Goal: Information Seeking & Learning: Learn about a topic

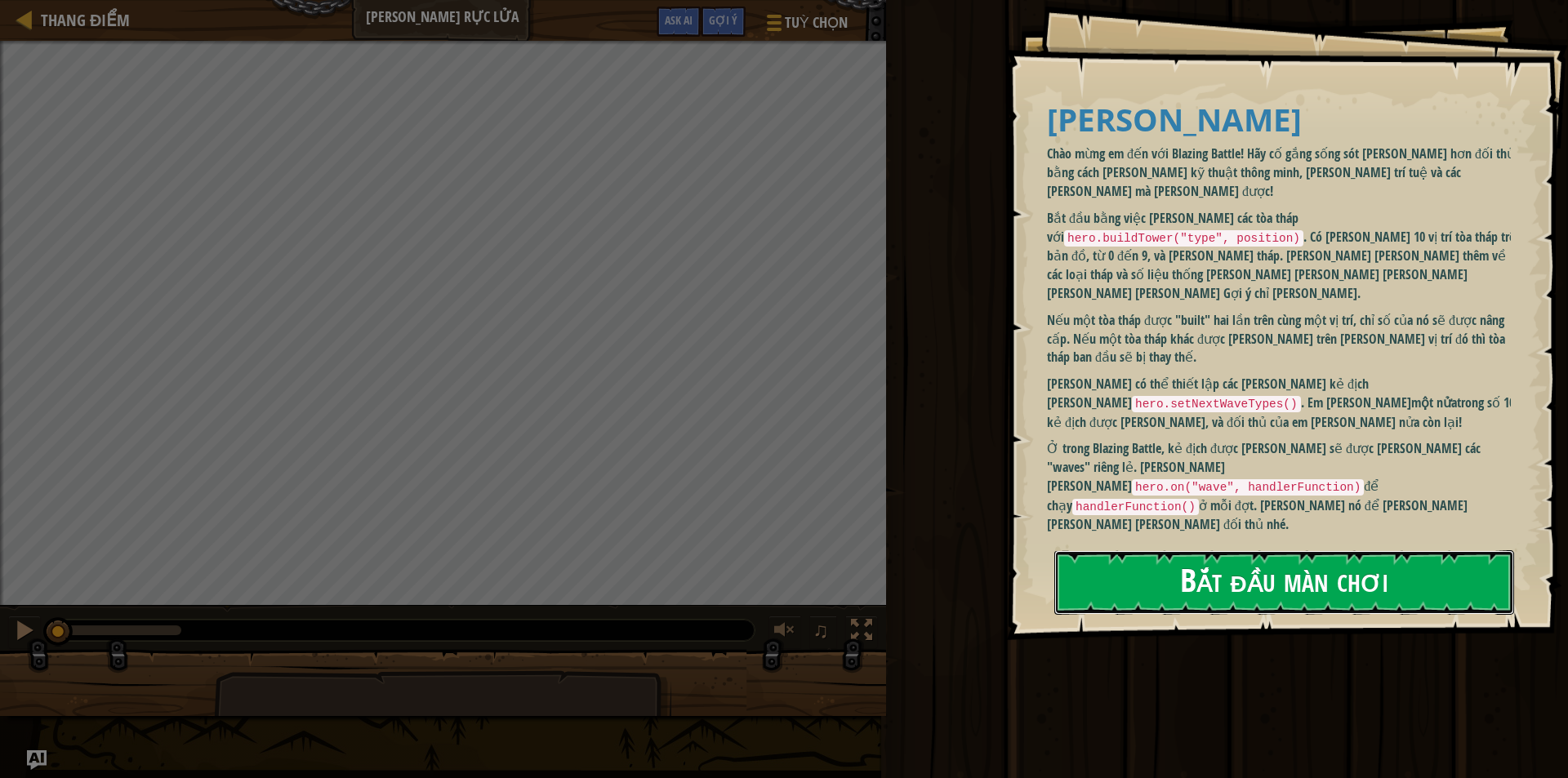
click at [1222, 555] on button "Bắt đầu màn chơi" at bounding box center [1284, 582] width 459 height 65
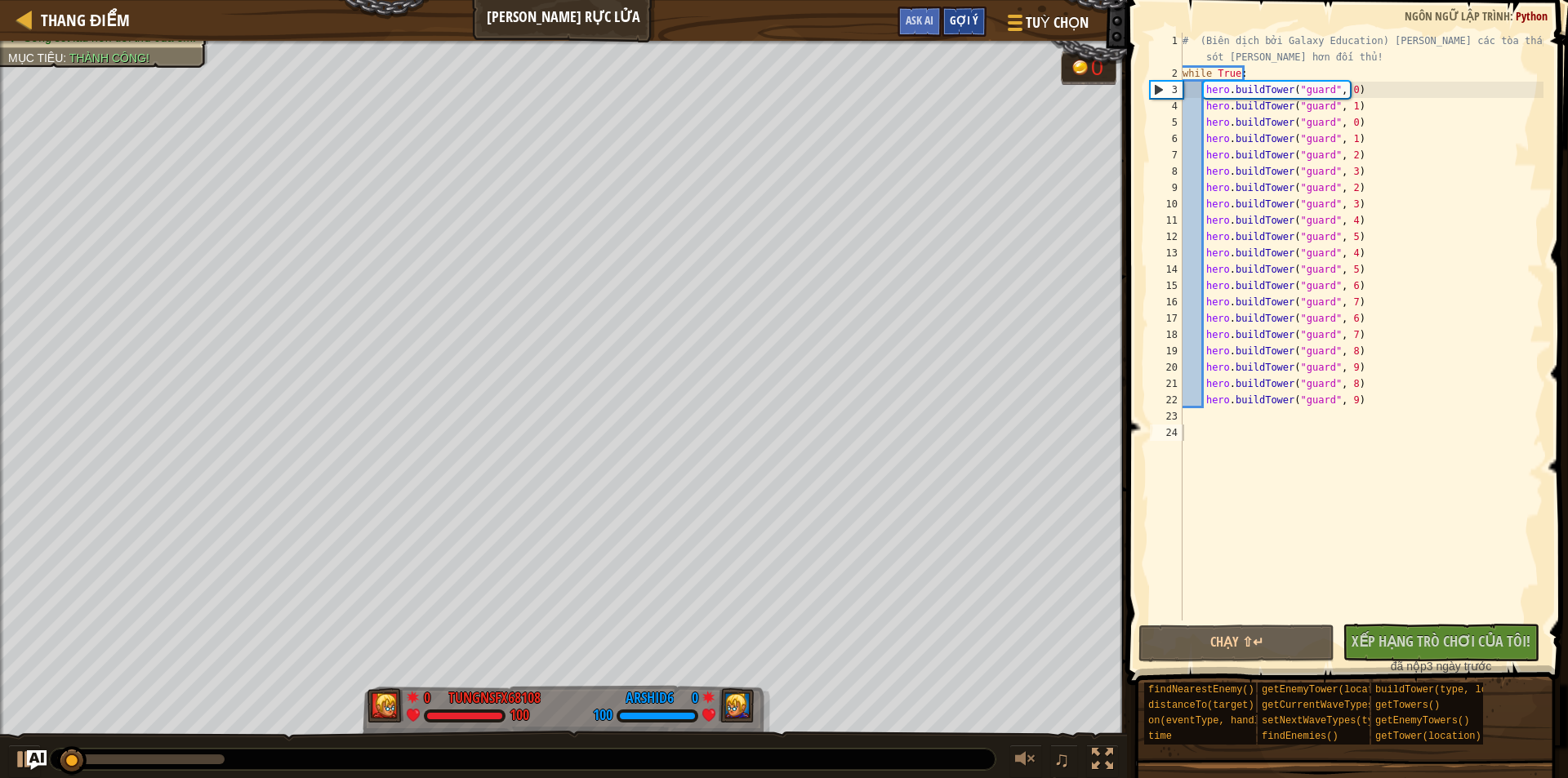
click at [971, 22] on span "Gợi ý" at bounding box center [964, 20] width 28 height 16
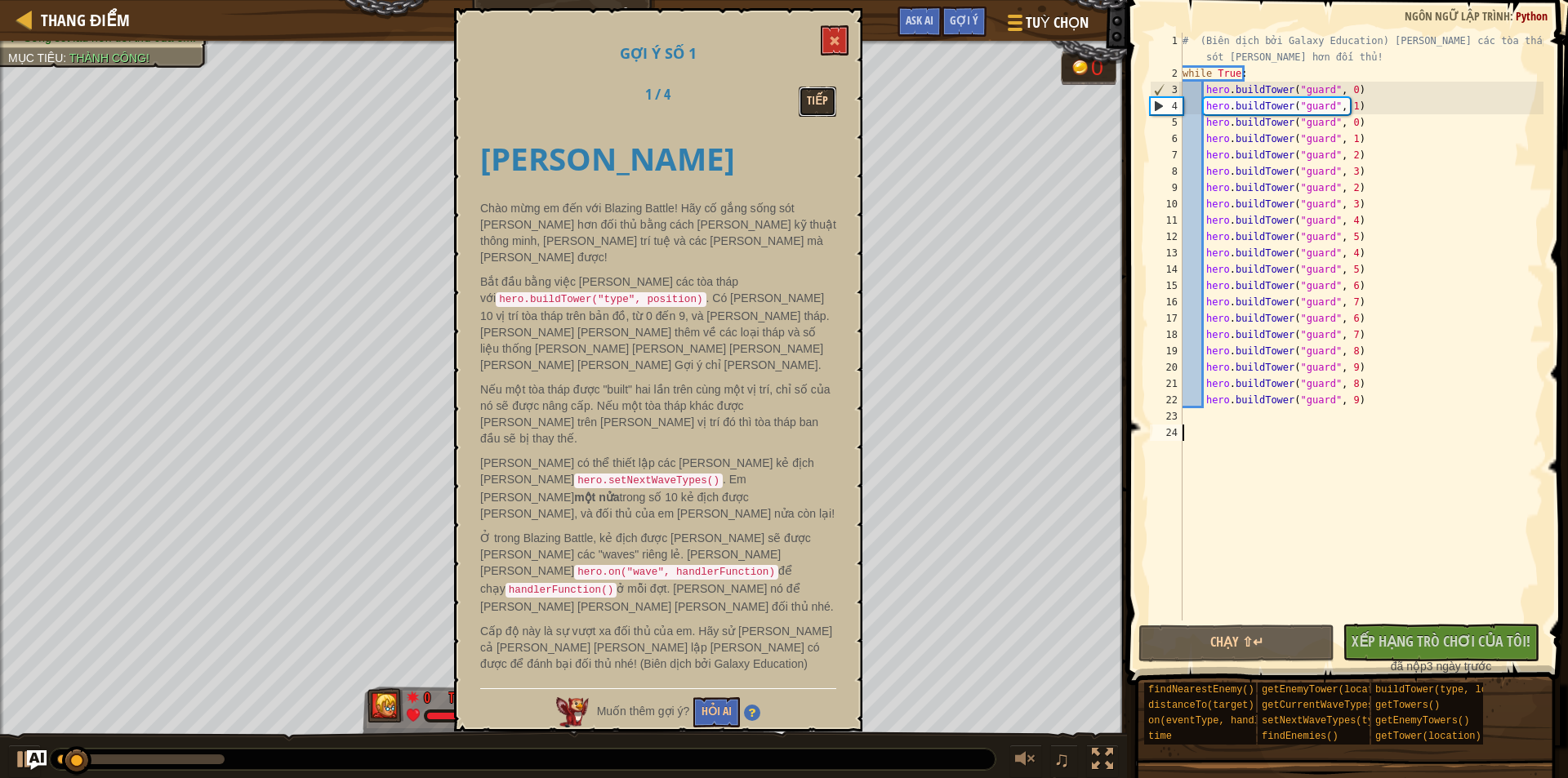
click at [809, 99] on button "Tiếp" at bounding box center [817, 102] width 37 height 30
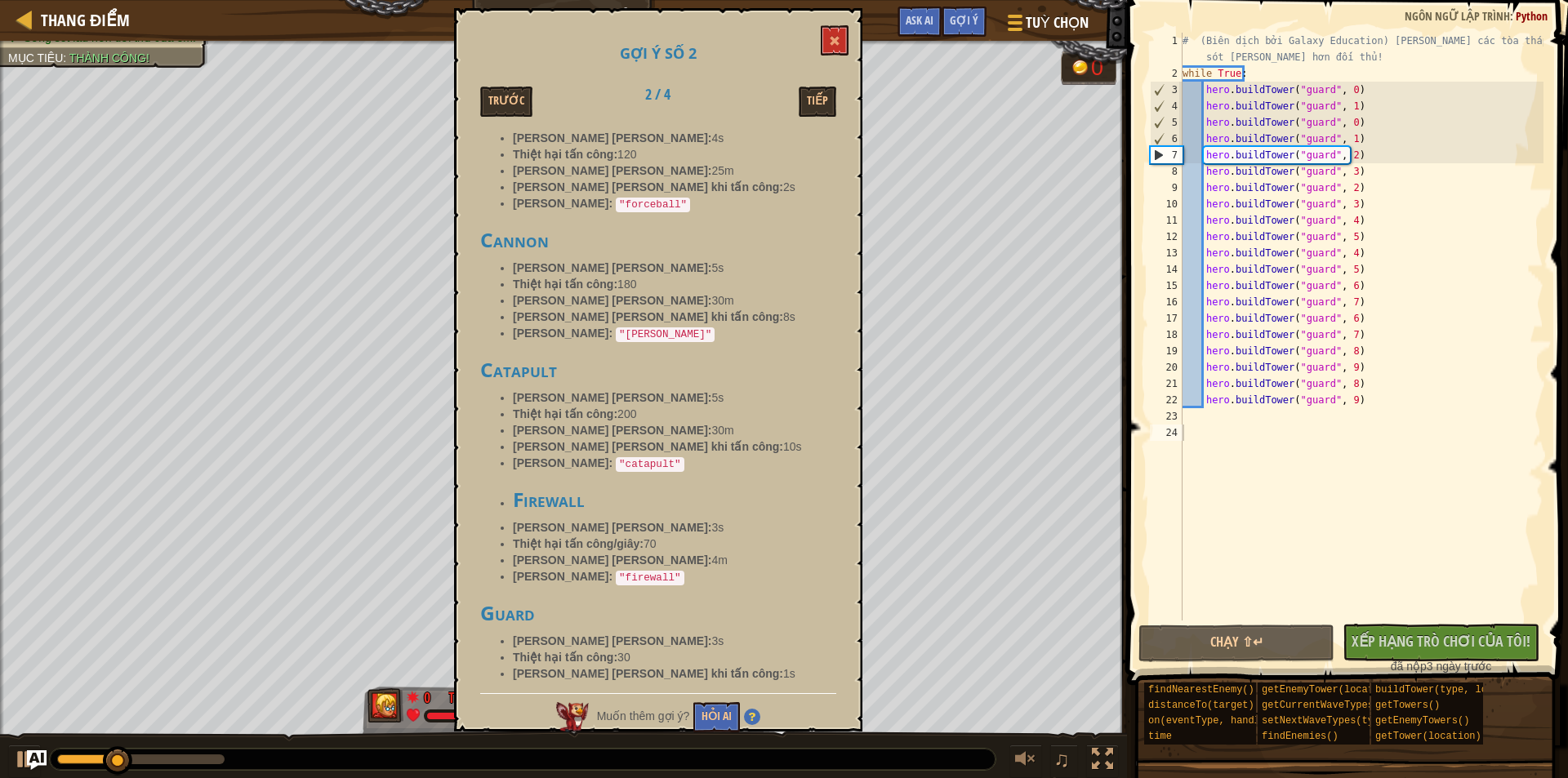
scroll to position [572, 0]
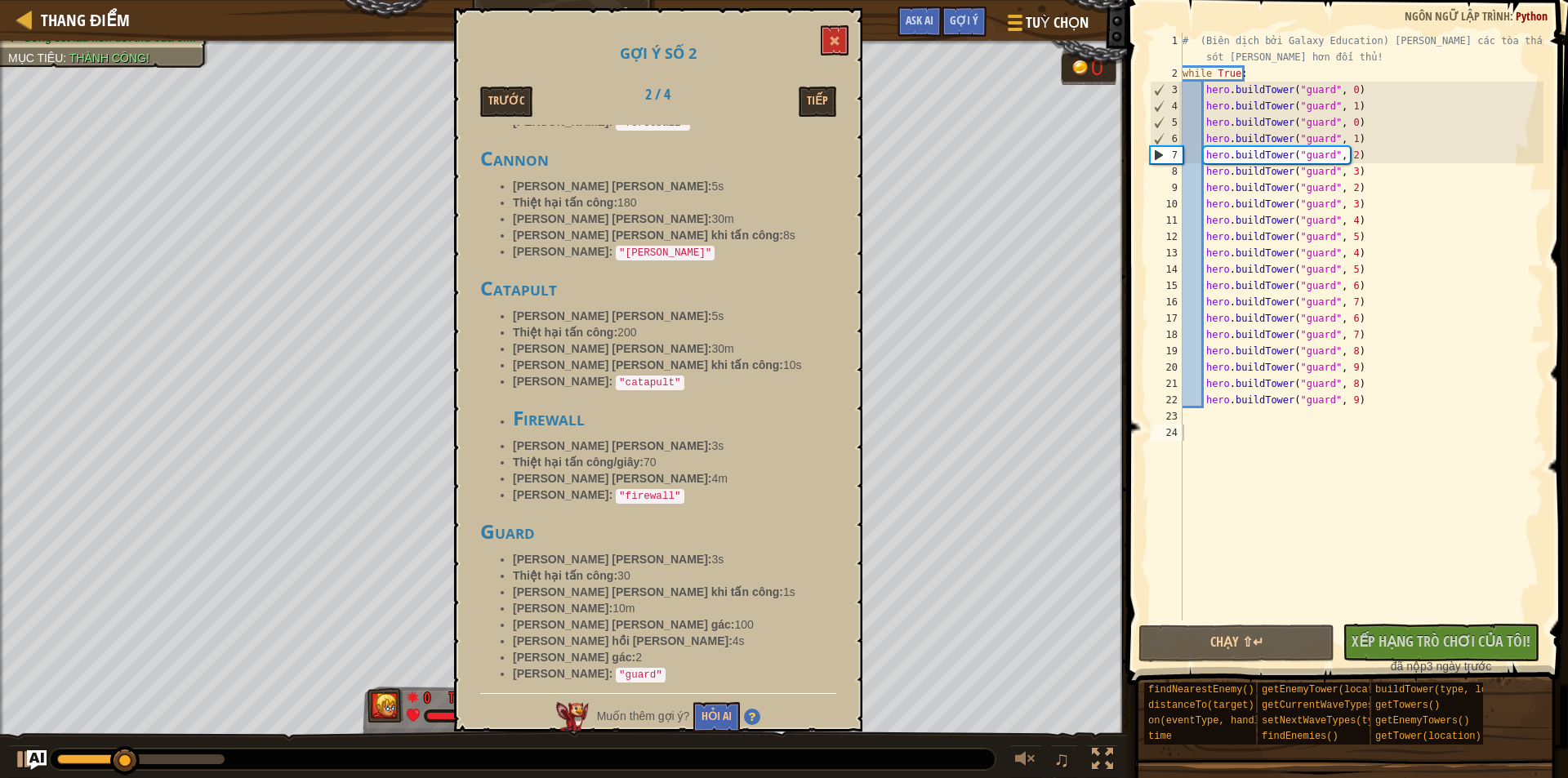
drag, startPoint x: 482, startPoint y: 280, endPoint x: 613, endPoint y: 275, distance: 131.1
click at [613, 278] on h3 "Catapult" at bounding box center [658, 289] width 356 height 22
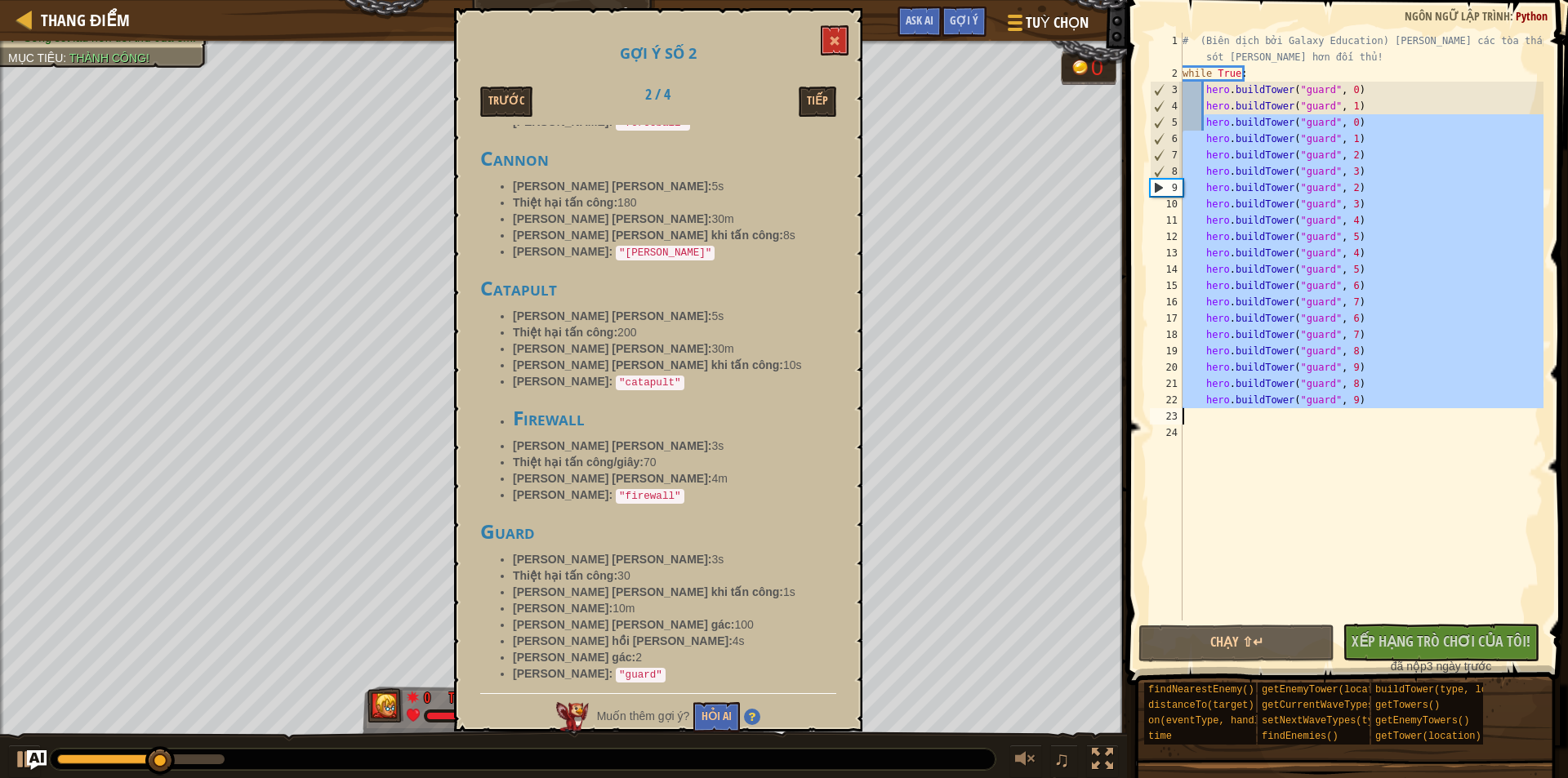
drag, startPoint x: 1206, startPoint y: 122, endPoint x: 1392, endPoint y: 418, distance: 349.6
click at [1392, 418] on div "# (Biên dịch bởi Galaxy Education) [PERSON_NAME] các tòa tháp để sống sót [PERS…" at bounding box center [1362, 350] width 365 height 637
type textarea "hero.buildTower("guard", 9)"
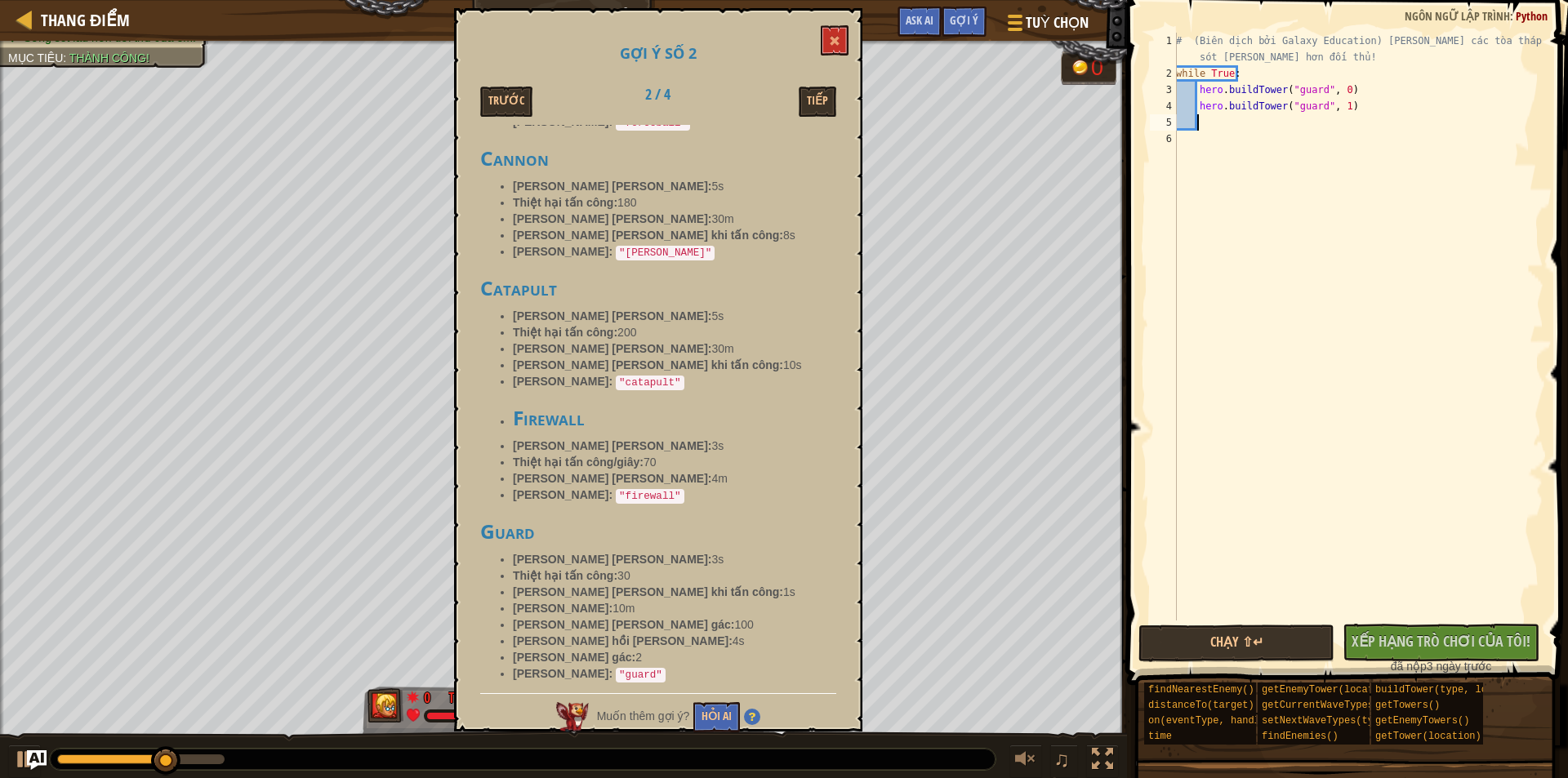
scroll to position [490, 0]
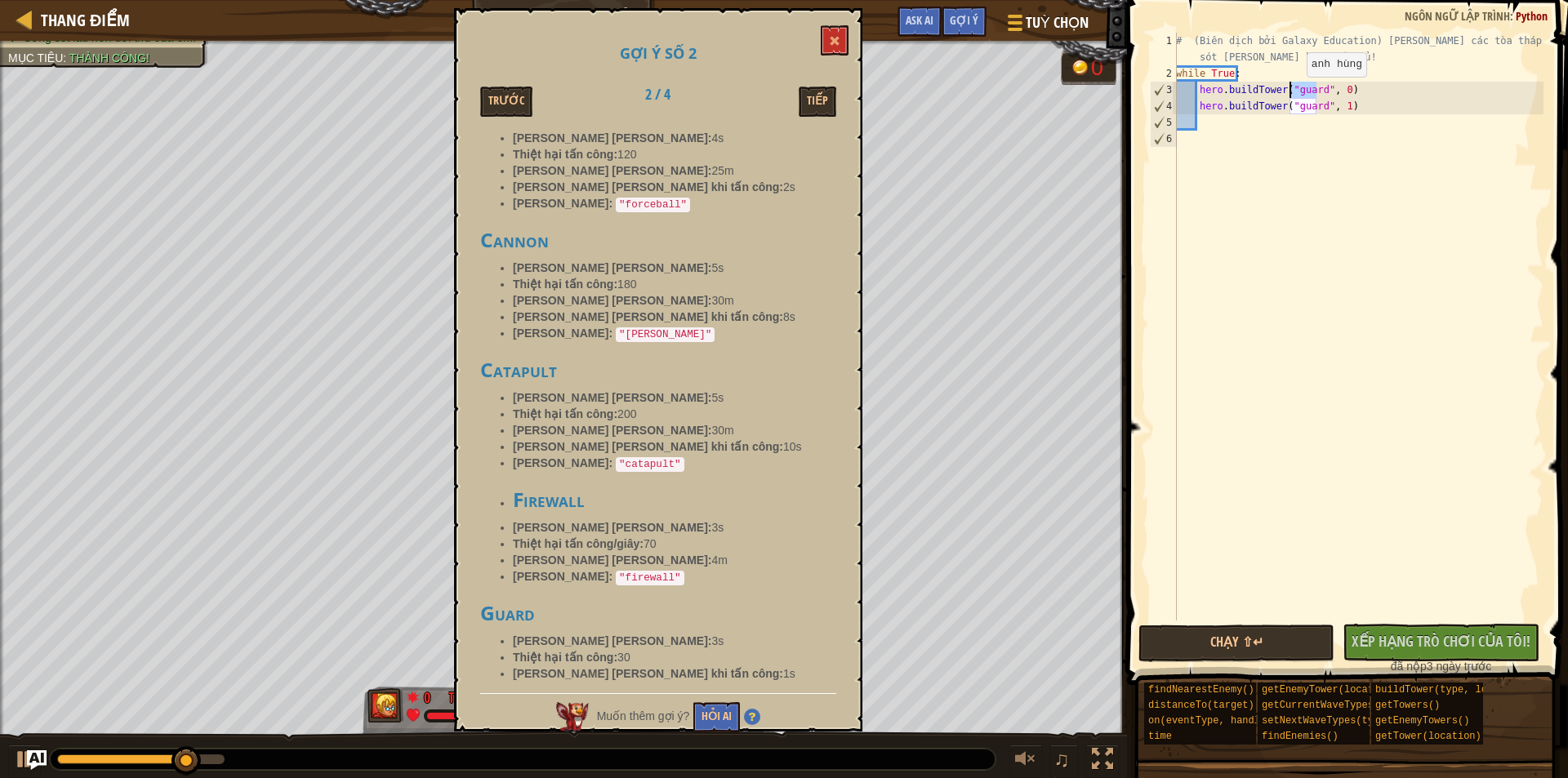
drag, startPoint x: 1317, startPoint y: 93, endPoint x: 1292, endPoint y: 93, distance: 25.0
click at [1292, 93] on div "# (Biên dịch bởi Galaxy Education) [PERSON_NAME] các tòa tháp để sống sót [PERS…" at bounding box center [1357, 350] width 370 height 637
drag, startPoint x: 552, startPoint y: 364, endPoint x: 475, endPoint y: 364, distance: 77.0
click at [475, 364] on div "Gợi ý số 2 Trước 2 / 4 [PERSON_NAME] Forcebolt [PERSON_NAME] [PERSON_NAME]: 3s …" at bounding box center [657, 369] width 409 height 723
click at [1317, 92] on div "# (Biên dịch bởi Galaxy Education) [PERSON_NAME] các tòa tháp để sống sót [PERS…" at bounding box center [1357, 326] width 370 height 587
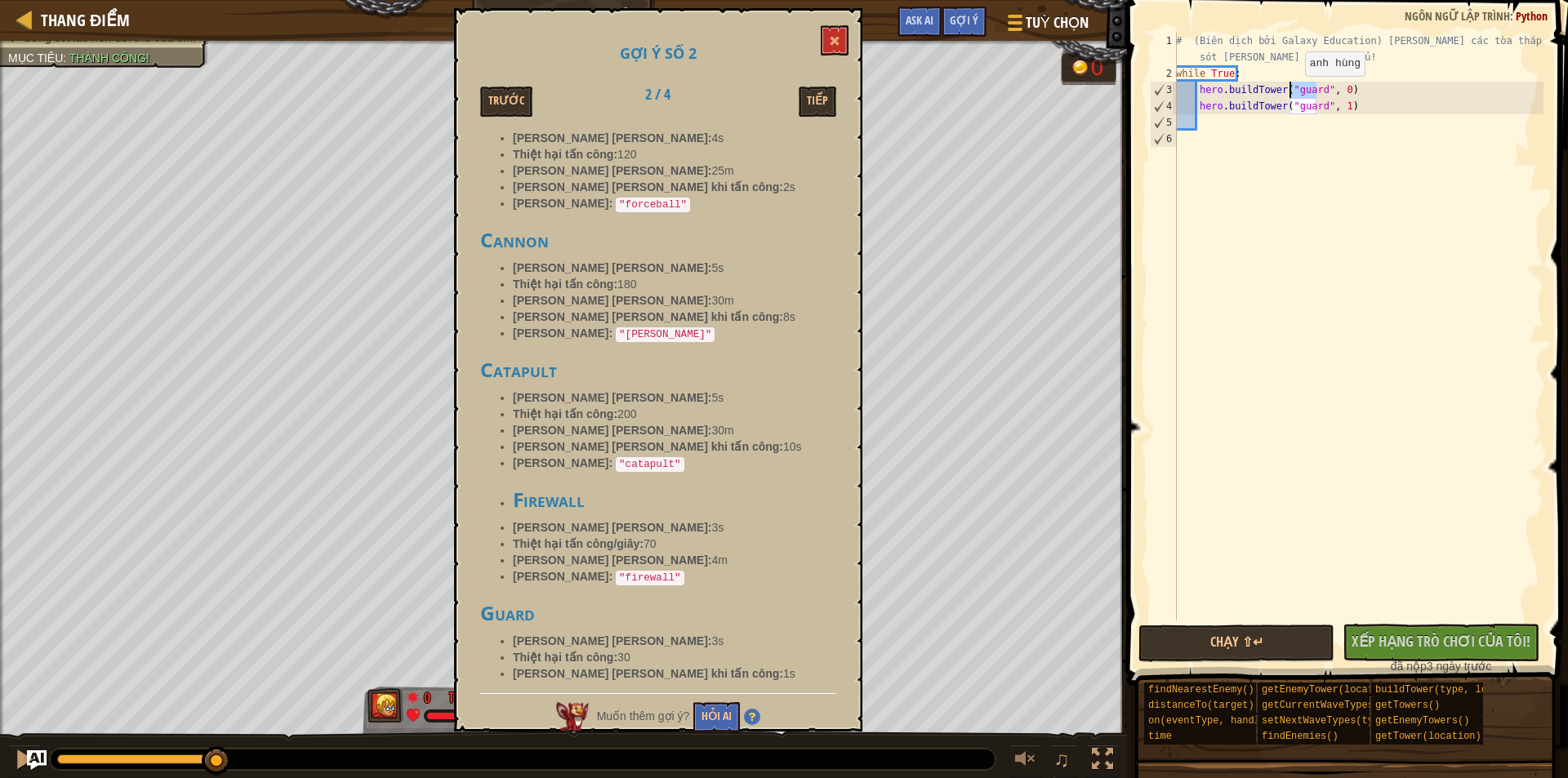
drag, startPoint x: 1317, startPoint y: 92, endPoint x: 1290, endPoint y: 92, distance: 27.0
click at [1290, 92] on div "# (Biên dịch bởi Galaxy Education) [PERSON_NAME] các tòa tháp để sống sót [PERS…" at bounding box center [1357, 350] width 370 height 637
drag, startPoint x: 1316, startPoint y: 108, endPoint x: 1284, endPoint y: 108, distance: 32.0
click at [1284, 108] on div "# (Biên dịch bởi Galaxy Education) [PERSON_NAME] các tòa tháp để sống sót [PERS…" at bounding box center [1357, 350] width 370 height 637
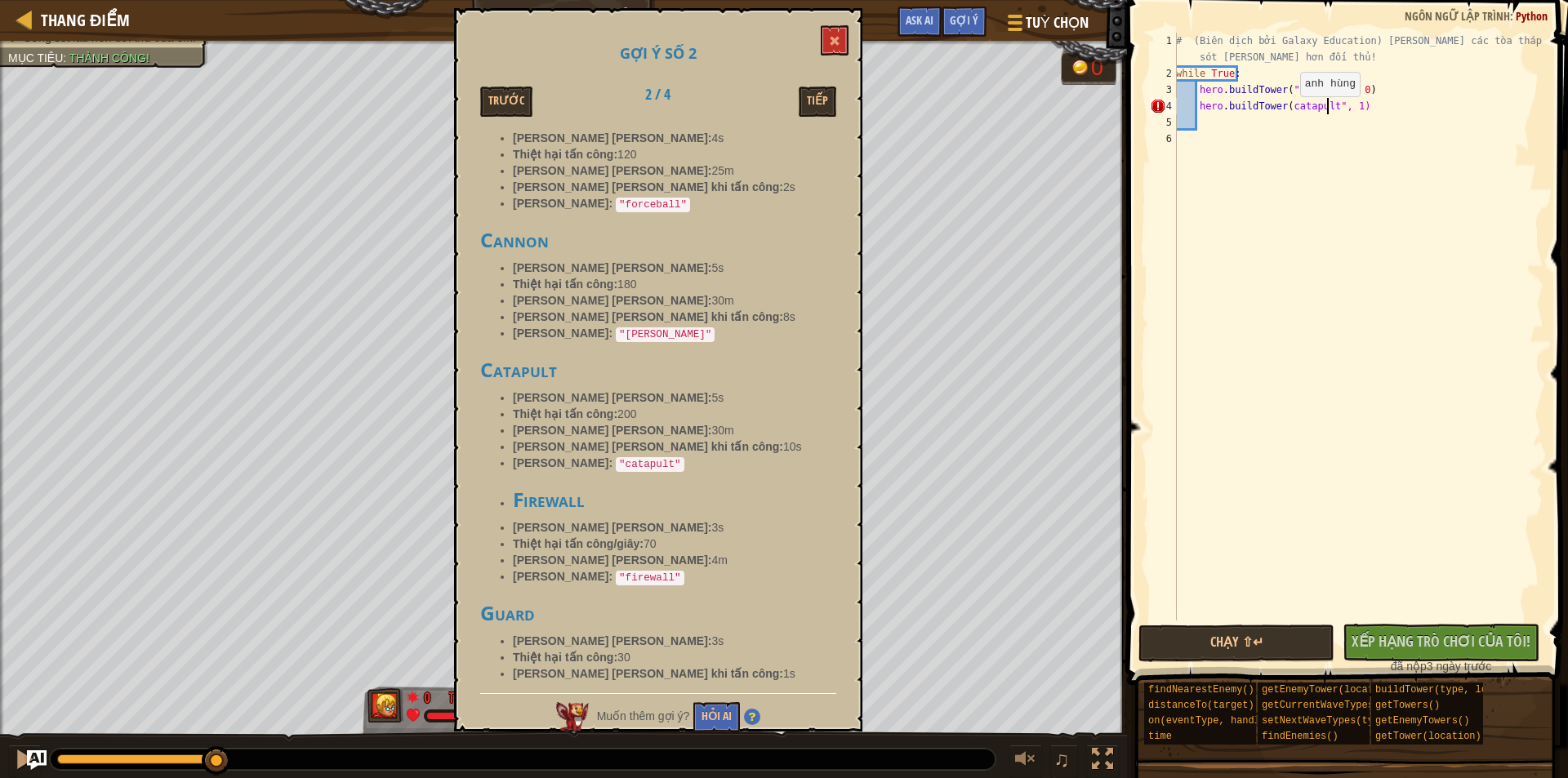
click at [1285, 112] on div "# (Biên dịch bởi Galaxy Education) [PERSON_NAME] các tòa tháp để sống sót [PERS…" at bounding box center [1357, 350] width 370 height 637
click at [1212, 647] on button "Chạy ⇧↵" at bounding box center [1236, 643] width 196 height 37
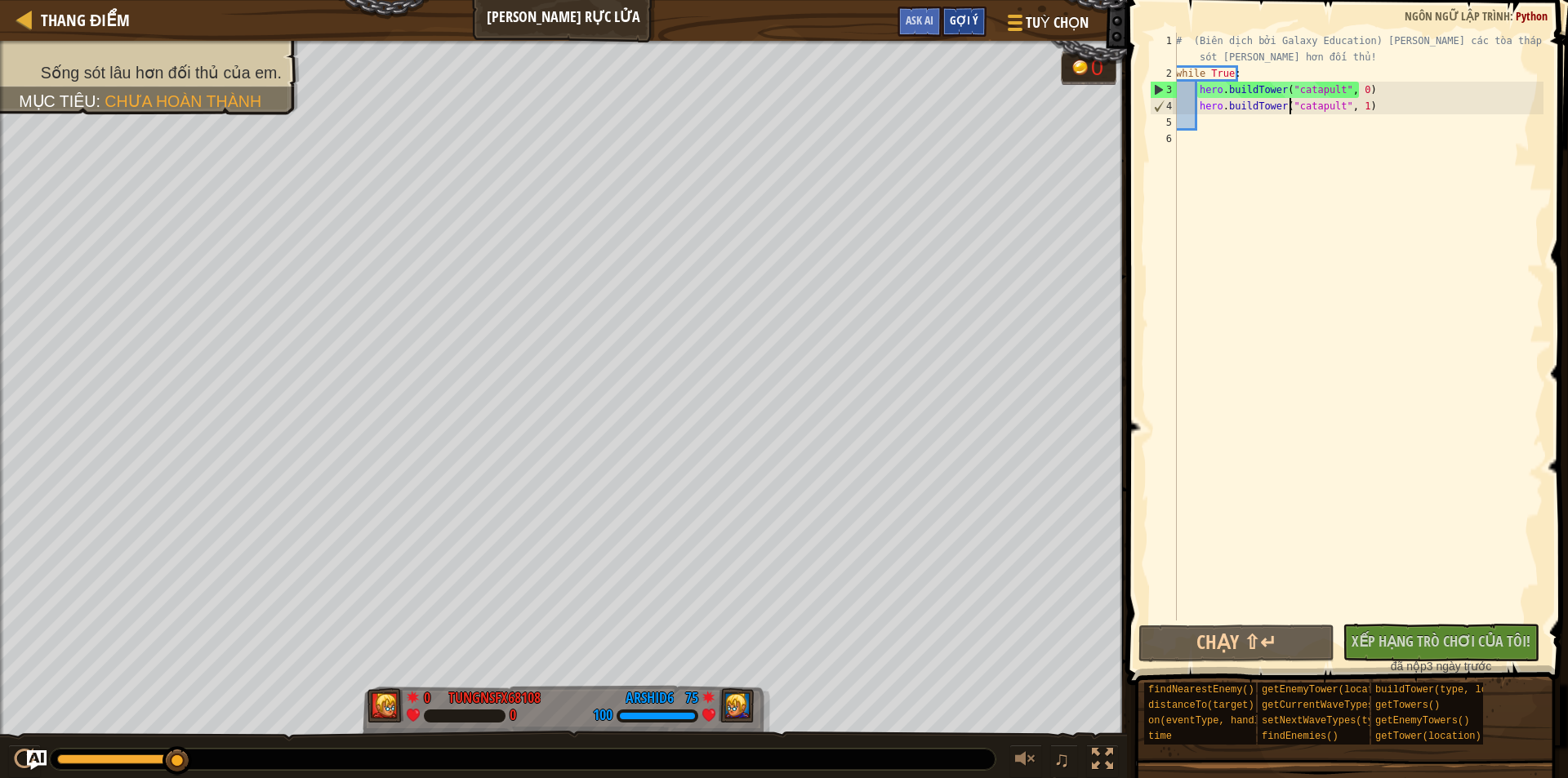
click at [949, 21] on div "Gợi ý" at bounding box center [964, 22] width 45 height 30
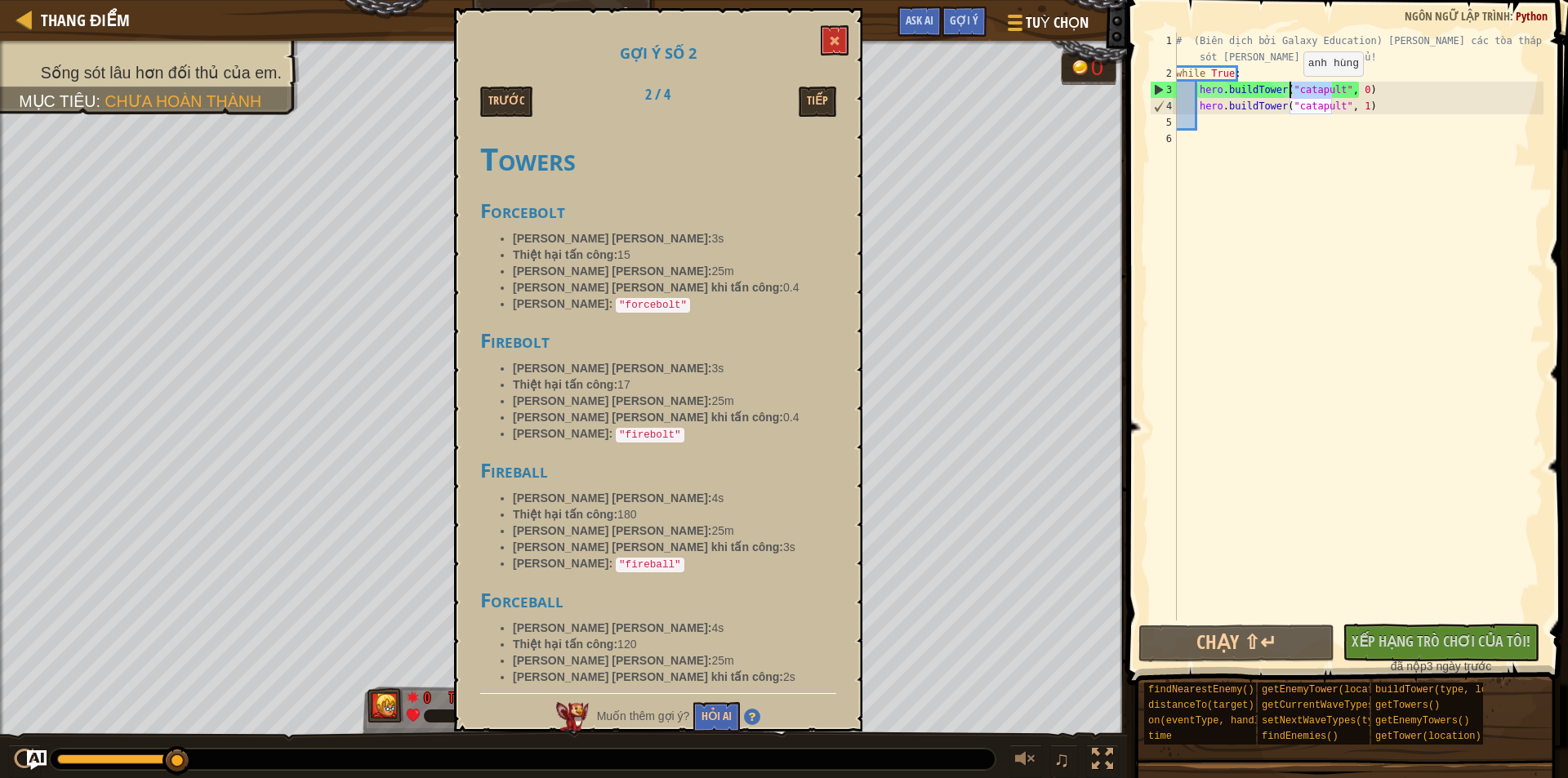
drag, startPoint x: 1331, startPoint y: 91, endPoint x: 1288, endPoint y: 92, distance: 43.0
click at [1288, 92] on div "# (Biên dịch bởi Galaxy Education) [PERSON_NAME] các tòa tháp để sống sót [PERS…" at bounding box center [1357, 350] width 370 height 637
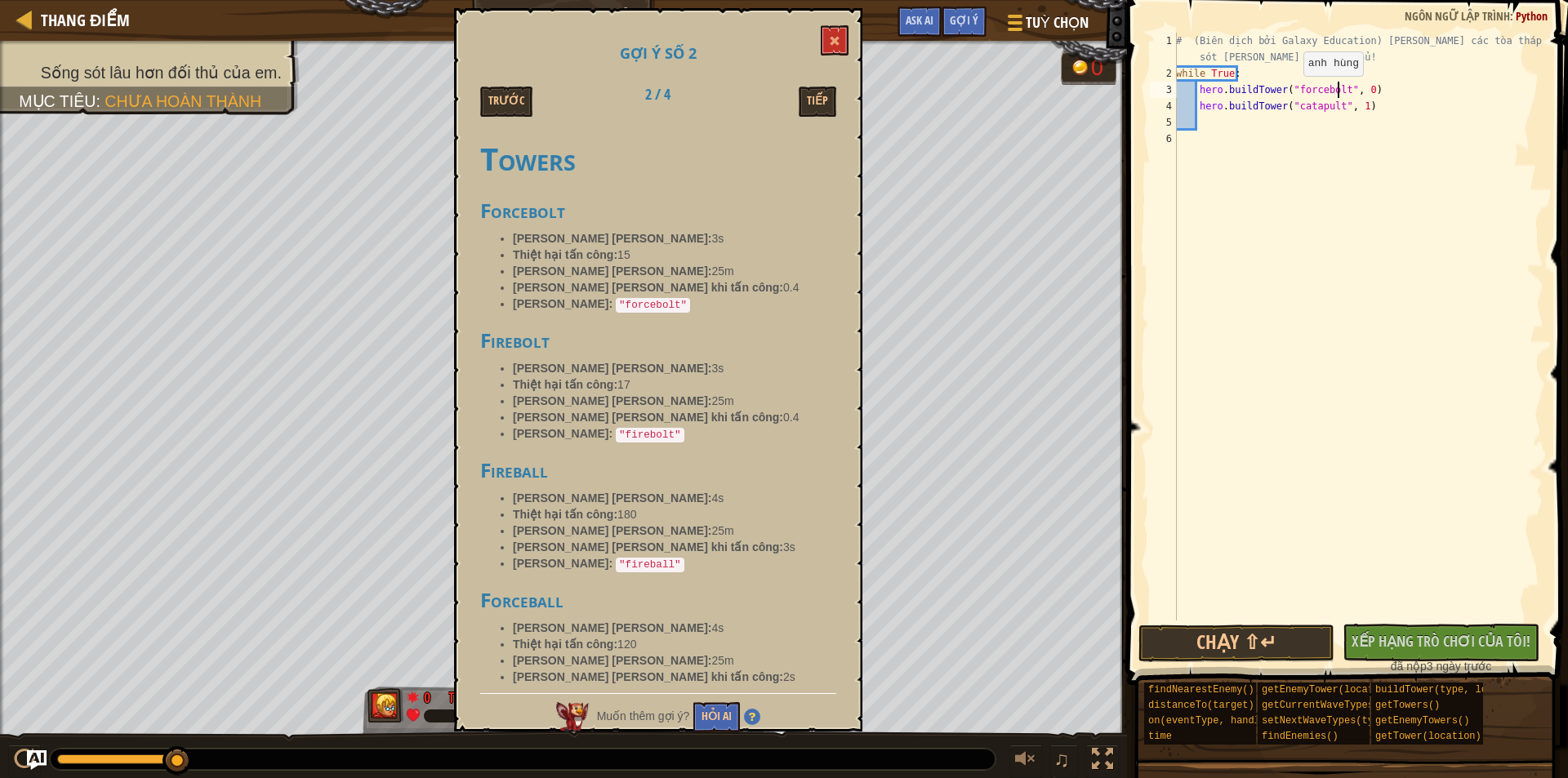
scroll to position [7, 13]
drag, startPoint x: 1330, startPoint y: 107, endPoint x: 1292, endPoint y: 109, distance: 38.1
click at [1292, 109] on div "# (Biên dịch bởi Galaxy Education) [PERSON_NAME] các tòa tháp để sống sót [PERS…" at bounding box center [1357, 350] width 370 height 637
type textarea "hero.buildTower("forcebolt", 1)"
click at [1258, 649] on button "Chạy ⇧↵" at bounding box center [1236, 643] width 196 height 37
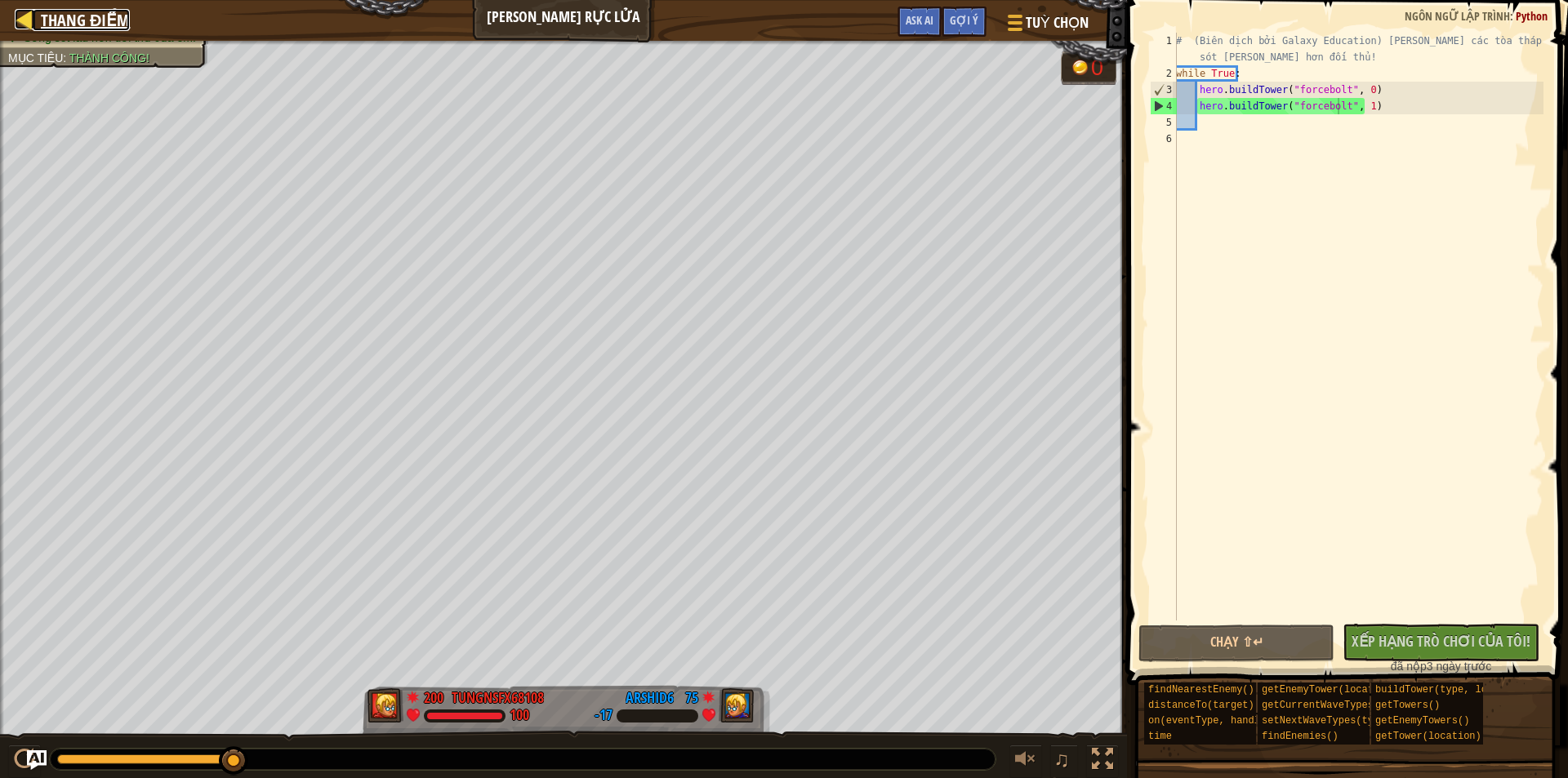
click at [87, 13] on span "Thang điểm" at bounding box center [85, 20] width 89 height 22
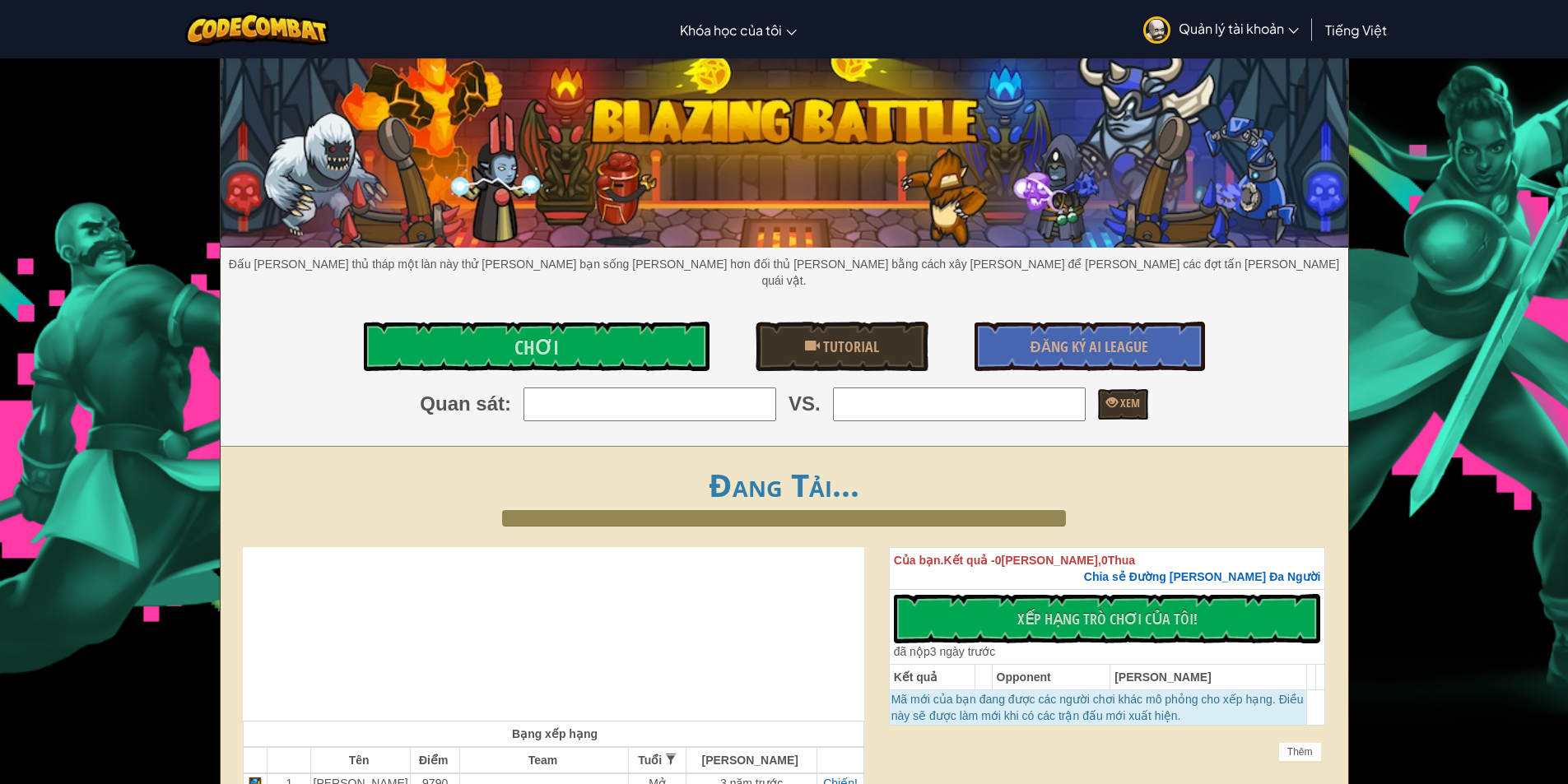
scroll to position [412, 0]
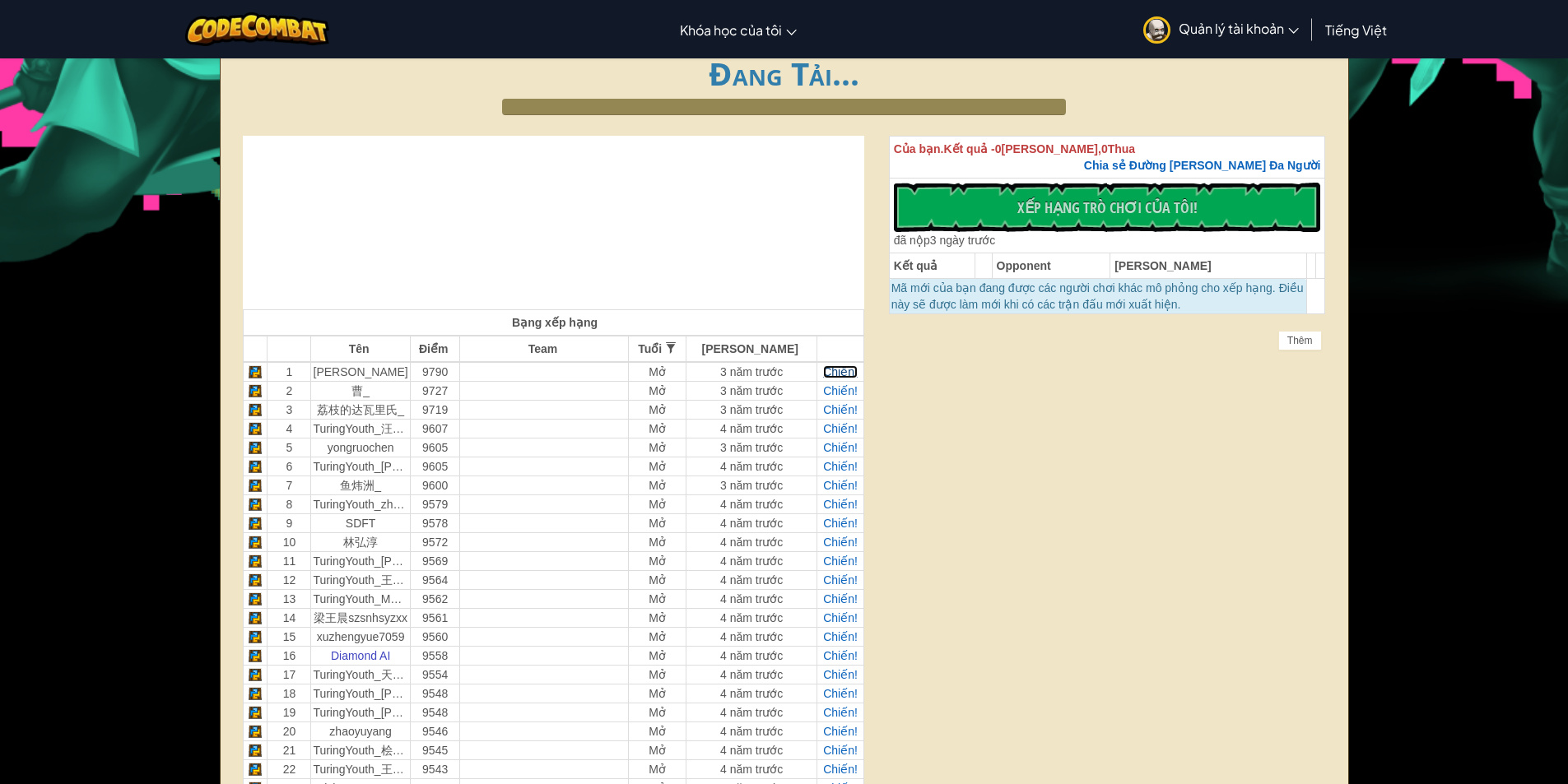
click at [831, 366] on span "Chiến!" at bounding box center [840, 372] width 34 height 13
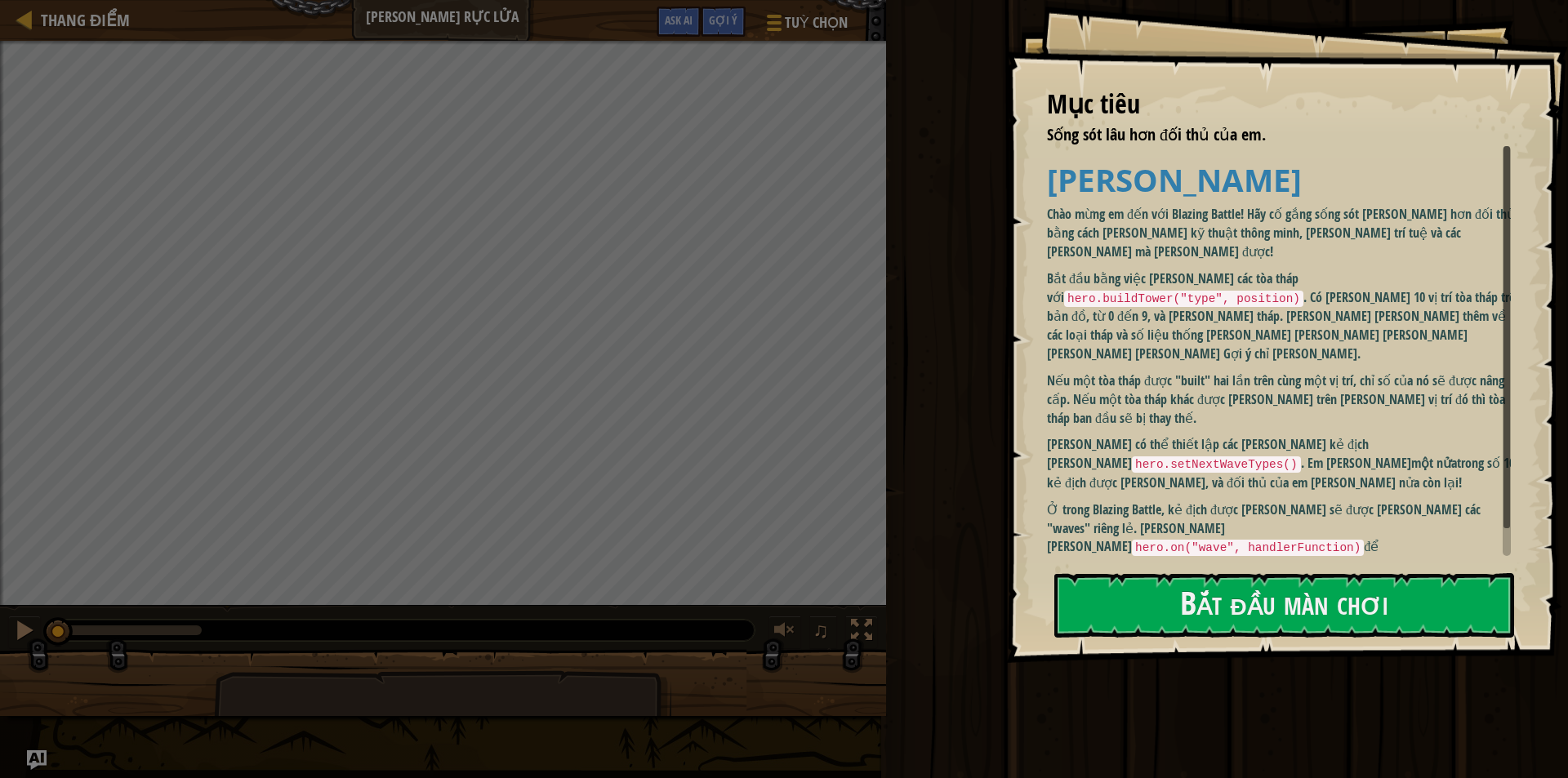
click at [1231, 602] on p "Cấp độ này là sự vượt xa đối thủ của em. Hãy sử [PERSON_NAME] cả [PERSON_NAME] …" at bounding box center [1285, 631] width 476 height 57
click at [1231, 582] on button "Bắt đầu màn chơi" at bounding box center [1284, 606] width 459 height 65
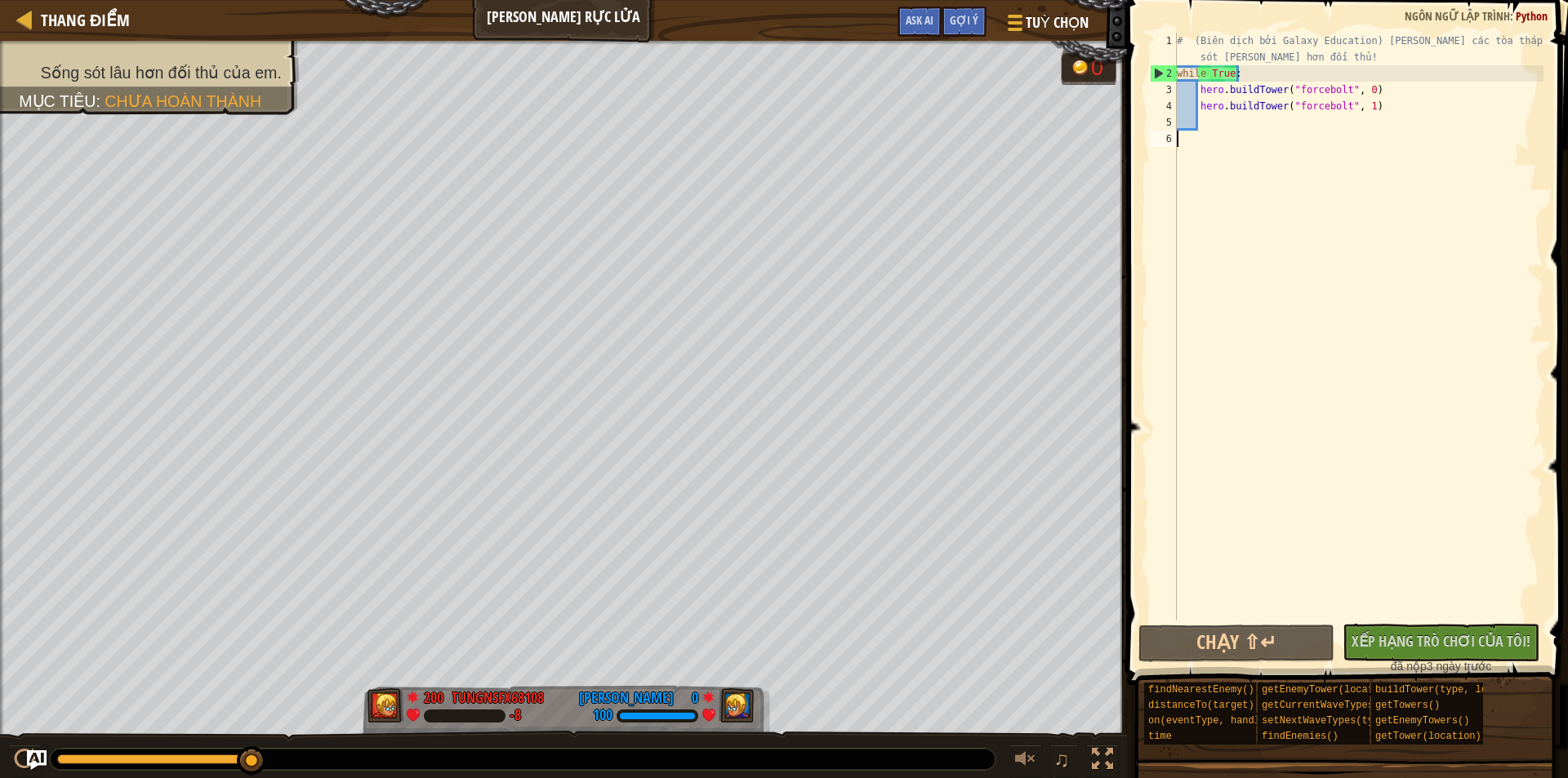
click at [1227, 132] on div "# (Biên dịch bởi Galaxy Education) [PERSON_NAME] các tòa tháp để sống sót [PERS…" at bounding box center [1358, 350] width 370 height 637
click at [1228, 128] on div "# (Biên dịch bởi Galaxy Education) [PERSON_NAME] các tòa tháp để sống sót [PERS…" at bounding box center [1358, 350] width 370 height 637
click at [954, 21] on span "Gợi ý" at bounding box center [964, 20] width 28 height 16
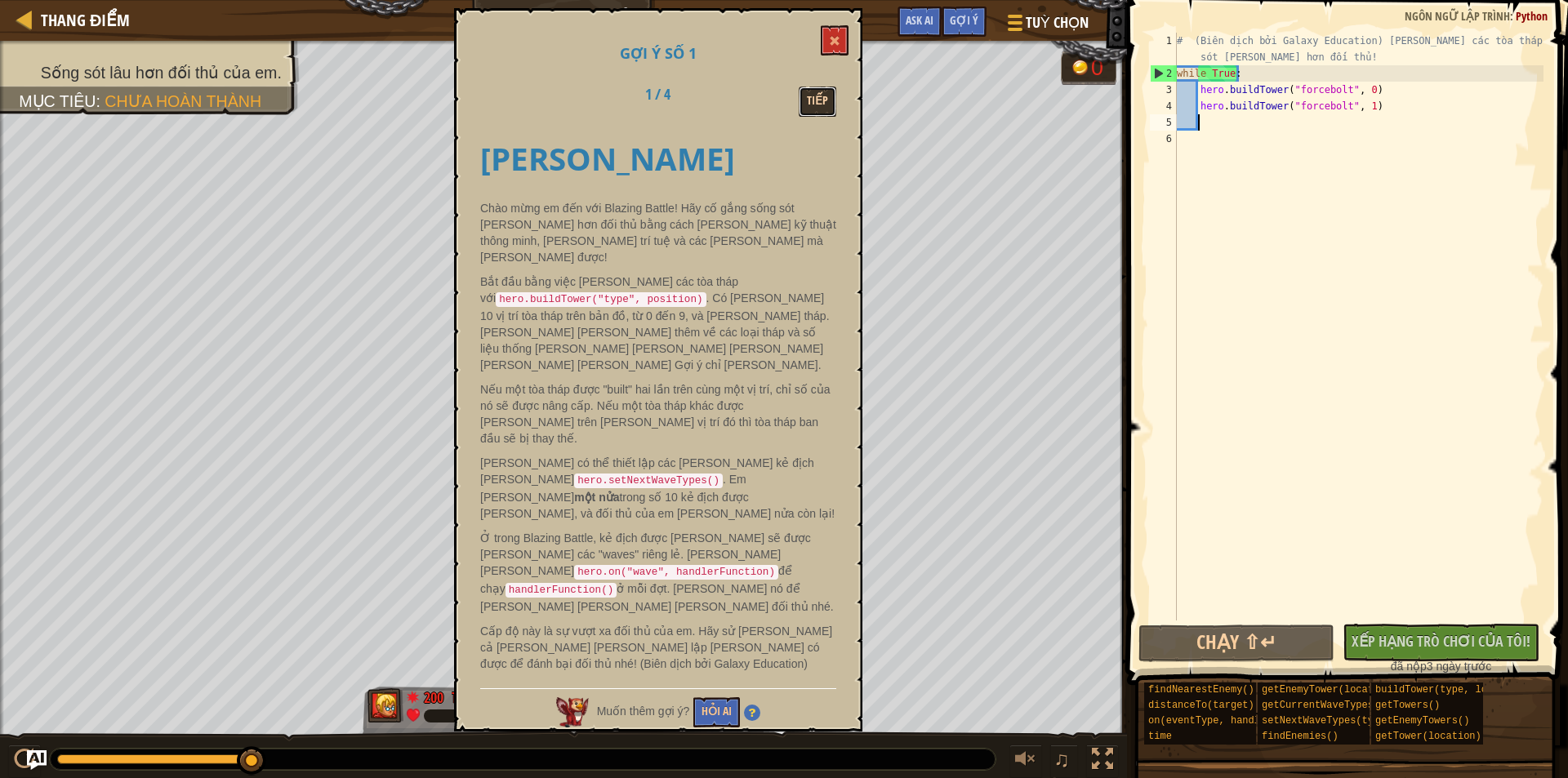
click at [826, 107] on button "Tiếp" at bounding box center [817, 102] width 37 height 30
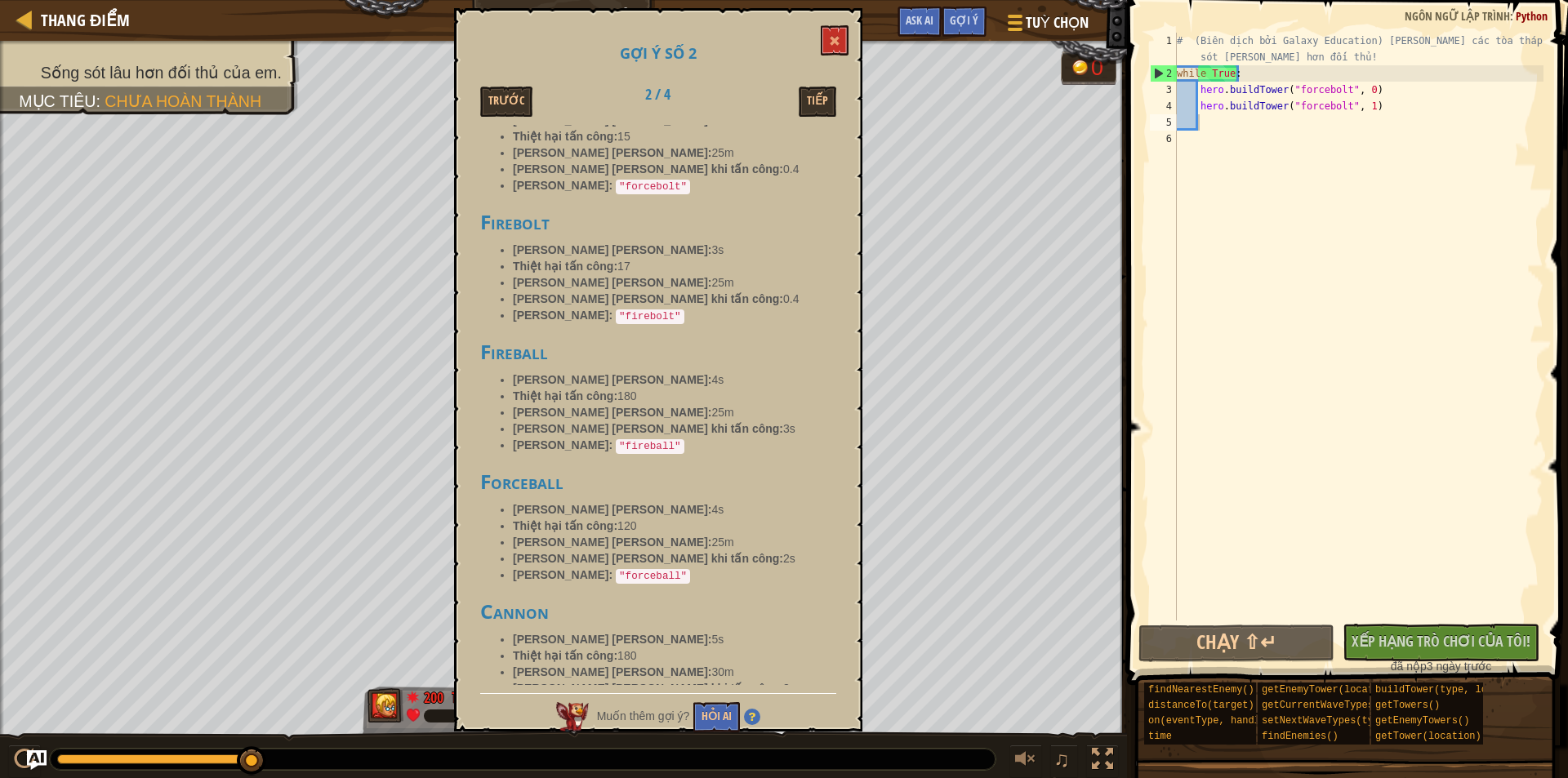
scroll to position [82, 0]
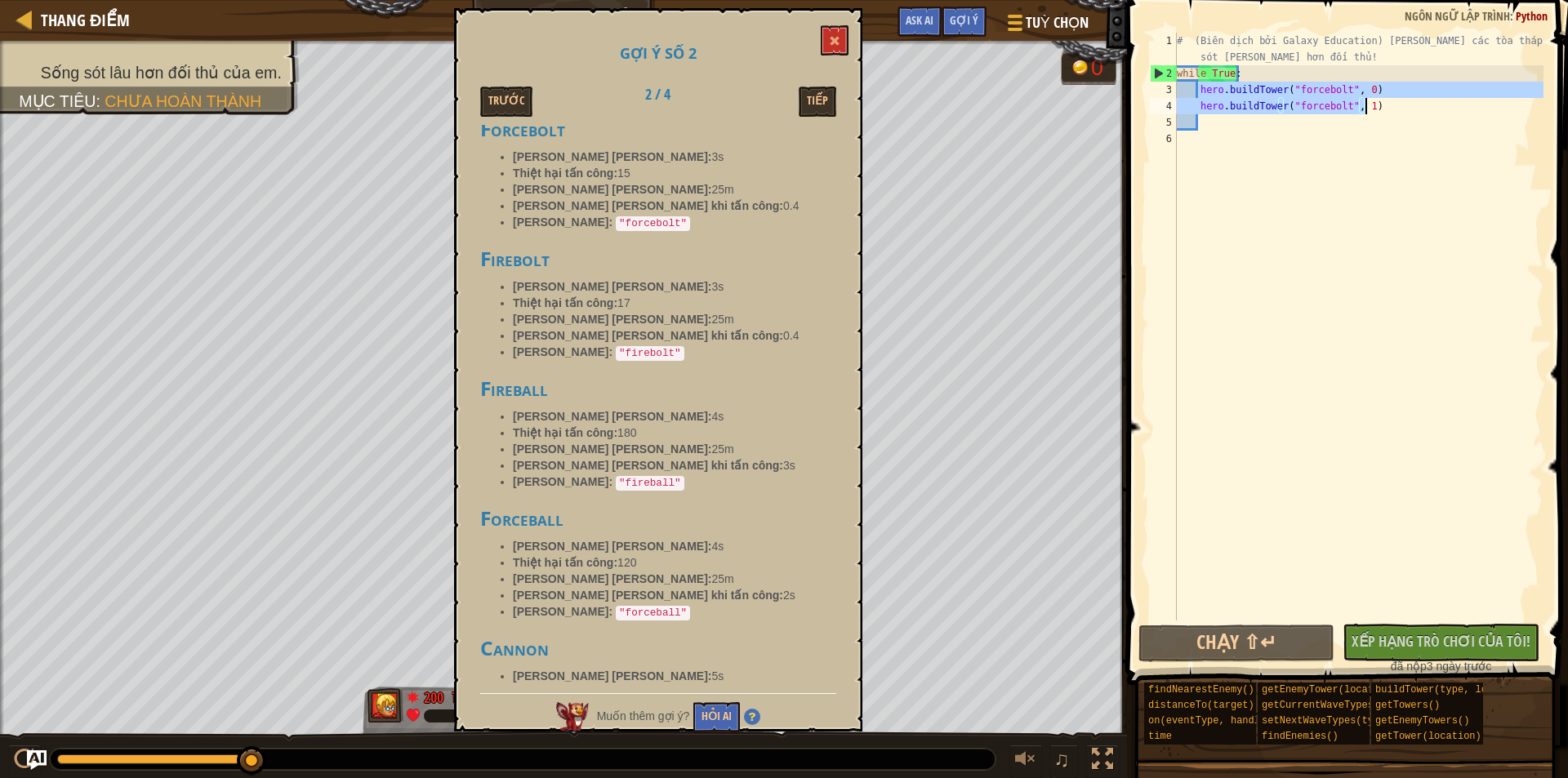
drag, startPoint x: 1198, startPoint y: 92, endPoint x: 1387, endPoint y: 102, distance: 189.3
click at [1387, 102] on div "# (Biên dịch bởi Galaxy Education) [PERSON_NAME] các tòa tháp để sống sót [PERS…" at bounding box center [1358, 350] width 370 height 637
type textarea "hero.buildTower("forcebolt", 0) hero.buildTower("forcebolt", 1)"
click at [1337, 121] on div "# (Biên dịch bởi Galaxy Education) [PERSON_NAME] các tòa tháp để sống sót [PERS…" at bounding box center [1358, 350] width 370 height 637
paste textarea "hero.buildTower("forcebolt", 1)"
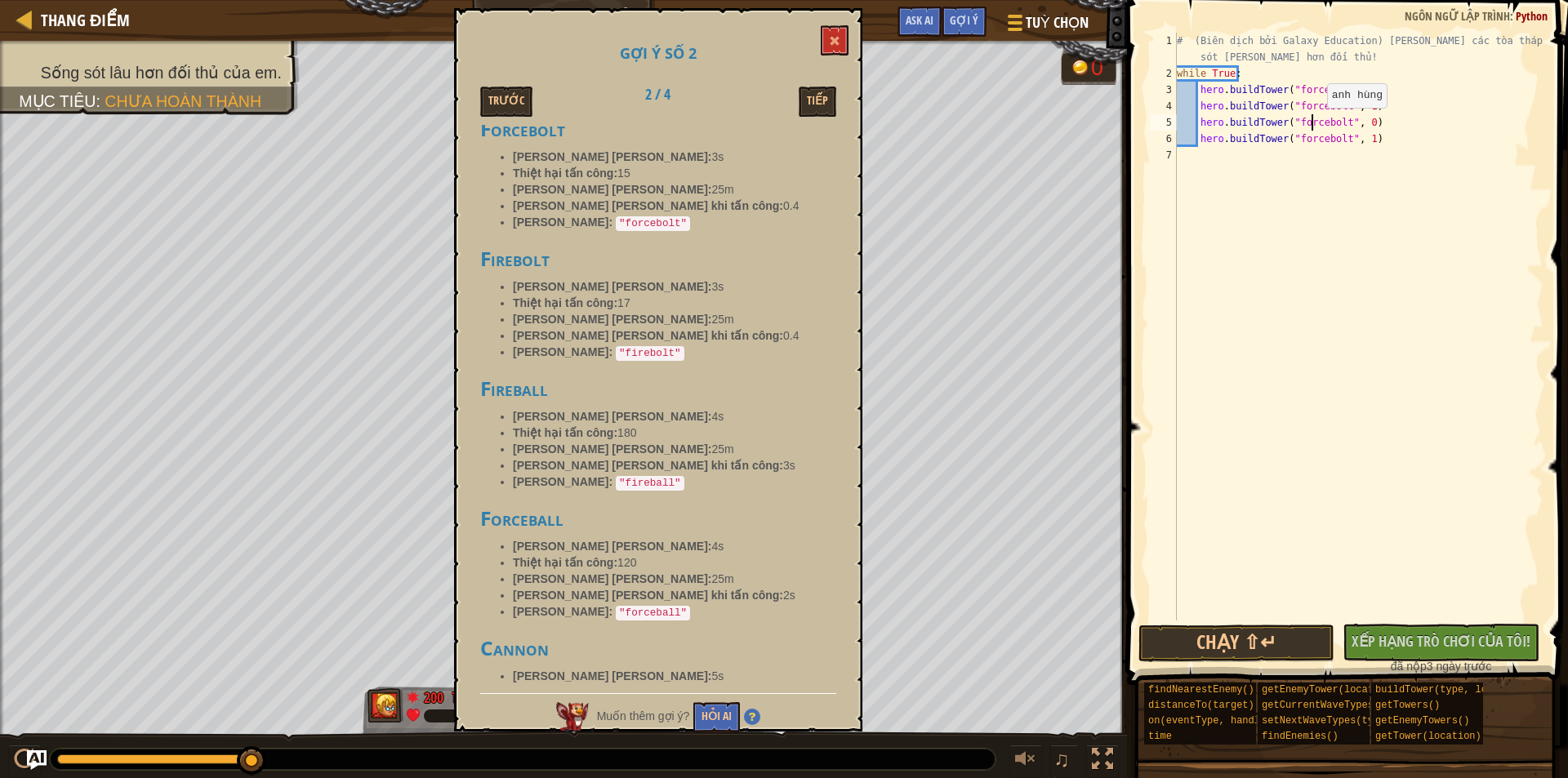
click at [1313, 124] on div "# (Biên dịch bởi Galaxy Education) [PERSON_NAME] các tòa tháp để sống sót [PERS…" at bounding box center [1358, 350] width 370 height 637
drag, startPoint x: 1317, startPoint y: 124, endPoint x: 1293, endPoint y: 125, distance: 24.0
click at [1293, 125] on div "# (Biên dịch bởi Galaxy Education) [PERSON_NAME] các tòa tháp để sống sót [PERS…" at bounding box center [1358, 350] width 370 height 637
drag, startPoint x: 1316, startPoint y: 139, endPoint x: 1291, endPoint y: 139, distance: 25.0
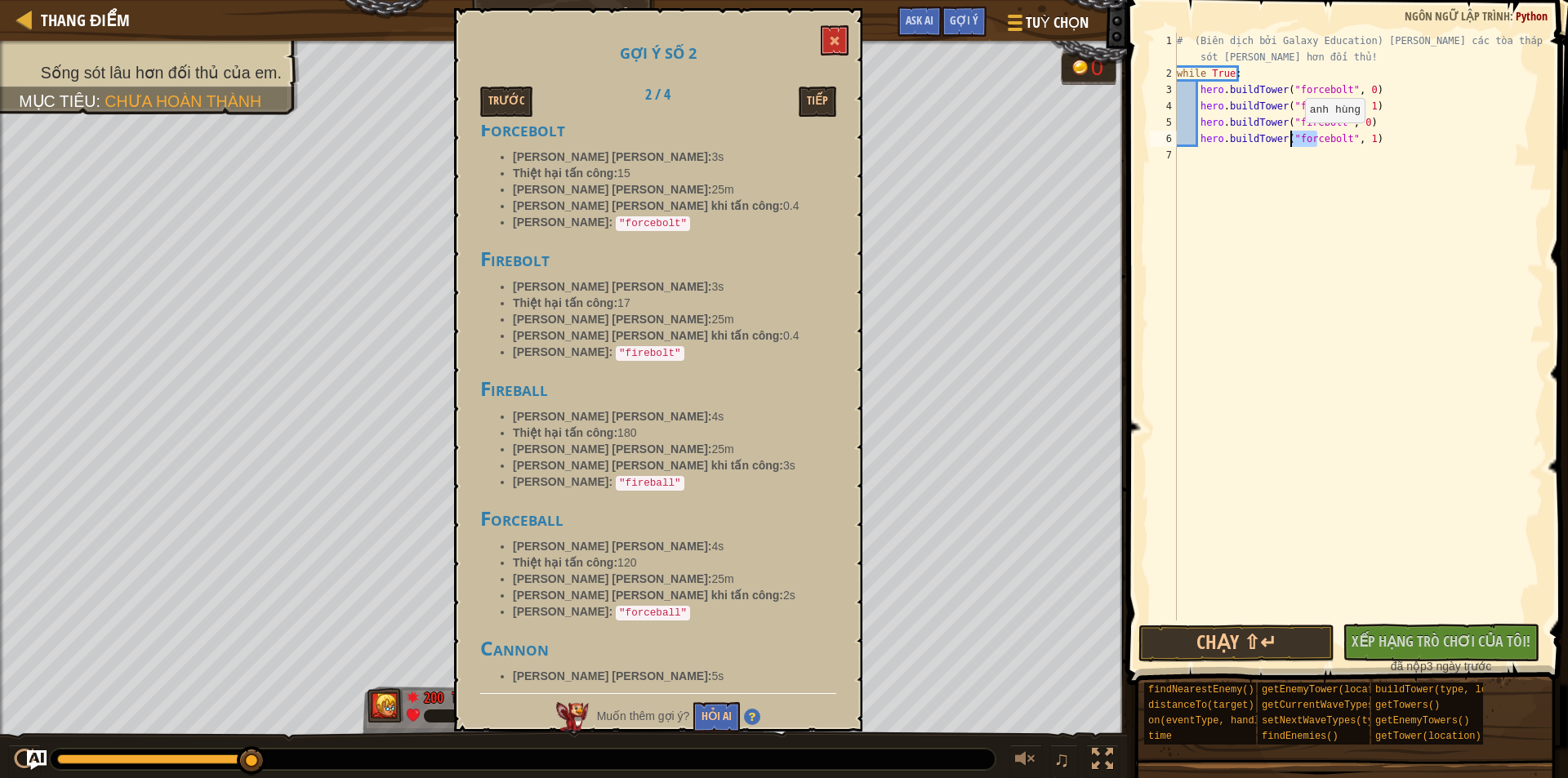
click at [1291, 139] on div "# (Biên dịch bởi Galaxy Education) [PERSON_NAME] các tòa tháp để sống sót [PERS…" at bounding box center [1358, 350] width 370 height 637
click at [1288, 141] on div "# (Biên dịch bởi Galaxy Education) [PERSON_NAME] các tòa tháp để sống sót [PERS…" at bounding box center [1358, 350] width 370 height 637
click at [1355, 126] on div "# (Biên dịch bởi Galaxy Education) [PERSON_NAME] các tòa tháp để sống sót [PERS…" at bounding box center [1358, 350] width 370 height 637
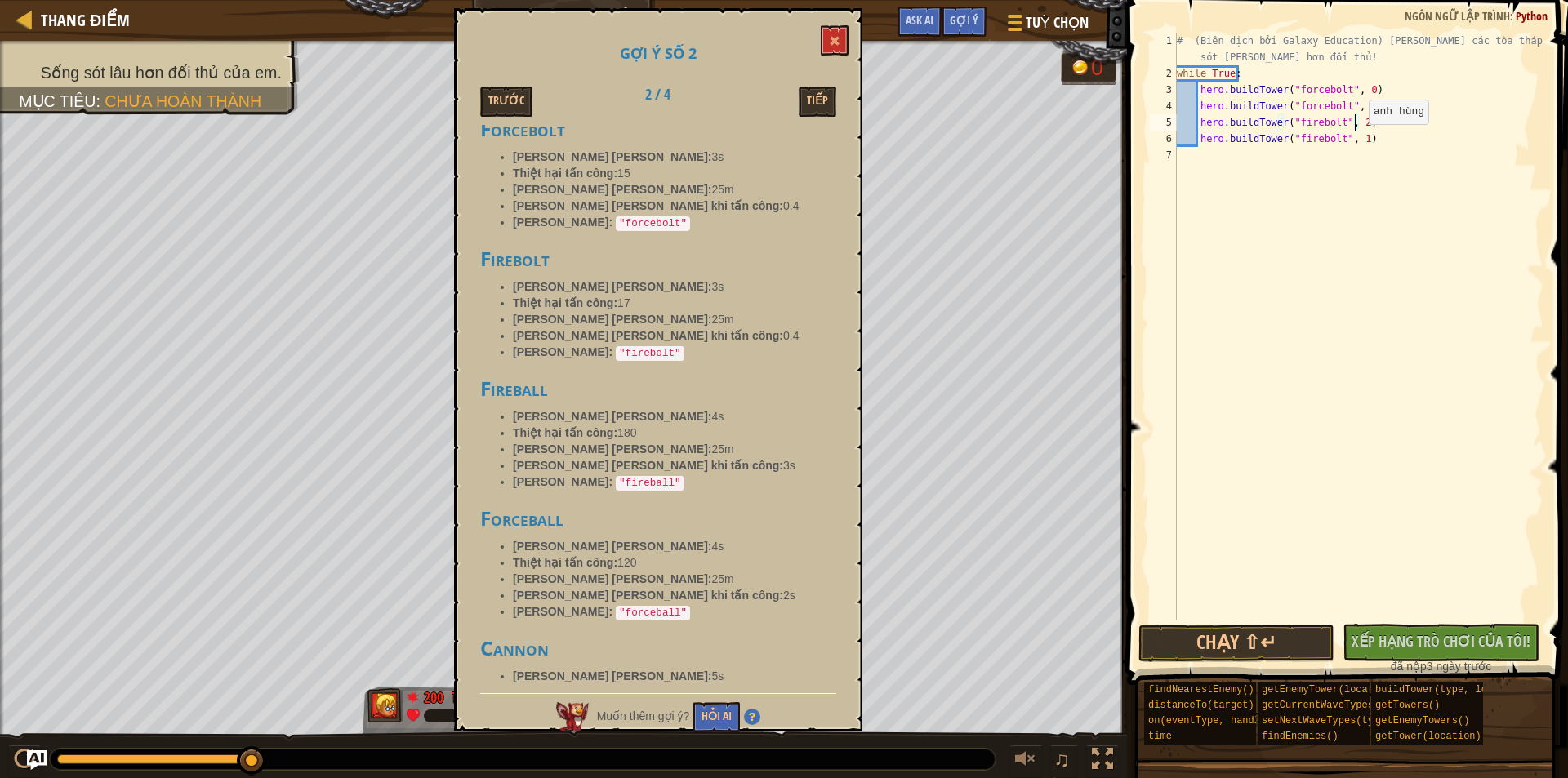
click at [1355, 141] on div "# (Biên dịch bởi Galaxy Education) [PERSON_NAME] các tòa tháp để sống sót [PERS…" at bounding box center [1358, 350] width 370 height 637
type textarea "hero.buildTower("firebolt", 3)"
click at [1382, 278] on div "# (Biên dịch bởi Galaxy Education) [PERSON_NAME] các tòa tháp để sống sót [PERS…" at bounding box center [1358, 350] width 370 height 637
click at [836, 45] on span at bounding box center [835, 41] width 12 height 12
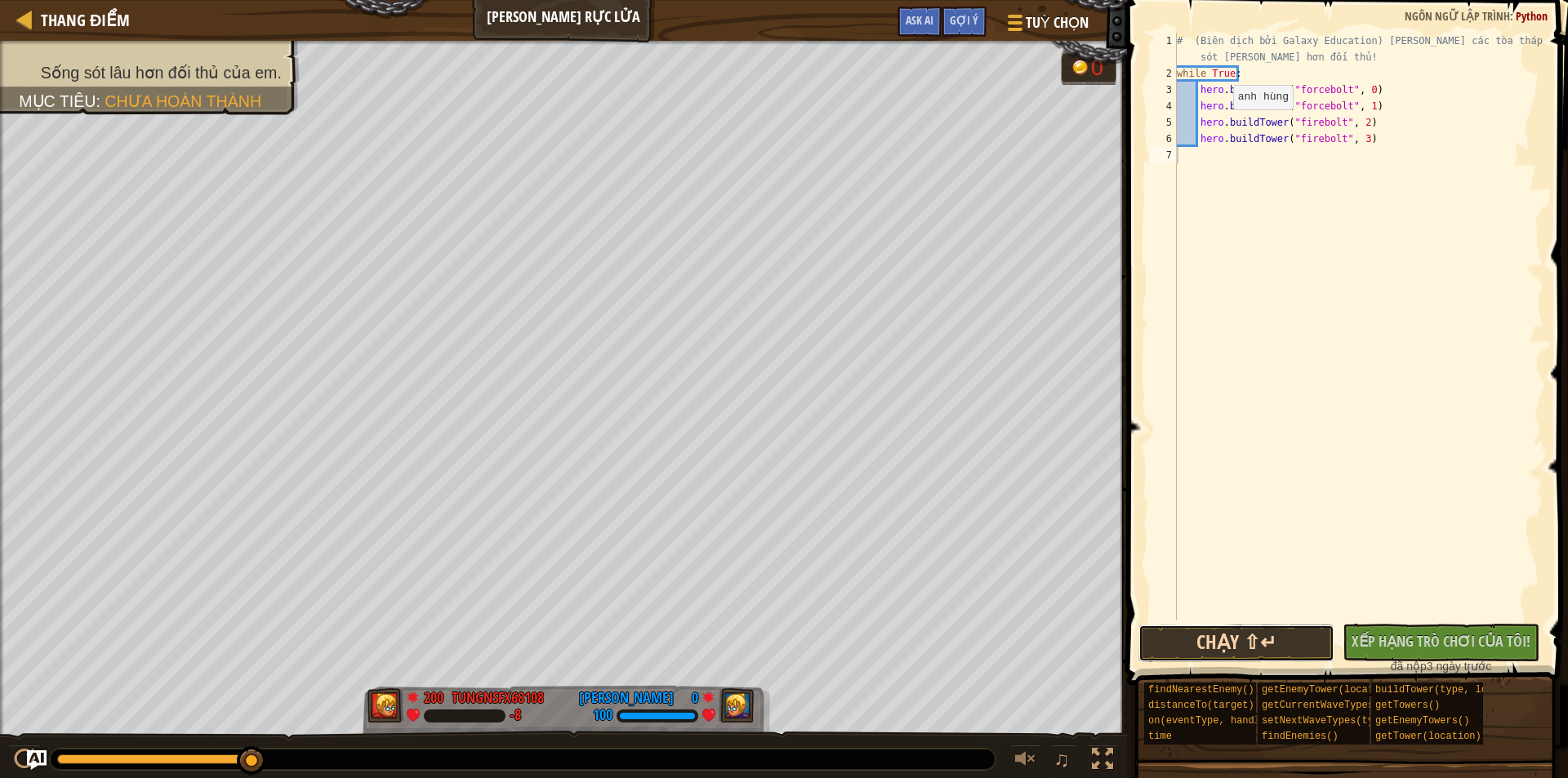
click at [1199, 639] on button "Chạy ⇧↵" at bounding box center [1236, 643] width 196 height 37
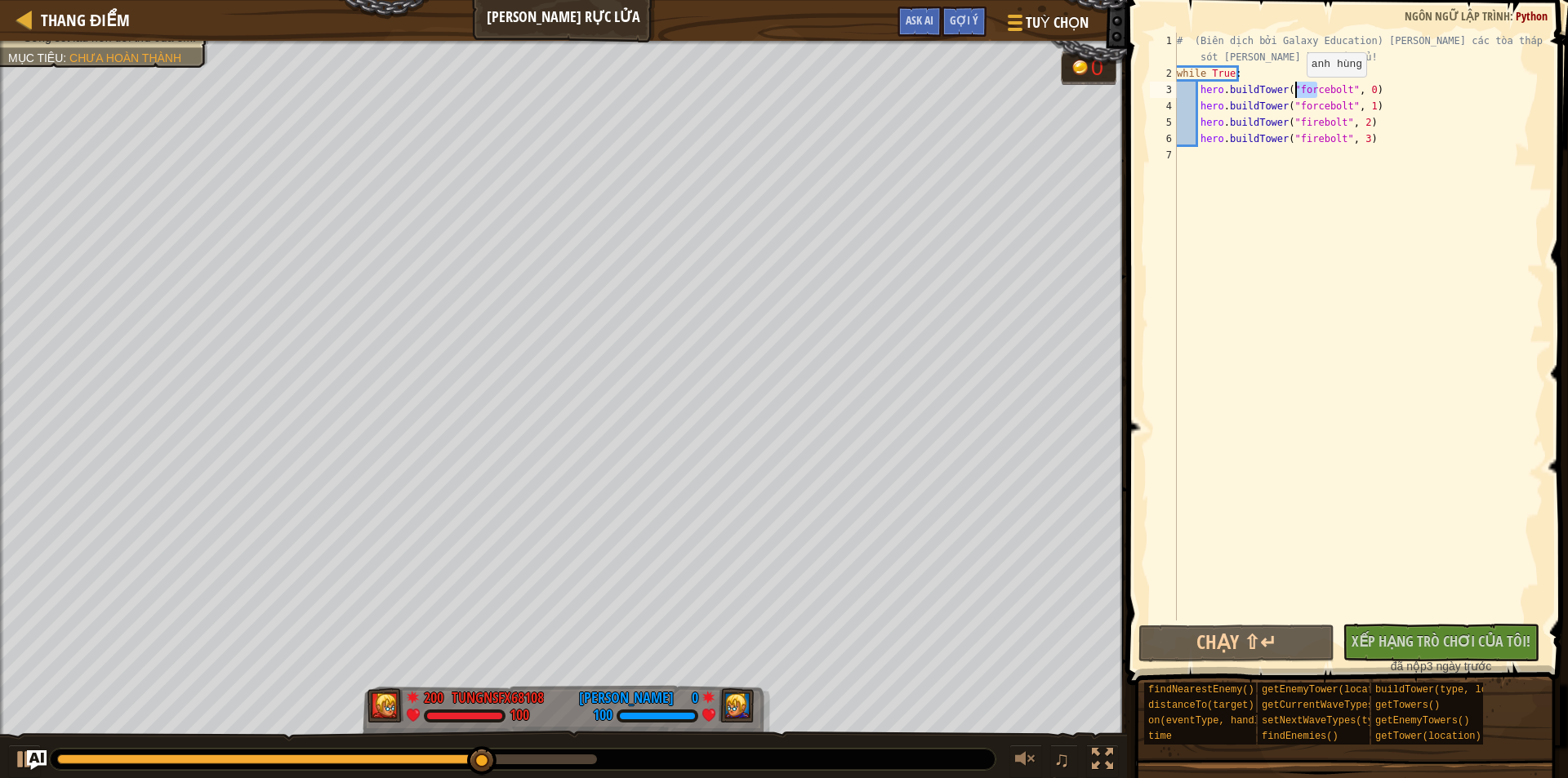
drag, startPoint x: 1316, startPoint y: 93, endPoint x: 1293, endPoint y: 93, distance: 23.0
click at [1293, 93] on div "# (Biên dịch bởi Galaxy Education) [PERSON_NAME] các tòa tháp để sống sót [PERS…" at bounding box center [1358, 350] width 370 height 637
drag, startPoint x: 1315, startPoint y: 108, endPoint x: 1297, endPoint y: 108, distance: 18.0
click at [1297, 108] on div "# (Biên dịch bởi Galaxy Education) [PERSON_NAME] các tòa tháp để sống sót [PERS…" at bounding box center [1358, 350] width 370 height 637
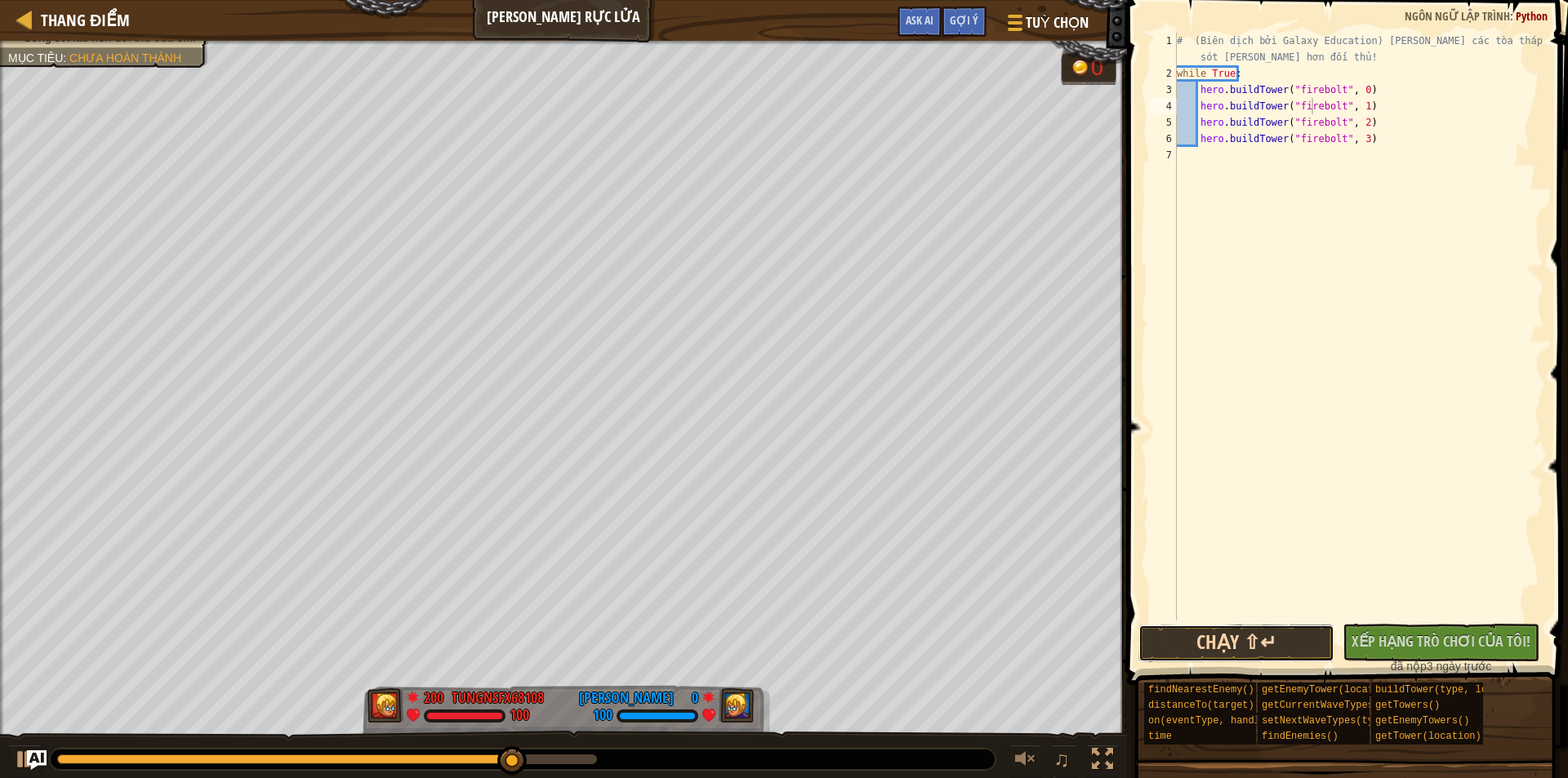
click at [1250, 642] on button "Chạy ⇧↵" at bounding box center [1236, 643] width 196 height 37
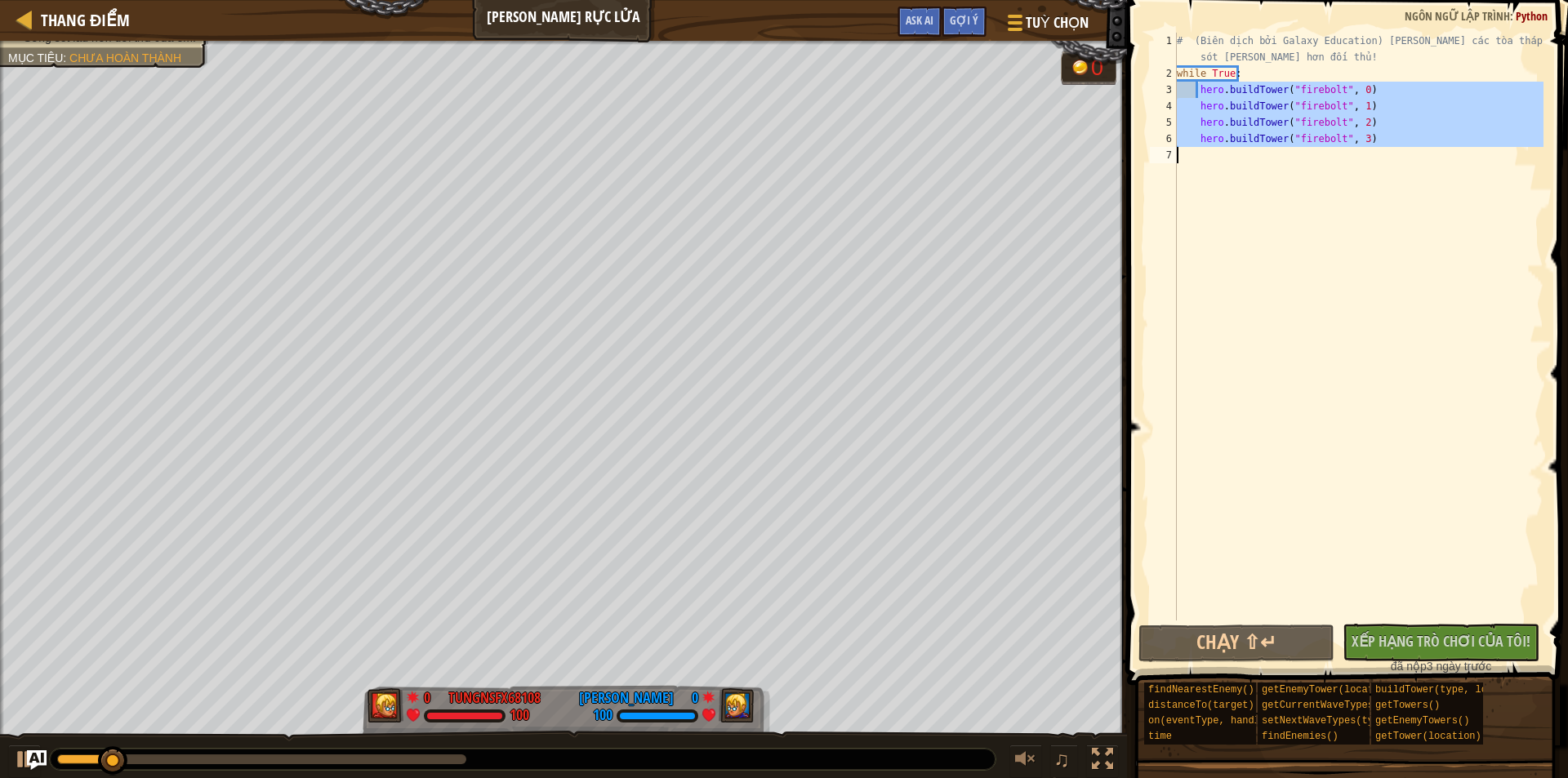
drag, startPoint x: 1198, startPoint y: 94, endPoint x: 1372, endPoint y: 151, distance: 183.1
click at [1372, 151] on div "# (Biên dịch bởi Galaxy Education) [PERSON_NAME] các tòa tháp để sống sót [PERS…" at bounding box center [1358, 350] width 370 height 637
type textarea "hero.buildTower("firebolt", 3)"
click at [1374, 147] on div "# (Biên dịch bởi Galaxy Education) [PERSON_NAME] các tòa tháp để sống sót [PERS…" at bounding box center [1358, 326] width 370 height 587
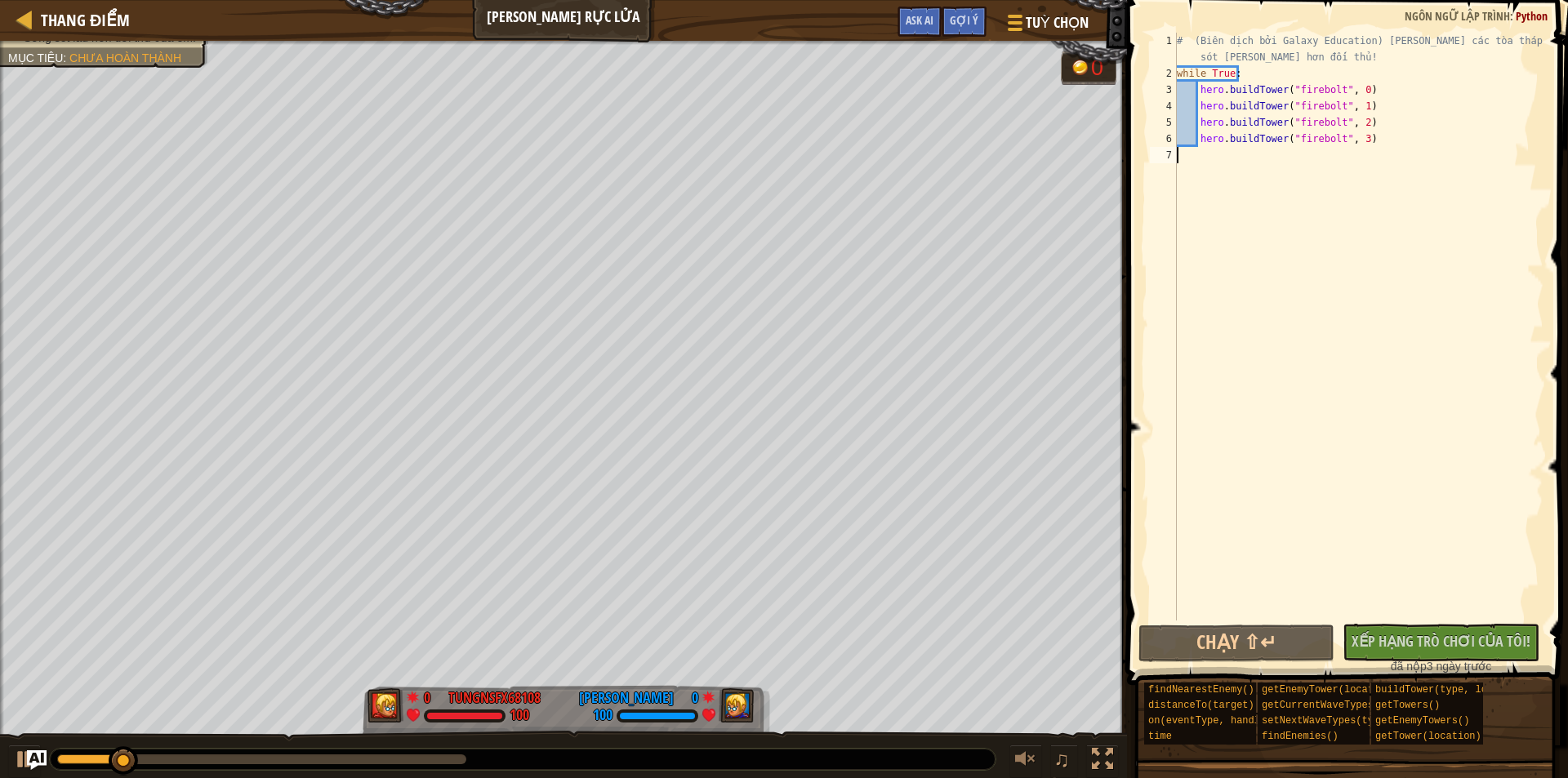
scroll to position [7, 0]
click at [1374, 142] on div "# (Biên dịch bởi Galaxy Education) [PERSON_NAME] các tòa tháp để sống sót [PERS…" at bounding box center [1358, 350] width 370 height 637
type textarea "hero.buildTower("firebolt", 3)"
paste textarea
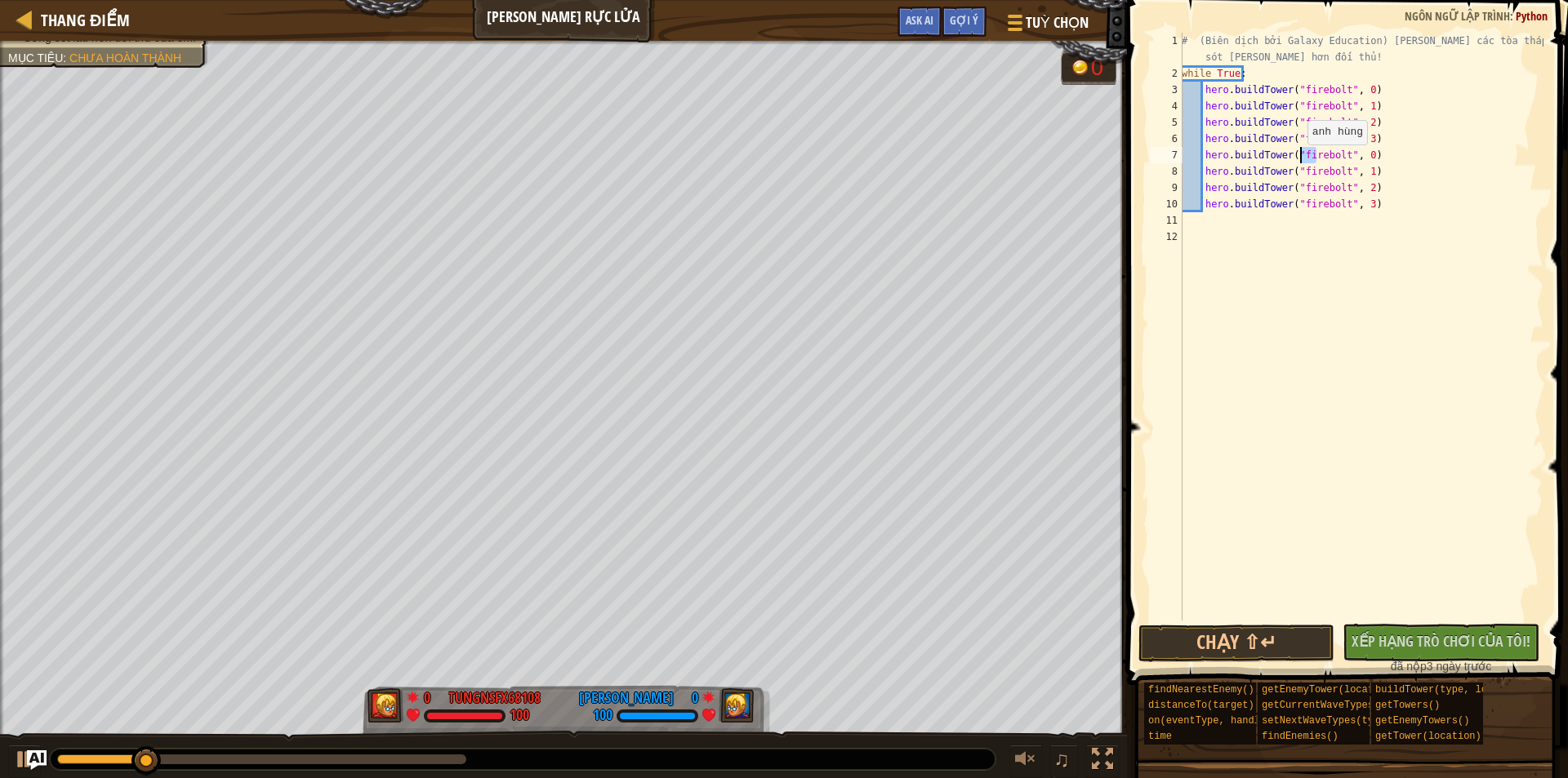
drag, startPoint x: 1316, startPoint y: 160, endPoint x: 1298, endPoint y: 161, distance: 18.0
click at [1298, 161] on div "# (Biên dịch bởi Galaxy Education) [PERSON_NAME] các tòa tháp để sống sót [PERS…" at bounding box center [1361, 350] width 365 height 637
drag, startPoint x: 1316, startPoint y: 173, endPoint x: 1299, endPoint y: 174, distance: 17.0
click at [1299, 174] on div "# (Biên dịch bởi Galaxy Education) [PERSON_NAME] các tòa tháp để sống sót [PERS…" at bounding box center [1361, 350] width 365 height 637
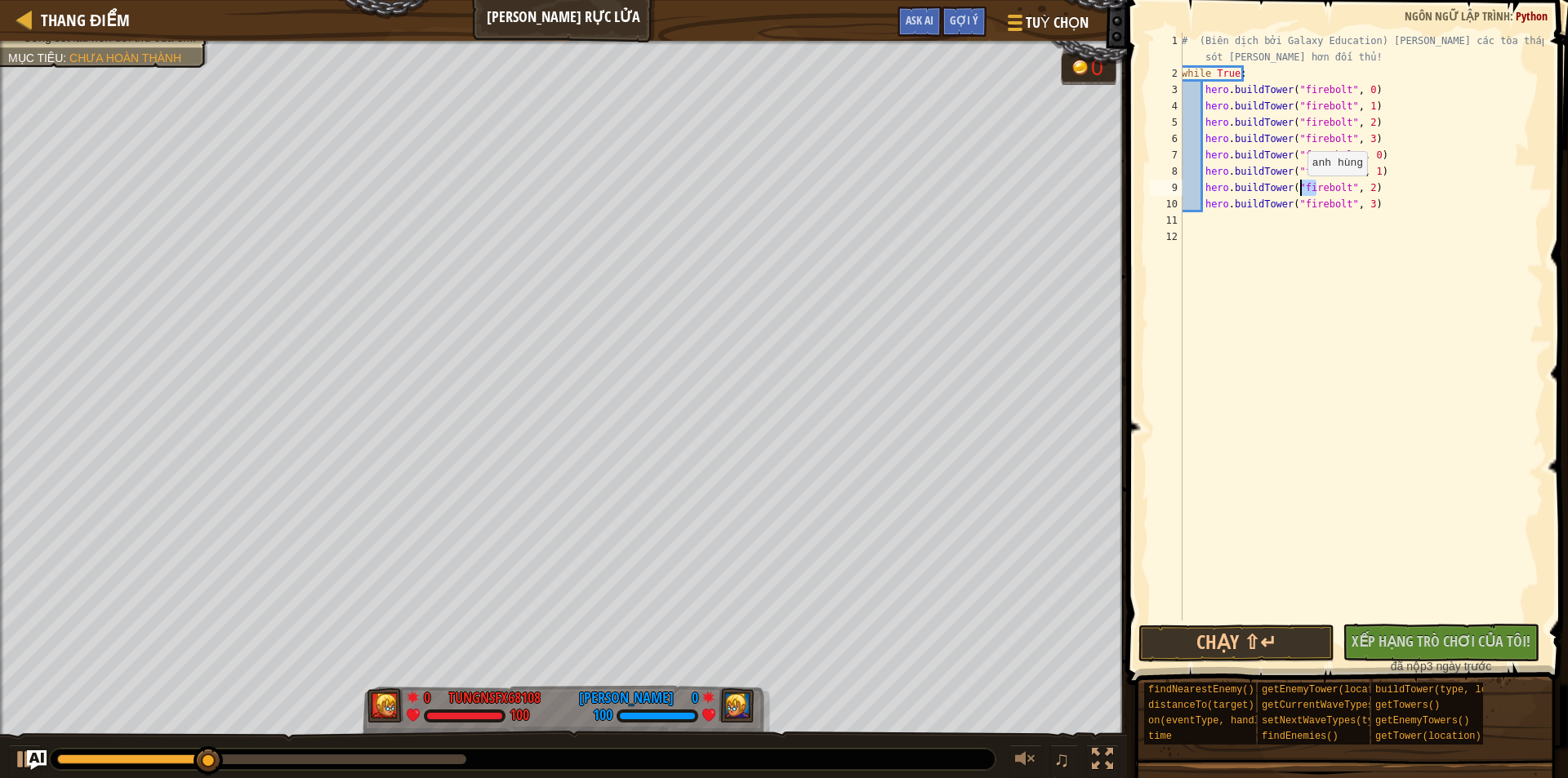
drag, startPoint x: 1316, startPoint y: 191, endPoint x: 1298, endPoint y: 192, distance: 18.0
click at [1298, 192] on div "# (Biên dịch bởi Galaxy Education) [PERSON_NAME] các tòa tháp để sống sót [PERS…" at bounding box center [1361, 350] width 365 height 637
drag, startPoint x: 1315, startPoint y: 206, endPoint x: 1298, endPoint y: 206, distance: 17.0
click at [1298, 206] on div "# (Biên dịch bởi Galaxy Education) [PERSON_NAME] các tòa tháp để sống sót [PERS…" at bounding box center [1361, 350] width 365 height 637
click at [1366, 155] on div "# (Biên dịch bởi Galaxy Education) [PERSON_NAME] các tòa tháp để sống sót [PERS…" at bounding box center [1361, 350] width 365 height 637
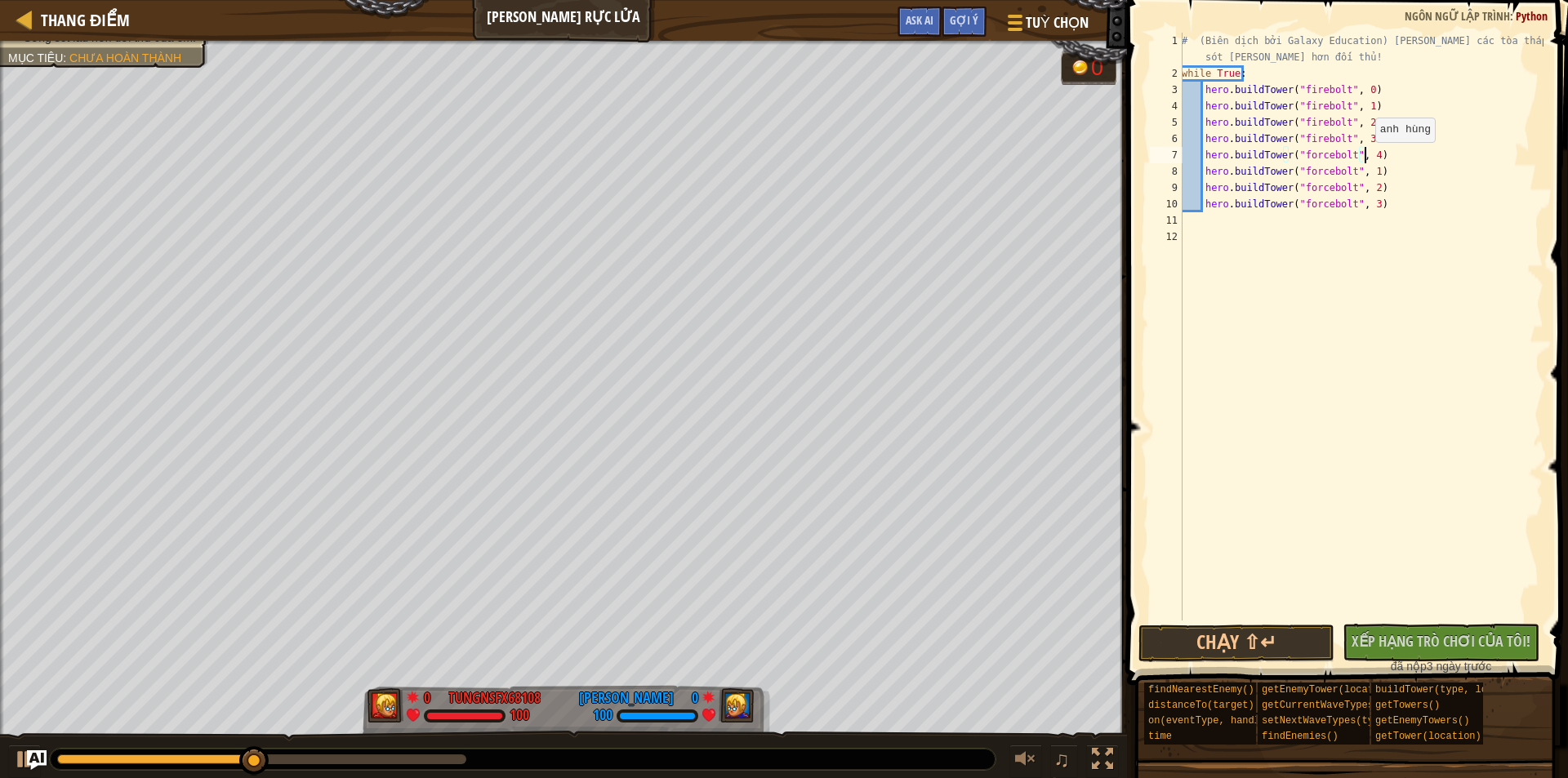
scroll to position [7, 15]
click at [1365, 175] on div "# (Biên dịch bởi Galaxy Education) [PERSON_NAME] các tòa tháp để sống sót [PERS…" at bounding box center [1361, 350] width 365 height 637
click at [1368, 156] on div "# (Biên dịch bởi Galaxy Education) [PERSON_NAME] các tòa tháp để sống sót [PERS…" at bounding box center [1361, 350] width 365 height 637
click at [1366, 170] on div "# (Biên dịch bởi Galaxy Education) [PERSON_NAME] các tòa tháp để sống sót [PERS…" at bounding box center [1361, 350] width 365 height 637
click at [1365, 189] on div "# (Biên dịch bởi Galaxy Education) [PERSON_NAME] các tòa tháp để sống sót [PERS…" at bounding box center [1361, 350] width 365 height 637
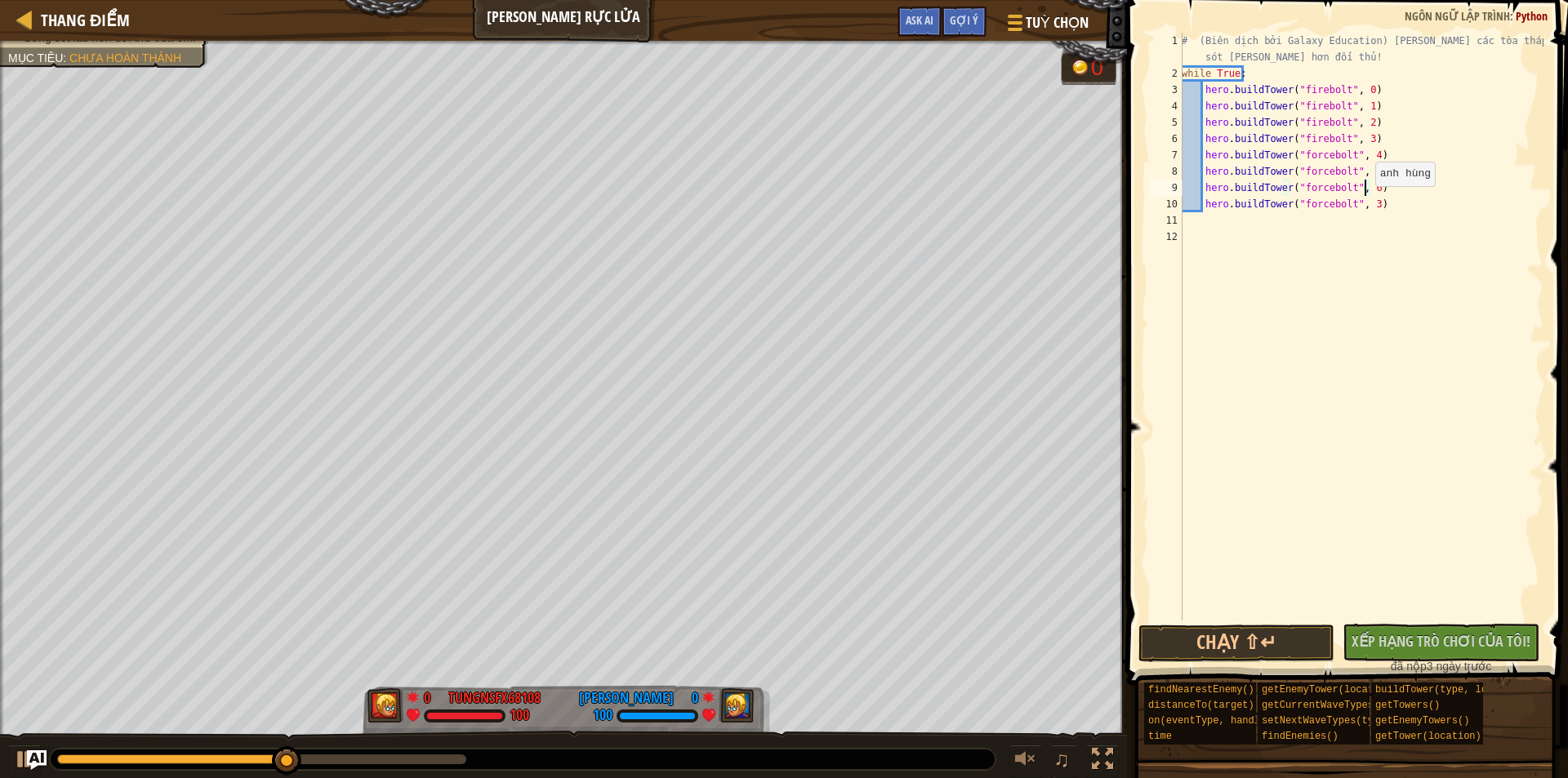
click at [1366, 204] on div "# (Biên dịch bởi Galaxy Education) [PERSON_NAME] các tòa tháp để sống sót [PERS…" at bounding box center [1361, 350] width 365 height 637
type textarea "hero.buildTower("forcebolt", 7)"
click at [1376, 371] on div "# (Biên dịch bởi Galaxy Education) [PERSON_NAME] các tòa tháp để sống sót [PERS…" at bounding box center [1361, 350] width 365 height 637
click at [1254, 638] on button "Chạy ⇧↵" at bounding box center [1236, 643] width 196 height 37
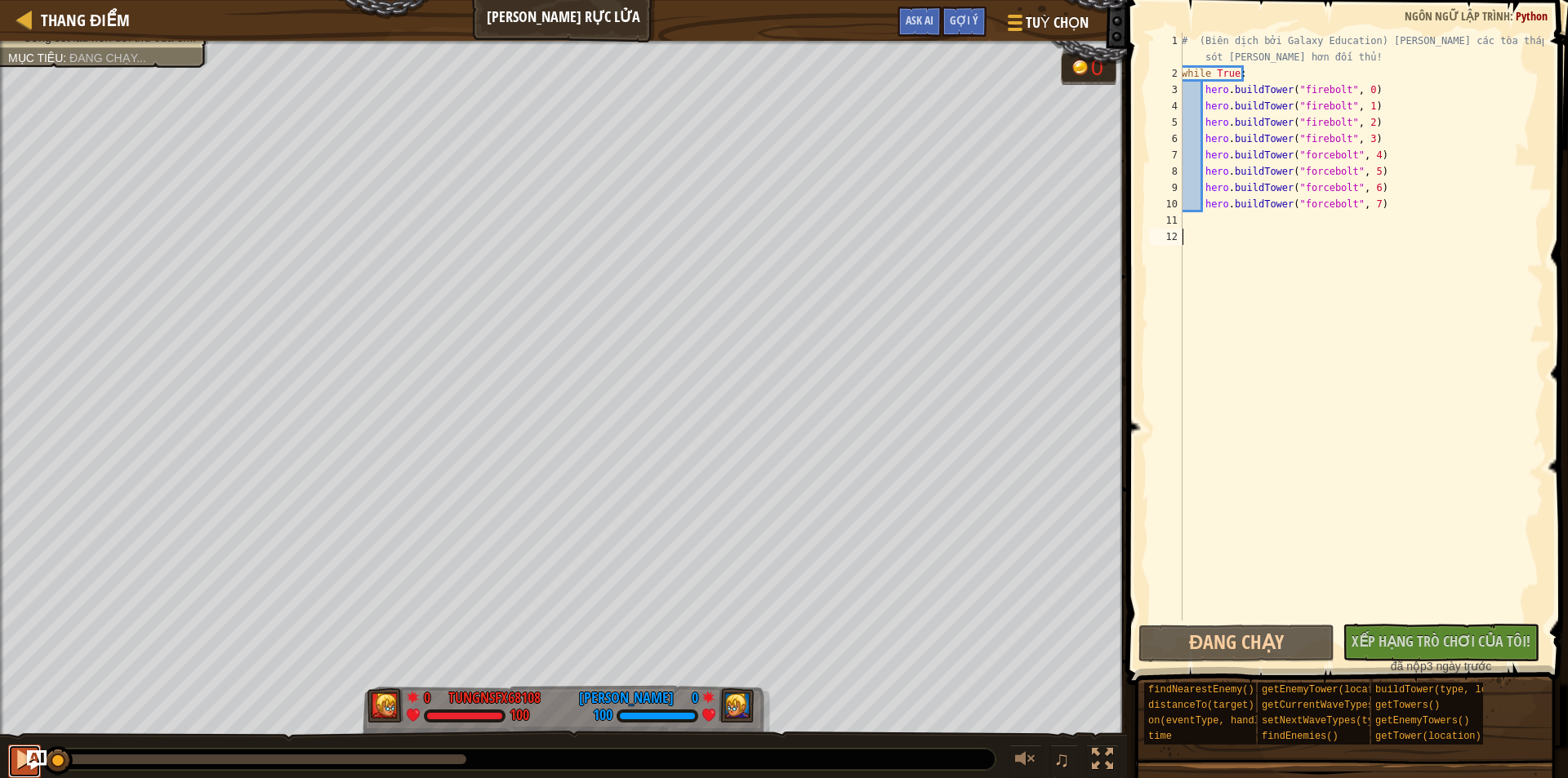
click at [17, 765] on div at bounding box center [25, 760] width 22 height 22
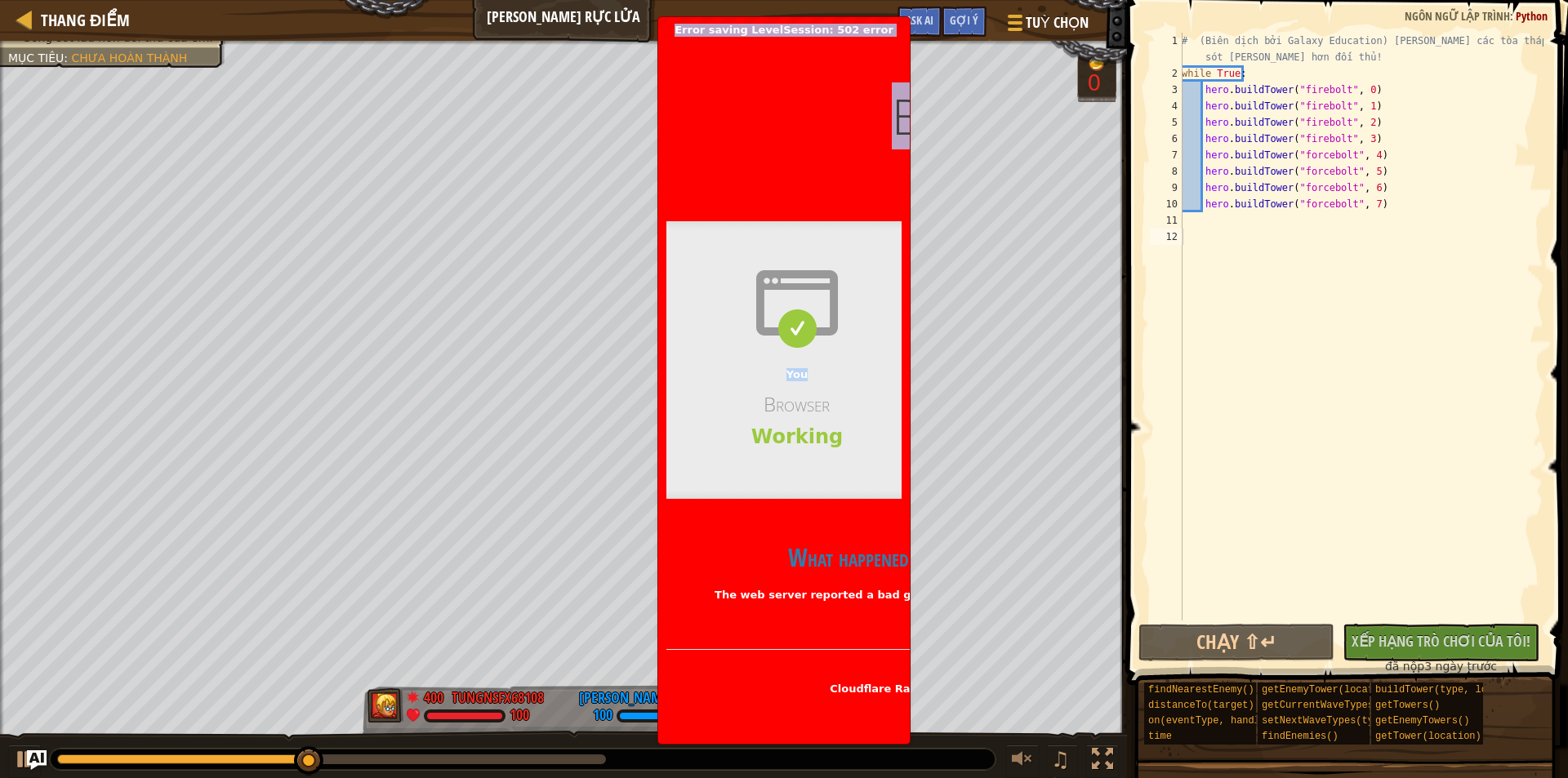
click at [968, 0] on body "Thang điểm [PERSON_NAME] Rực [PERSON_NAME] [PERSON_NAME] Gợi ý Ask AI 1 ההההההה…" at bounding box center [784, 0] width 1568 height 0
click at [884, 686] on span "Cloudflare Ray ID: 983a43ff3a7c5e07" at bounding box center [939, 688] width 218 height 12
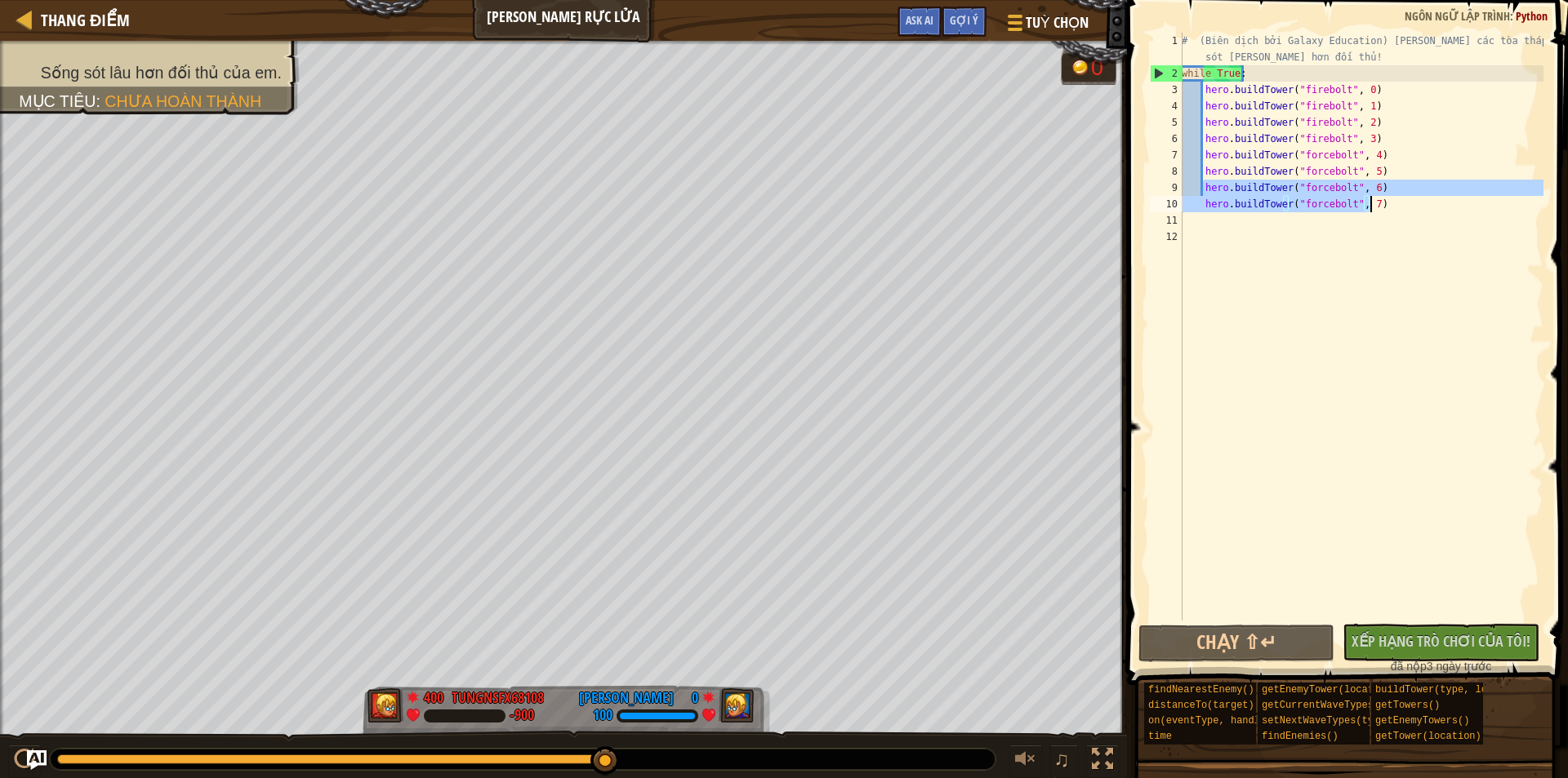
drag, startPoint x: 1204, startPoint y: 189, endPoint x: 1368, endPoint y: 201, distance: 164.4
click at [1368, 201] on div "# (Biên dịch bởi Galaxy Education) [PERSON_NAME] các tòa tháp để sống sót [PERS…" at bounding box center [1361, 350] width 365 height 637
click at [1373, 204] on div "# (Biên dịch bởi Galaxy Education) [PERSON_NAME] các tòa tháp để sống sót [PERS…" at bounding box center [1361, 326] width 365 height 587
type textarea "hero.buildTower("forcebolt", 7)"
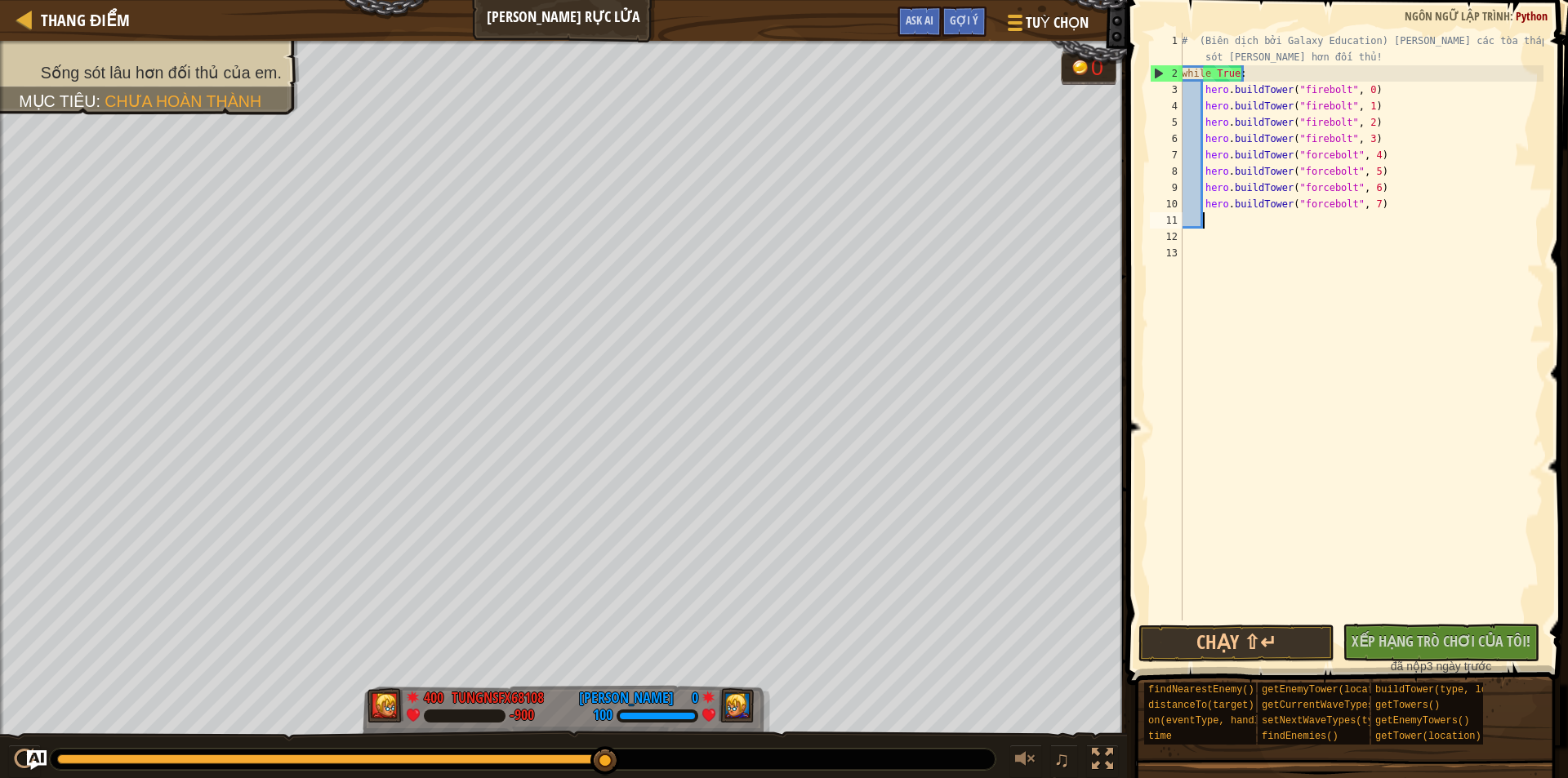
paste textarea "hero.buildTower("forcebolt", 7)"
click at [972, 17] on span "Gợi ý" at bounding box center [964, 20] width 28 height 16
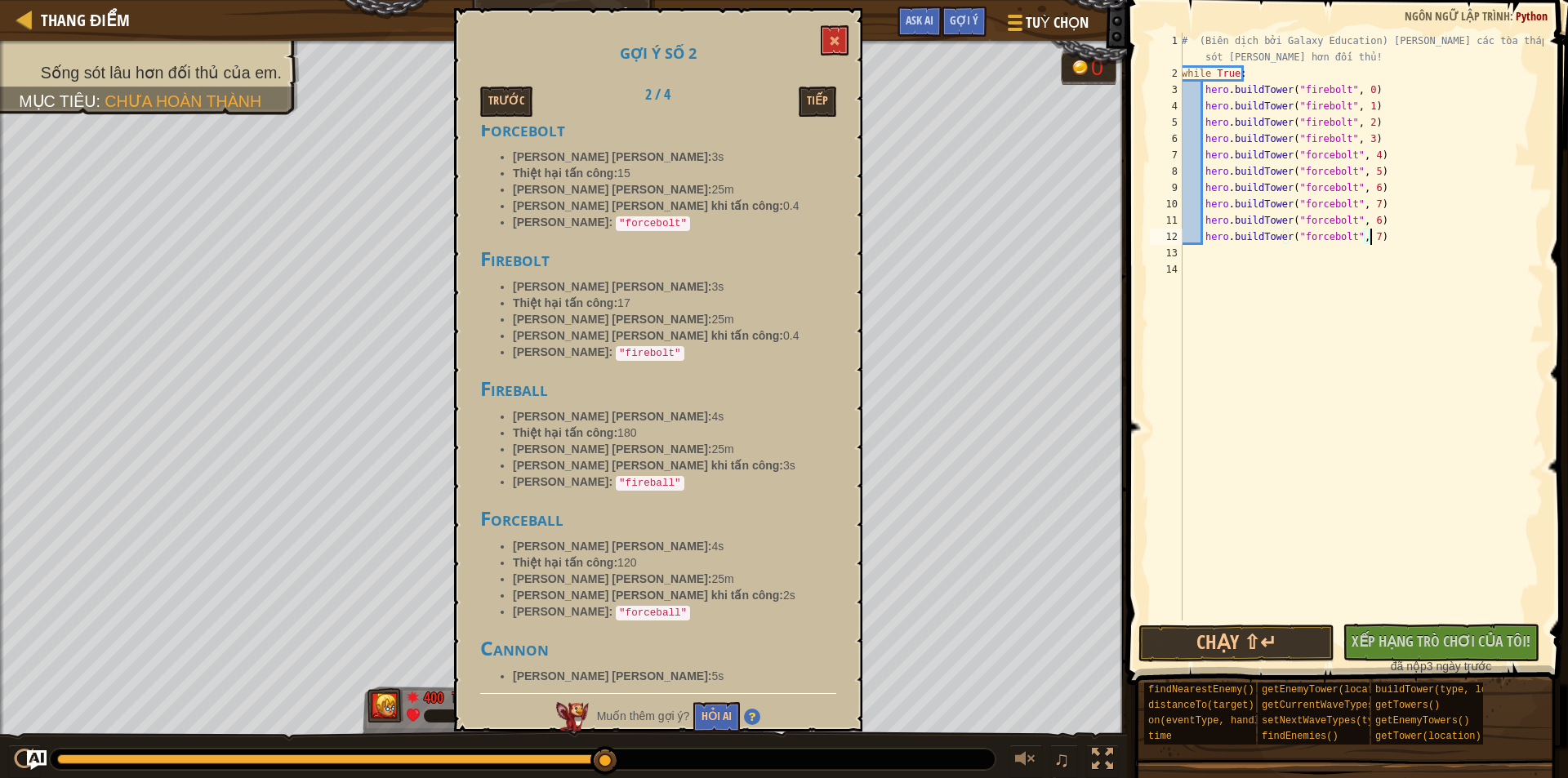
scroll to position [0, 0]
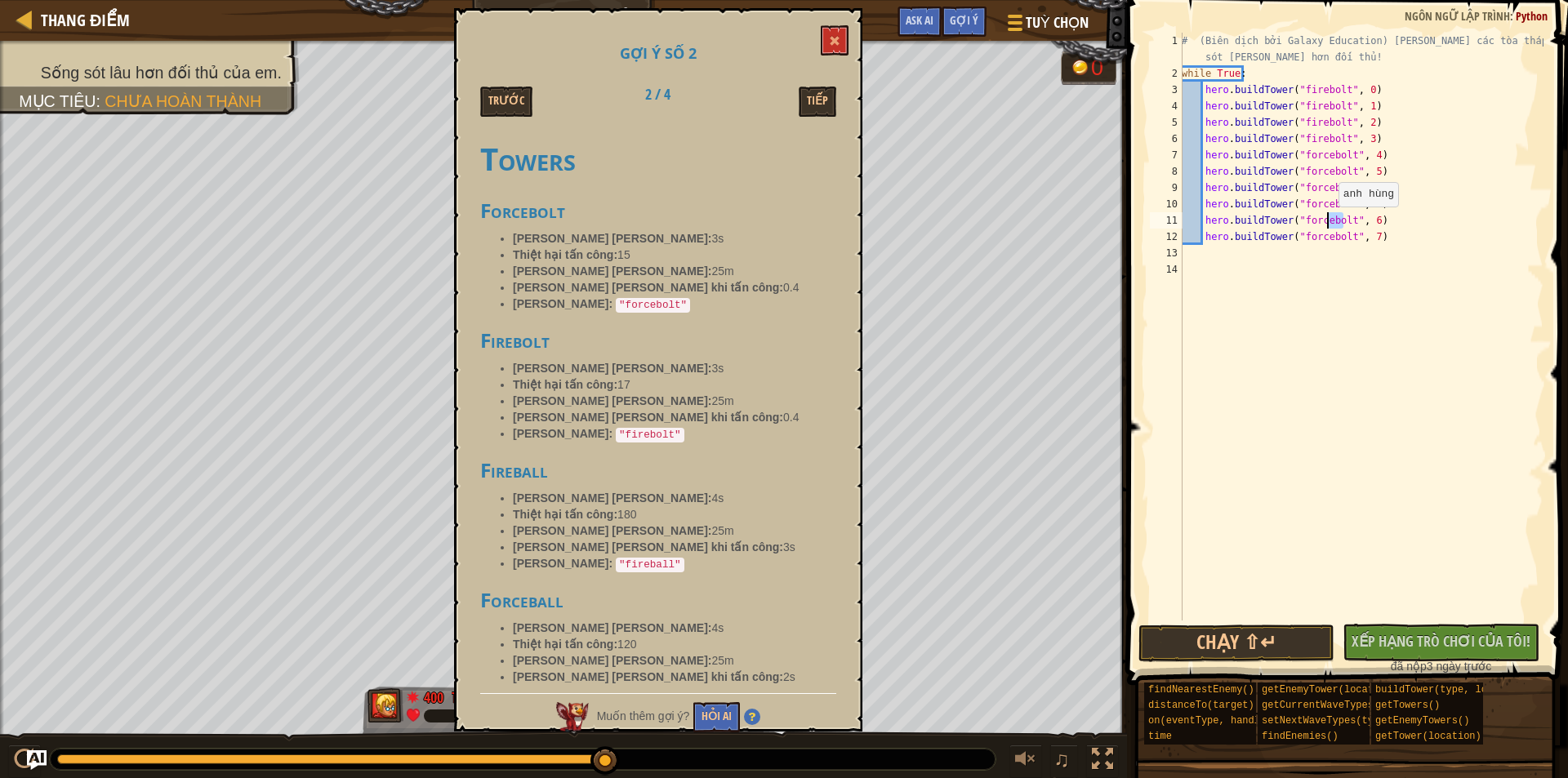
drag, startPoint x: 1344, startPoint y: 222, endPoint x: 1329, endPoint y: 223, distance: 15.0
click at [1329, 223] on div "# (Biên dịch bởi Galaxy Education) [PERSON_NAME] các tòa tháp để sống sót [PERS…" at bounding box center [1361, 350] width 365 height 637
click at [1340, 239] on div "# (Biên dịch bởi Galaxy Education) [PERSON_NAME] các tòa tháp để sống sót [PERS…" at bounding box center [1361, 350] width 365 height 637
drag, startPoint x: 1344, startPoint y: 239, endPoint x: 1324, endPoint y: 239, distance: 20.0
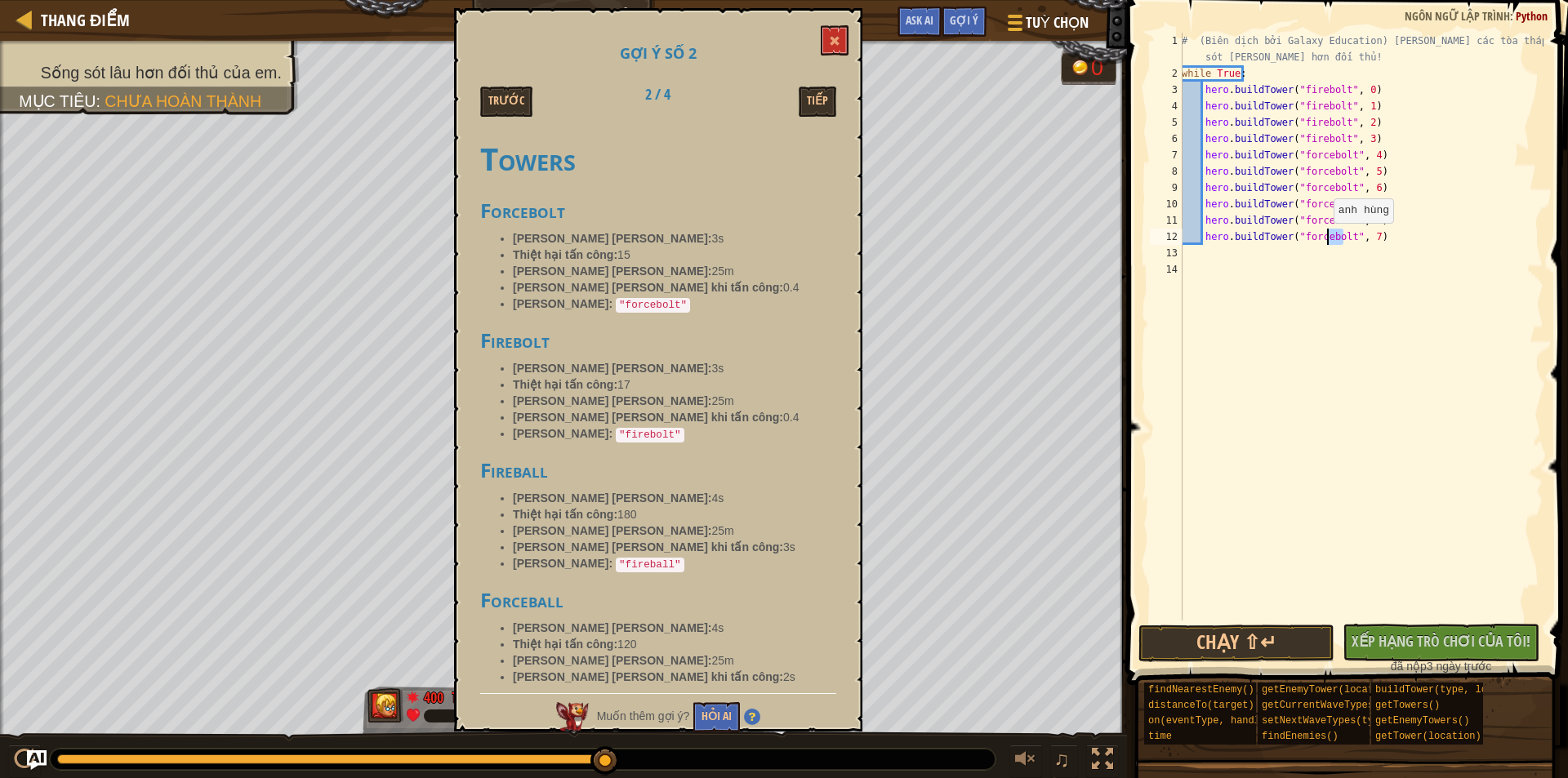
click at [1324, 239] on div "# (Biên dịch bởi Galaxy Education) [PERSON_NAME] các tòa tháp để sống sót [PERS…" at bounding box center [1361, 350] width 365 height 637
click at [1366, 219] on div "# (Biên dịch bởi Galaxy Education) [PERSON_NAME] các tòa tháp để sống sót [PERS…" at bounding box center [1361, 350] width 365 height 637
click at [1365, 235] on div "# (Biên dịch bởi Galaxy Education) [PERSON_NAME] các tòa tháp để sống sót [PERS…" at bounding box center [1361, 350] width 365 height 637
click at [1264, 643] on button "Chạy ⇧↵" at bounding box center [1236, 643] width 196 height 37
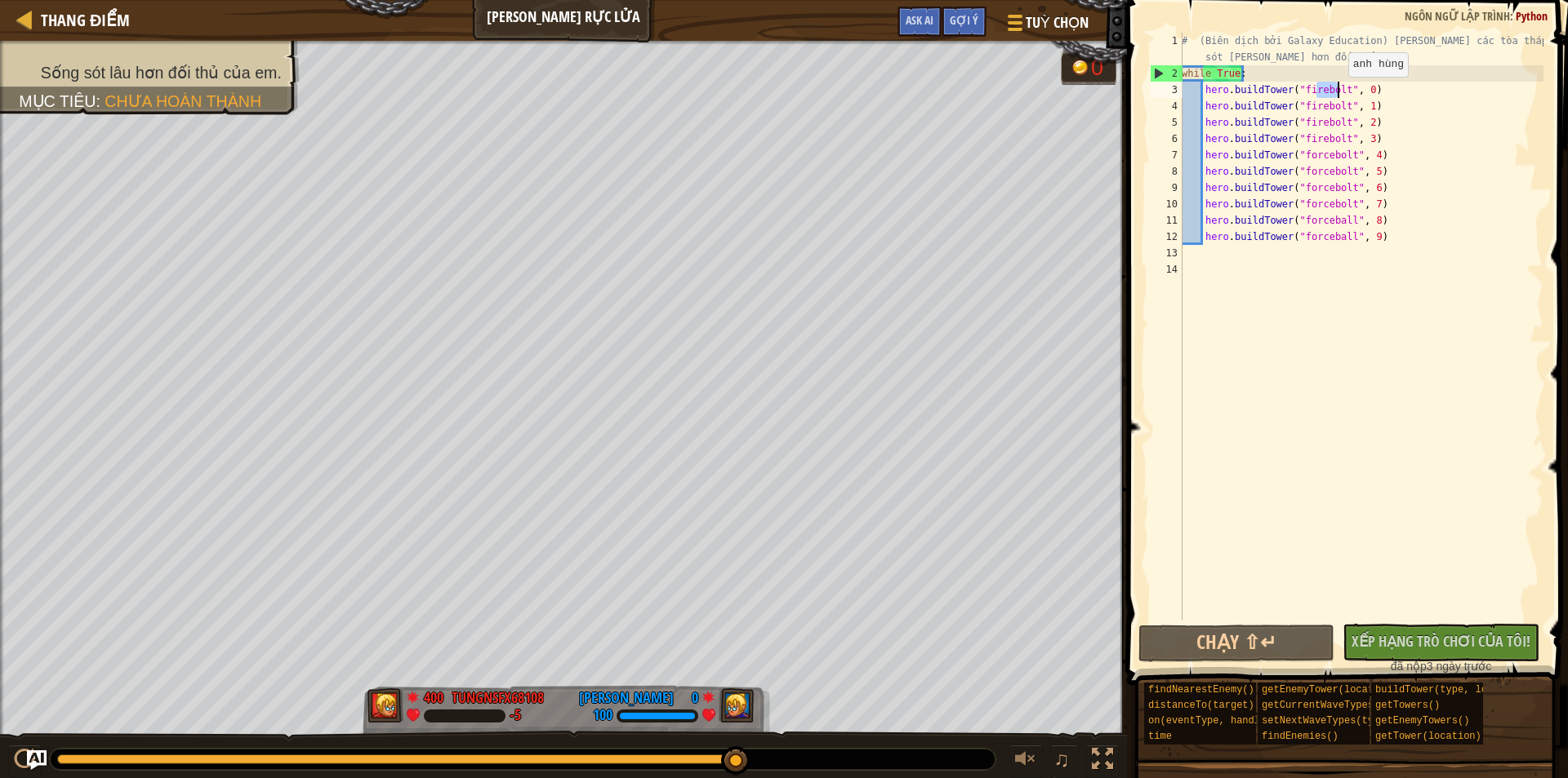
drag, startPoint x: 1317, startPoint y: 93, endPoint x: 1339, endPoint y: 93, distance: 22.0
click at [1339, 93] on div "# (Biên dịch bởi Galaxy Education) [PERSON_NAME] các tòa tháp để sống sót [PERS…" at bounding box center [1361, 350] width 365 height 637
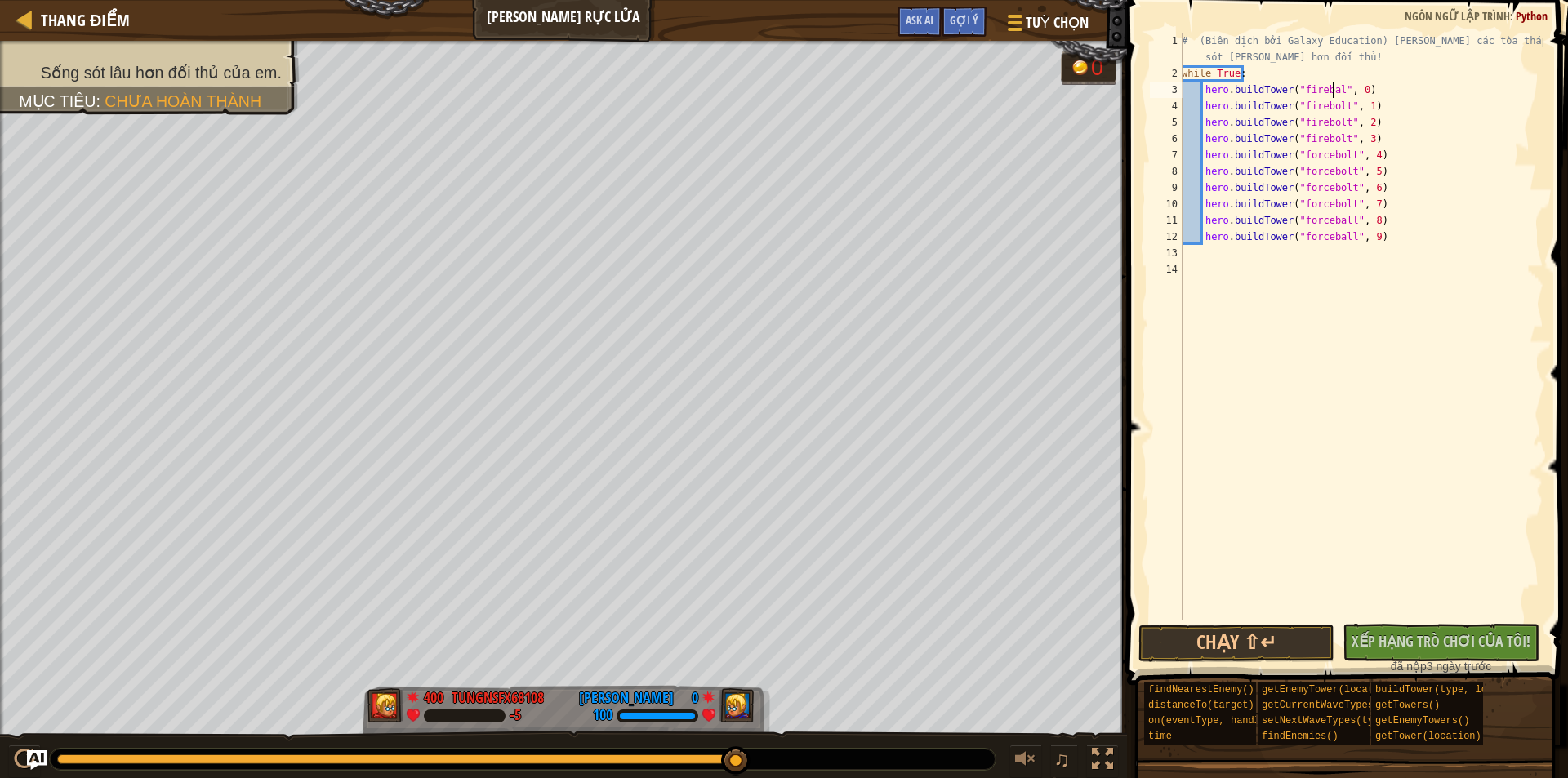
scroll to position [7, 12]
click at [1337, 108] on div "# (Biên dịch bởi Galaxy Education) [PERSON_NAME] các tòa tháp để sống sót [PERS…" at bounding box center [1361, 350] width 365 height 637
drag, startPoint x: 1337, startPoint y: 108, endPoint x: 1317, endPoint y: 111, distance: 20.2
click at [1317, 111] on div "# (Biên dịch bởi Galaxy Education) [PERSON_NAME] các tòa tháp để sống sót [PERS…" at bounding box center [1361, 350] width 365 height 637
drag, startPoint x: 1335, startPoint y: 128, endPoint x: 1321, endPoint y: 128, distance: 14.0
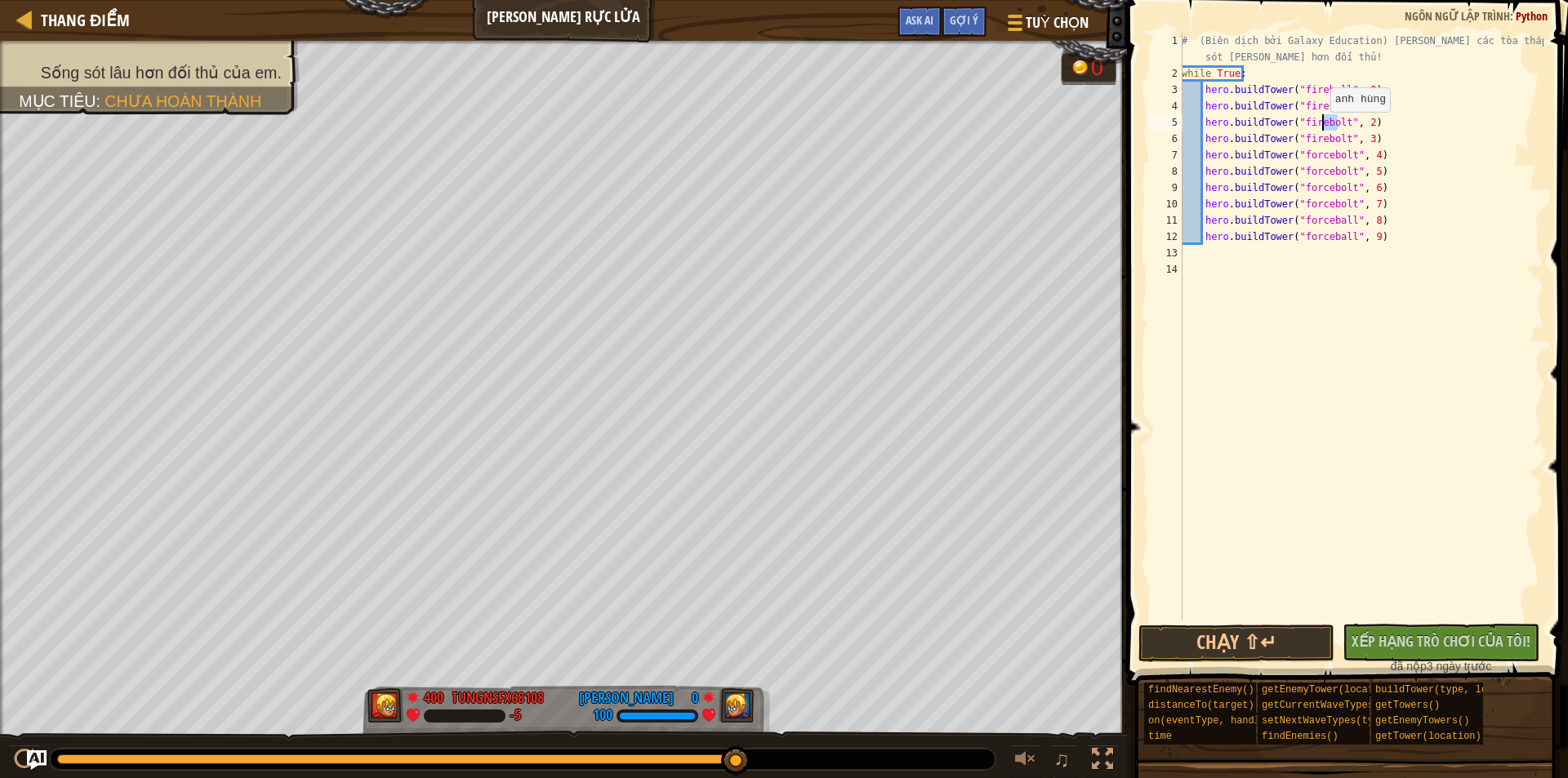
click at [1321, 128] on div "# (Biên dịch bởi Galaxy Education) [PERSON_NAME] các tòa tháp để sống sót [PERS…" at bounding box center [1361, 350] width 365 height 637
drag, startPoint x: 1337, startPoint y: 141, endPoint x: 1319, endPoint y: 141, distance: 18.0
click at [1319, 141] on div "# (Biên dịch bởi Galaxy Education) [PERSON_NAME] các tòa tháp để sống sót [PERS…" at bounding box center [1361, 350] width 365 height 637
click at [1342, 159] on div "# (Biên dịch bởi Galaxy Education) [PERSON_NAME] các tòa tháp để sống sót [PERS…" at bounding box center [1361, 350] width 365 height 637
drag, startPoint x: 1342, startPoint y: 175, endPoint x: 1324, endPoint y: 175, distance: 18.0
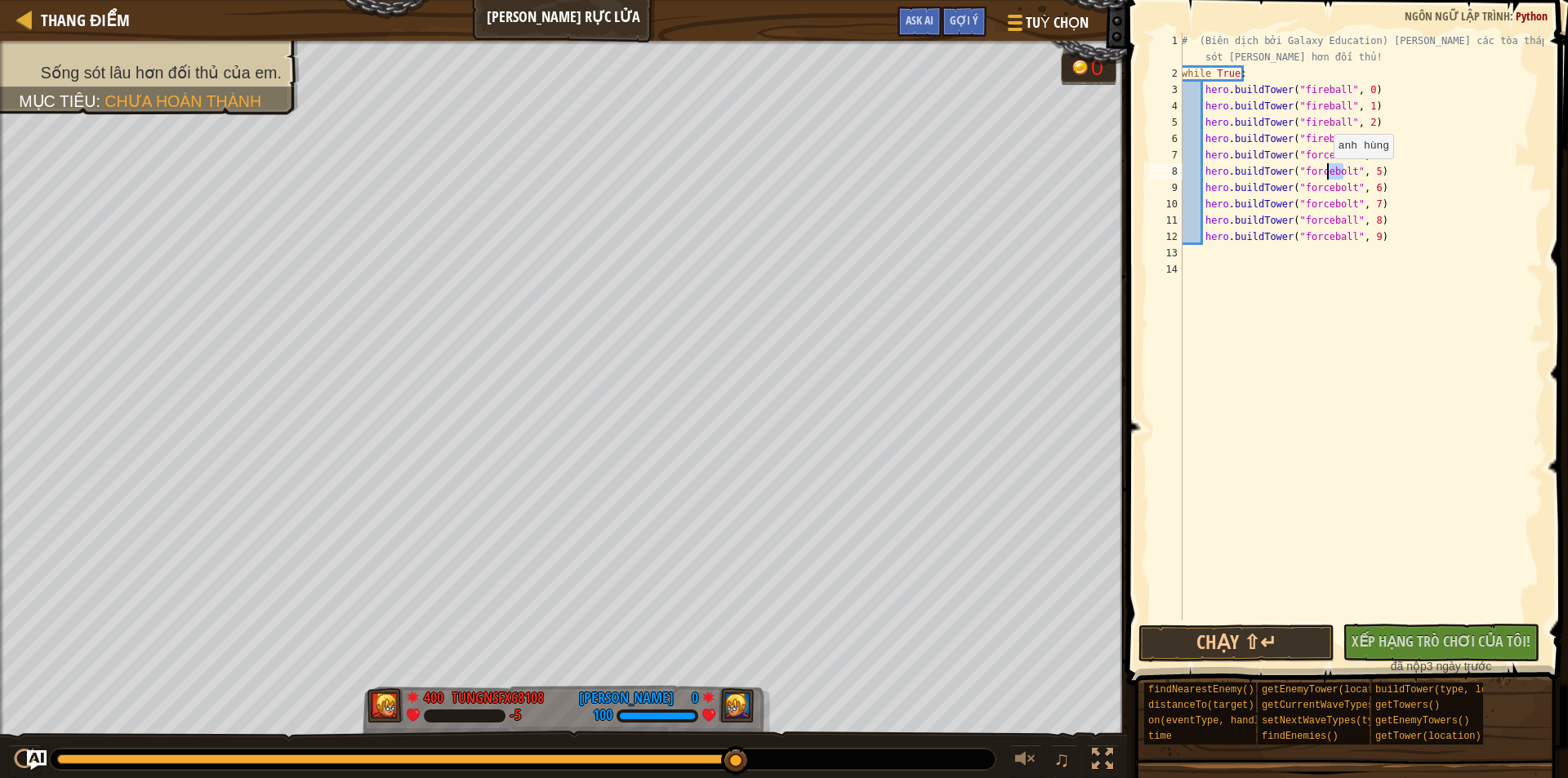
click at [1324, 175] on div "# (Biên dịch bởi Galaxy Education) [PERSON_NAME] các tòa tháp để sống sót [PERS…" at bounding box center [1361, 350] width 365 height 637
drag, startPoint x: 1342, startPoint y: 191, endPoint x: 1326, endPoint y: 191, distance: 16.0
click at [1326, 191] on div "# (Biên dịch bởi Galaxy Education) [PERSON_NAME] các tòa tháp để sống sót [PERS…" at bounding box center [1361, 350] width 365 height 637
click at [1340, 208] on div "# (Biên dịch bởi Galaxy Education) [PERSON_NAME] các tòa tháp để sống sót [PERS…" at bounding box center [1361, 350] width 365 height 637
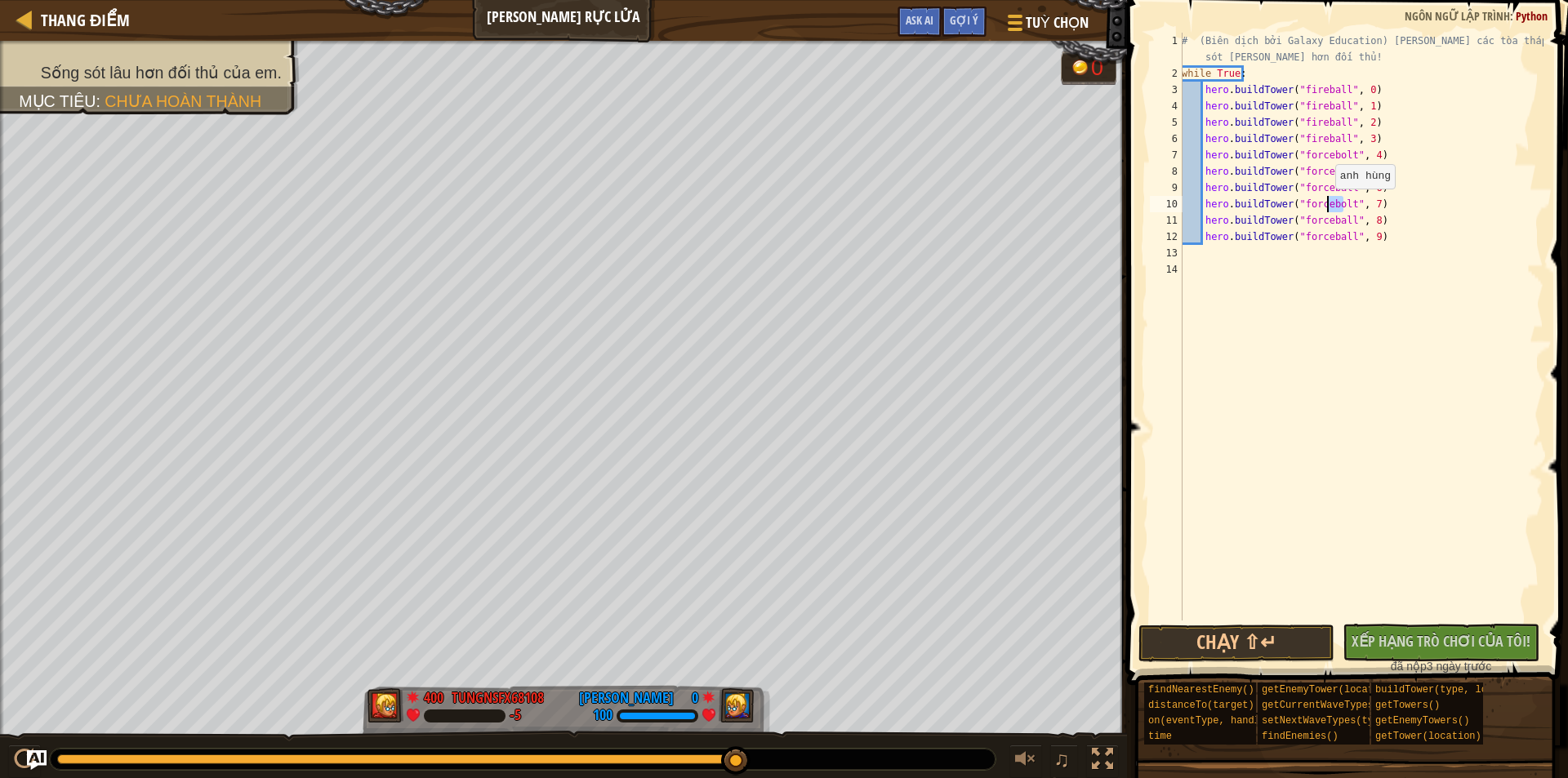
drag, startPoint x: 1342, startPoint y: 205, endPoint x: 1326, endPoint y: 205, distance: 16.0
click at [1326, 205] on div "# (Biên dịch bởi Galaxy Education) [PERSON_NAME] các tòa tháp để sống sót [PERS…" at bounding box center [1361, 350] width 365 height 637
drag, startPoint x: 1342, startPoint y: 222, endPoint x: 1324, endPoint y: 222, distance: 18.0
click at [1324, 222] on div "# (Biên dịch bởi Galaxy Education) [PERSON_NAME] các tòa tháp để sống sót [PERS…" at bounding box center [1361, 350] width 365 height 637
click at [1242, 638] on button "Chạy ⇧↵" at bounding box center [1236, 643] width 196 height 37
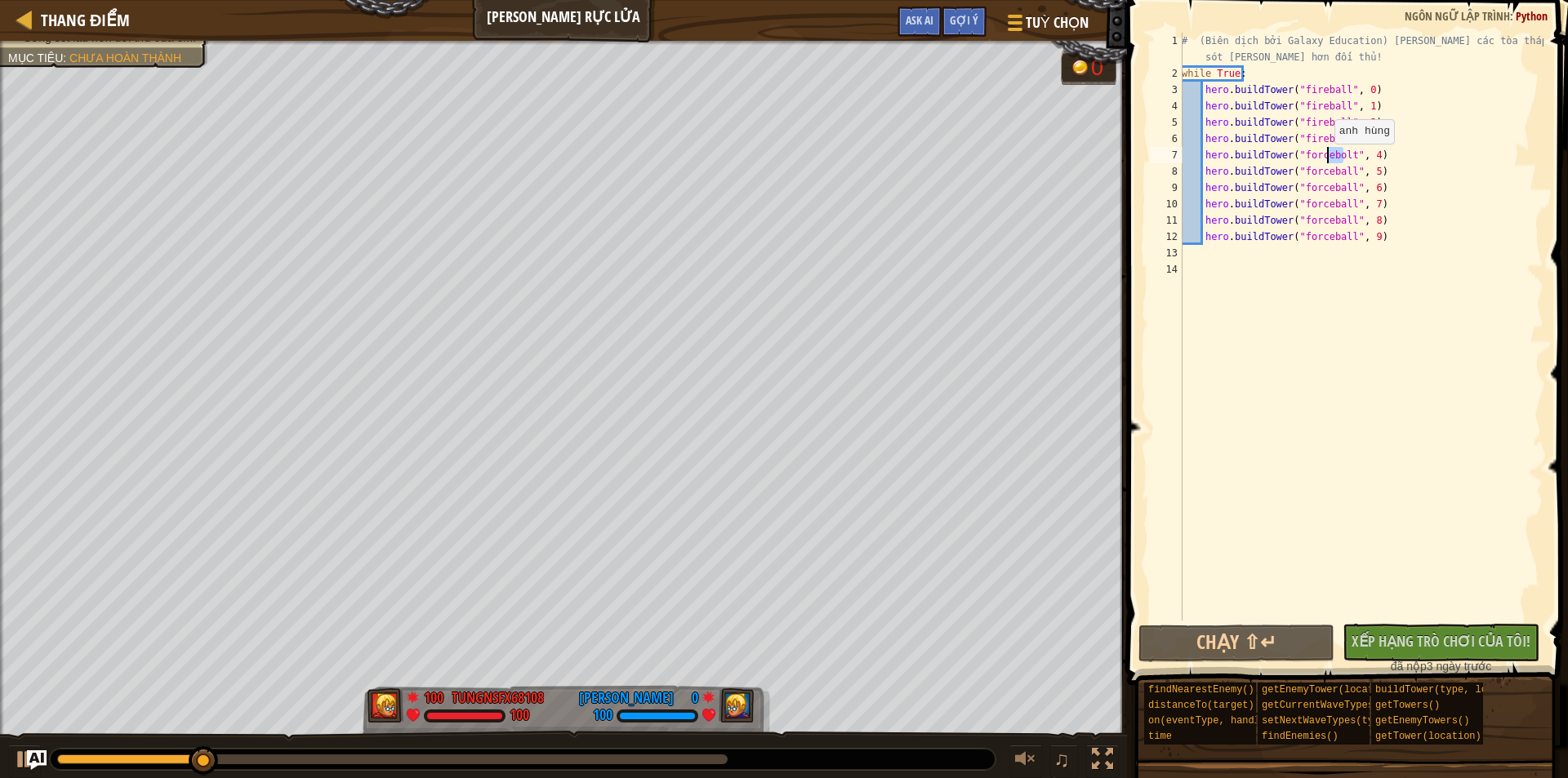
drag, startPoint x: 1342, startPoint y: 159, endPoint x: 1325, endPoint y: 160, distance: 17.0
click at [1325, 160] on div "# (Biên dịch bởi Galaxy Education) [PERSON_NAME] các tòa tháp để sống sót [PERS…" at bounding box center [1361, 350] width 365 height 637
type textarea "hero.buildTower("forceball", 4)"
click at [1361, 339] on div "# (Biên dịch bởi Galaxy Education) [PERSON_NAME] các tòa tháp để sống sót [PERS…" at bounding box center [1361, 350] width 365 height 637
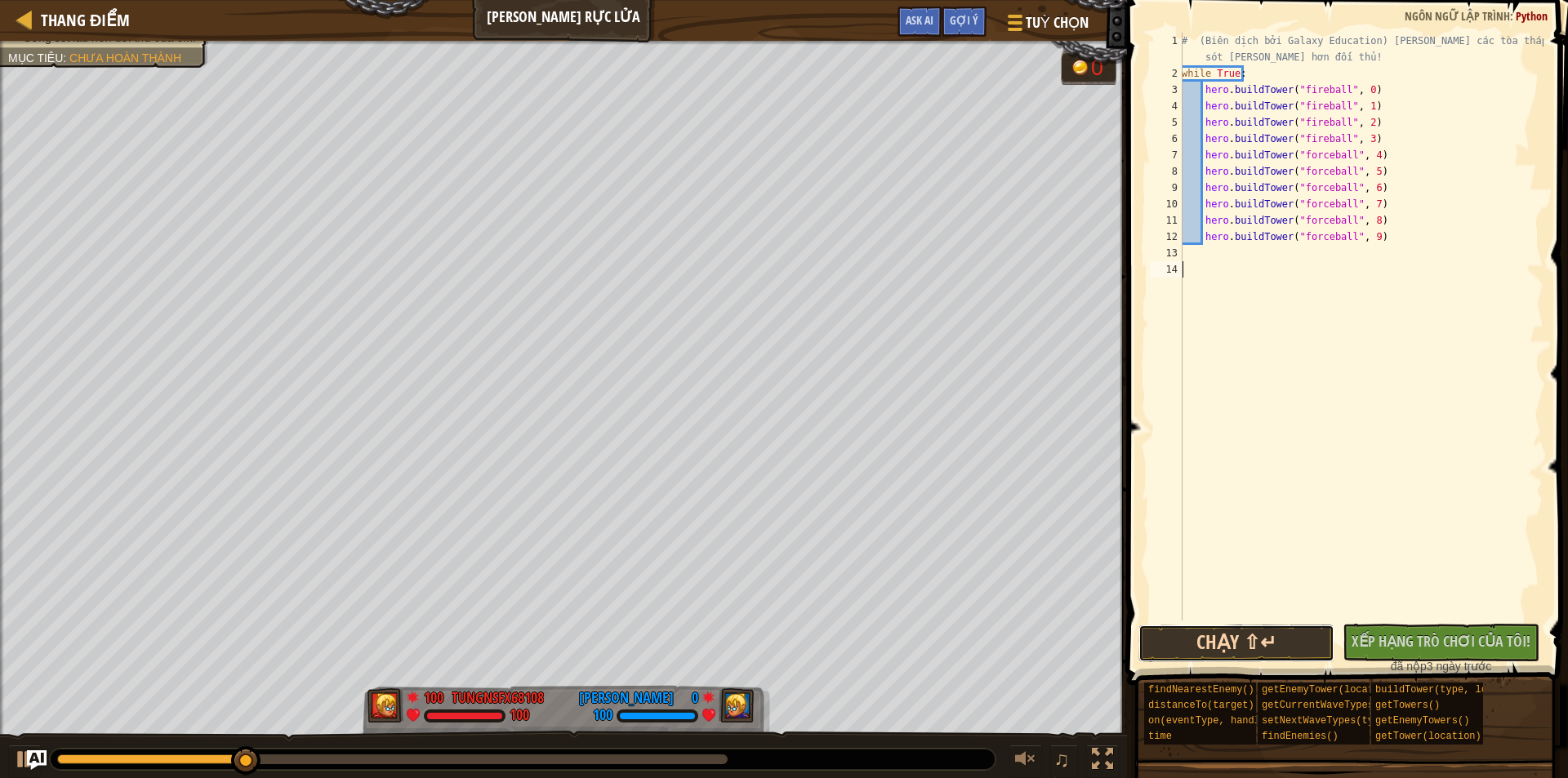
click at [1271, 648] on button "Chạy ⇧↵" at bounding box center [1236, 643] width 196 height 37
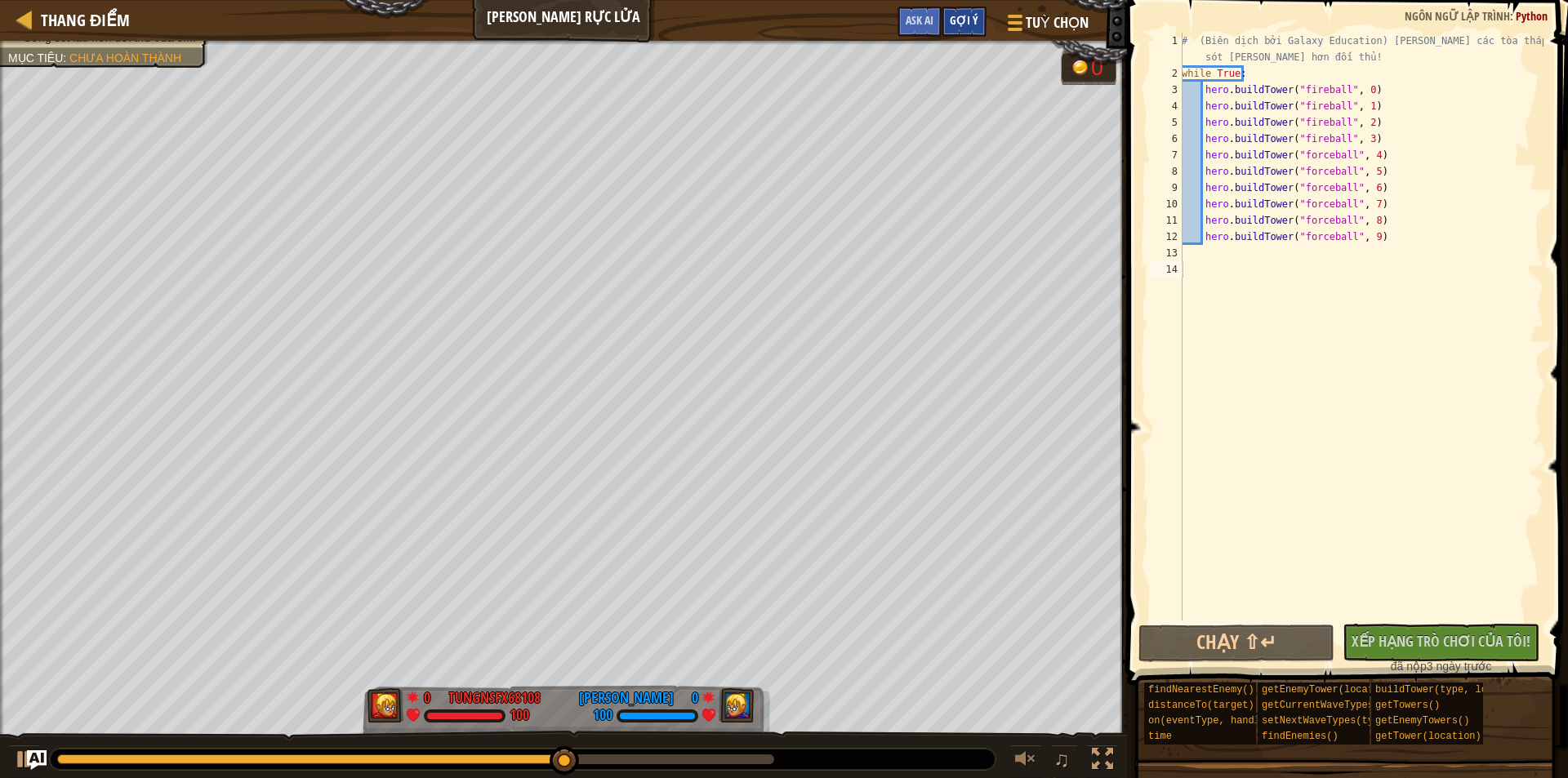
click at [965, 23] on span "Gợi ý" at bounding box center [964, 20] width 28 height 16
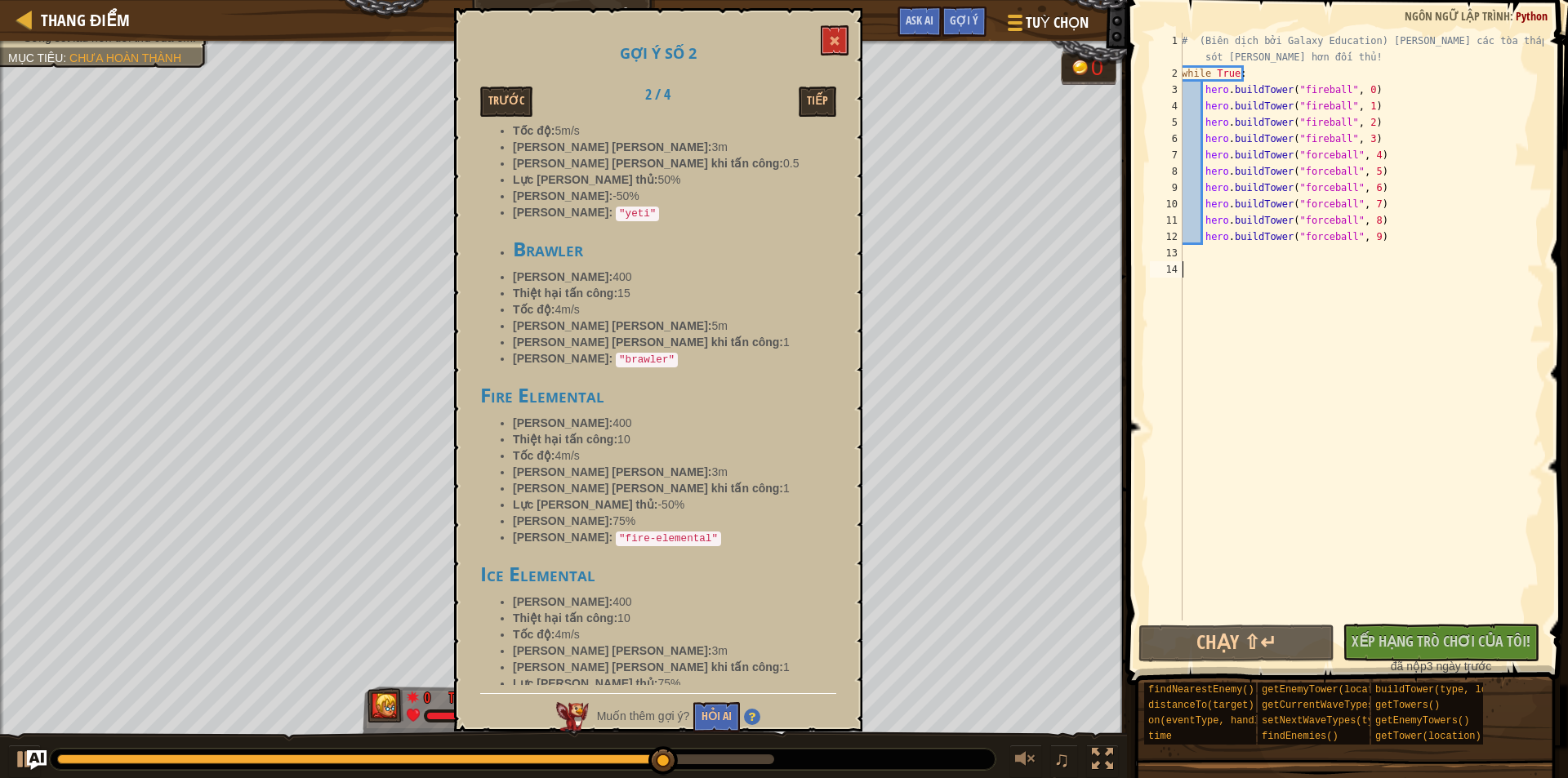
scroll to position [2247, 0]
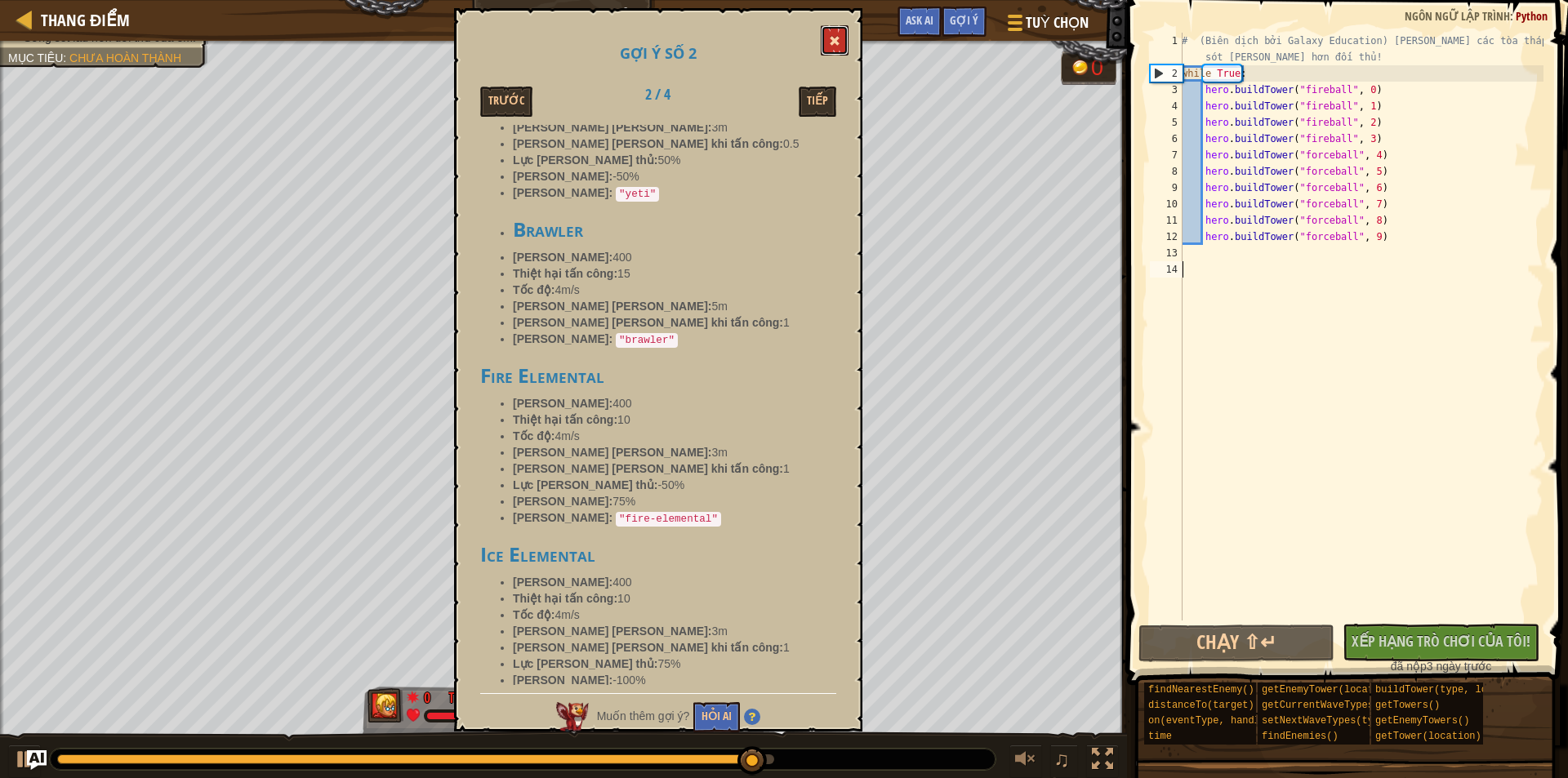
click at [846, 35] on button at bounding box center [834, 40] width 27 height 30
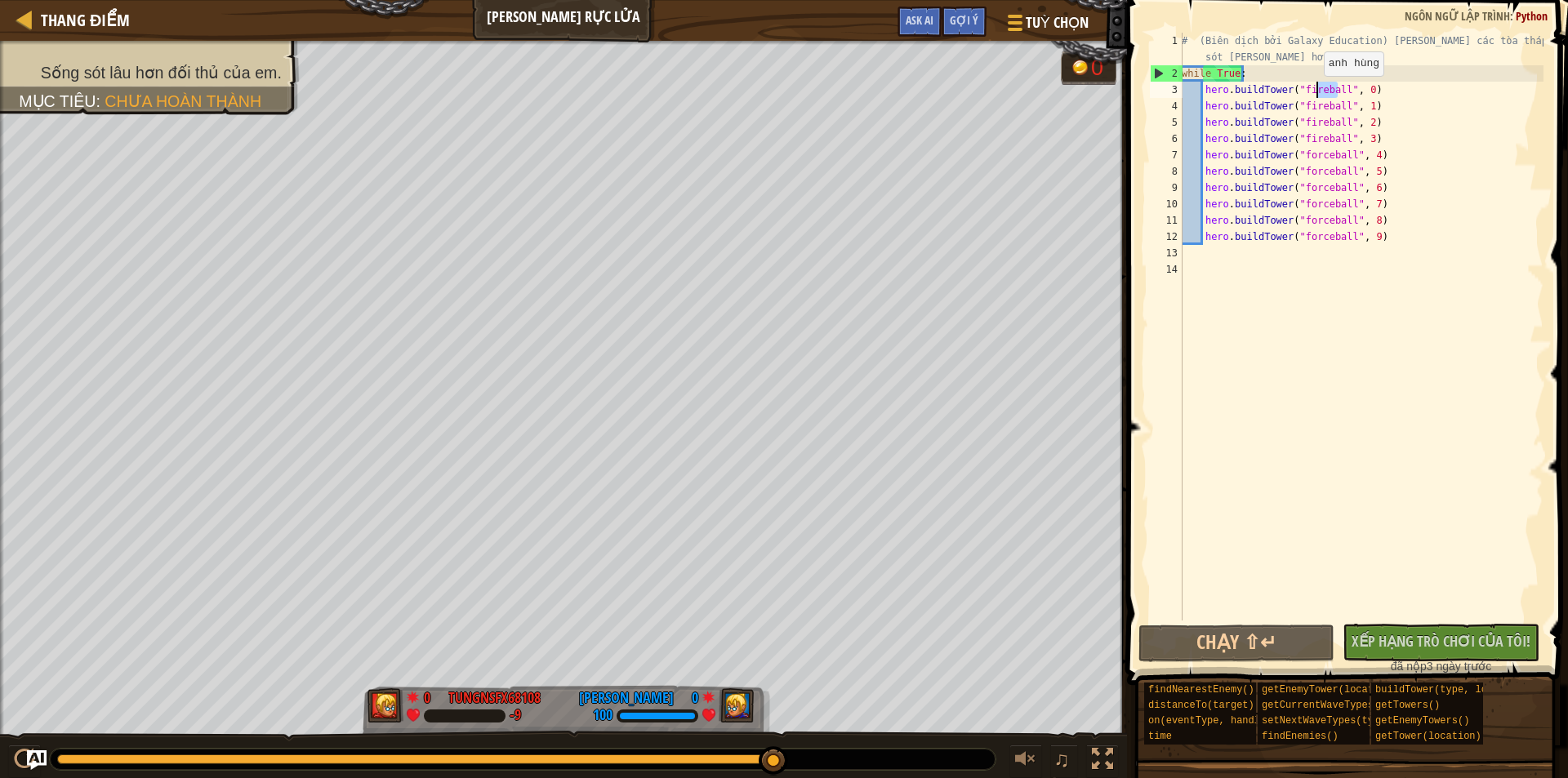
drag, startPoint x: 1338, startPoint y: 92, endPoint x: 1315, endPoint y: 92, distance: 23.0
click at [1315, 92] on div "# (Biên dịch bởi Galaxy Education) [PERSON_NAME] các tòa tháp để sống sót [PERS…" at bounding box center [1361, 350] width 365 height 637
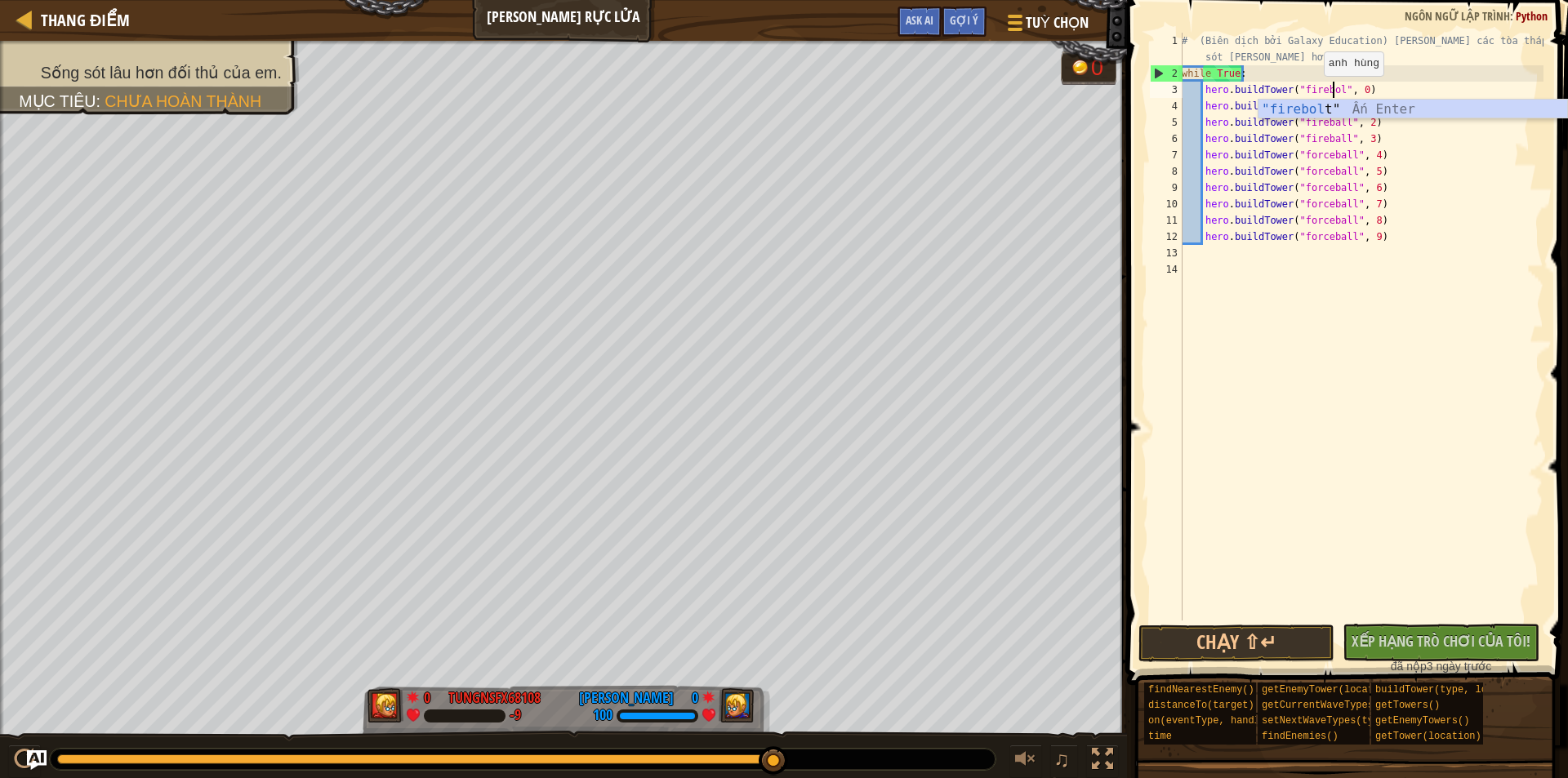
scroll to position [7, 12]
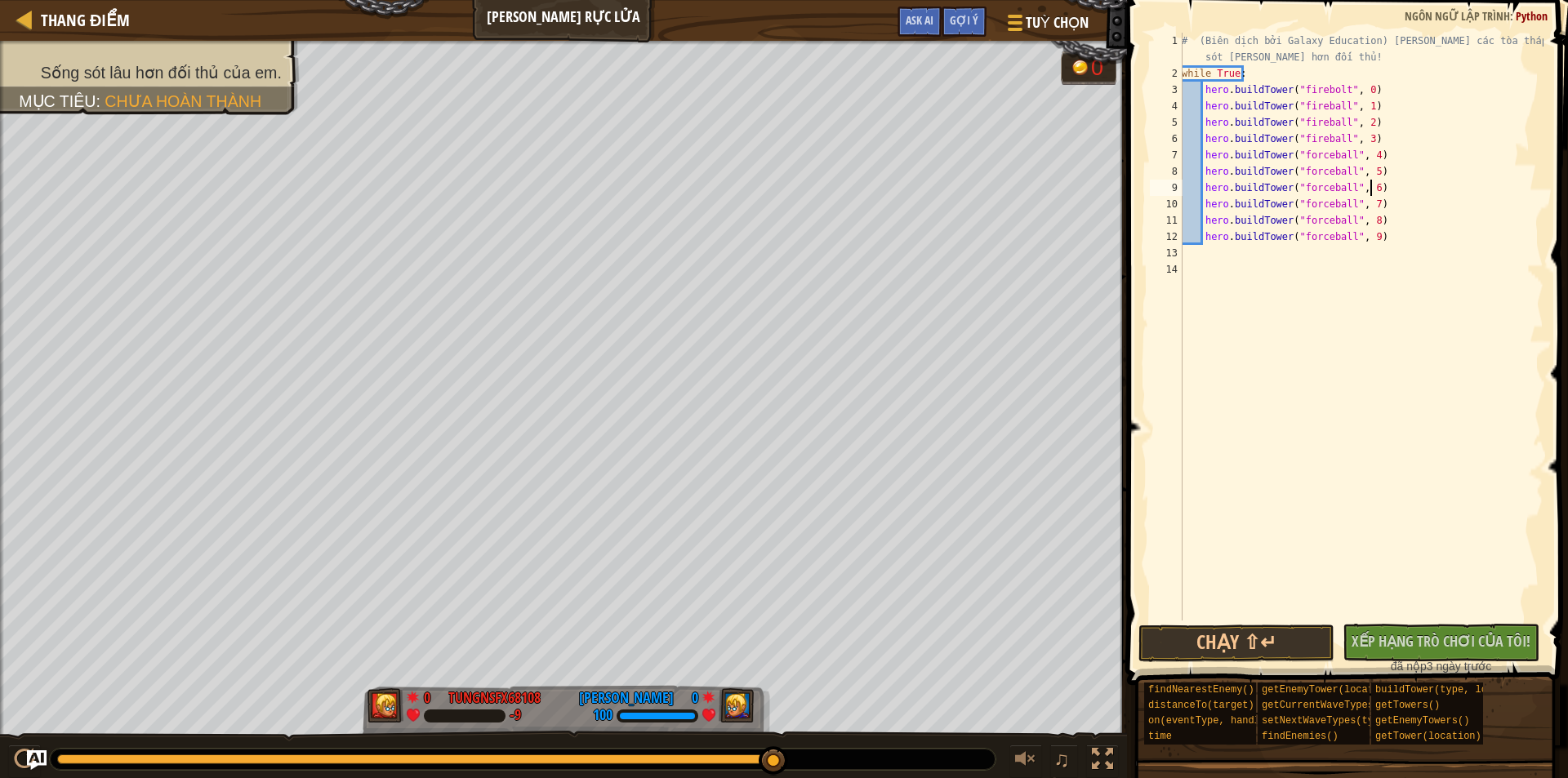
click at [1426, 192] on div "# (Biên dịch bởi Galaxy Education) [PERSON_NAME] các tòa tháp để sống sót [PERS…" at bounding box center [1361, 350] width 365 height 637
drag, startPoint x: 1336, startPoint y: 109, endPoint x: 1317, endPoint y: 109, distance: 19.0
click at [1317, 109] on div "# (Biên dịch bởi Galaxy Education) [PERSON_NAME] các tòa tháp để sống sót [PERS…" at bounding box center [1361, 350] width 365 height 637
drag, startPoint x: 1478, startPoint y: 241, endPoint x: 1402, endPoint y: 192, distance: 90.4
click at [1477, 241] on div "# (Biên dịch bởi Galaxy Education) [PERSON_NAME] các tòa tháp để sống sót [PERS…" at bounding box center [1361, 350] width 365 height 637
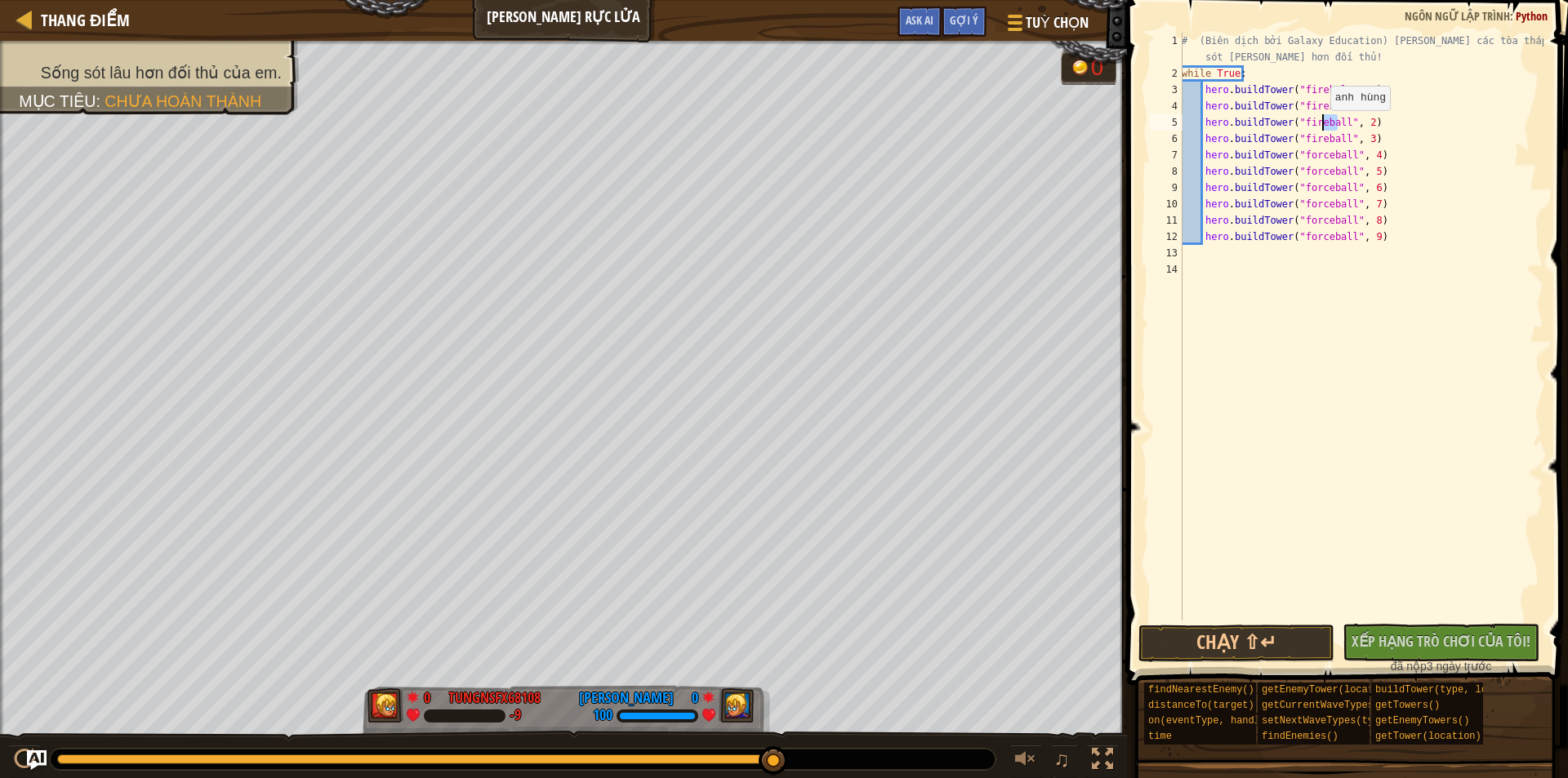
drag, startPoint x: 1337, startPoint y: 126, endPoint x: 1321, endPoint y: 126, distance: 16.0
click at [1321, 126] on div "# (Biên dịch bởi Galaxy Education) [PERSON_NAME] các tòa tháp để sống sót [PERS…" at bounding box center [1361, 350] width 365 height 637
type textarea "hero.buildTower("firebolt", 2)"
click at [1388, 247] on div "# (Biên dịch bởi Galaxy Education) [PERSON_NAME] các tòa tháp để sống sót [PERS…" at bounding box center [1361, 350] width 365 height 637
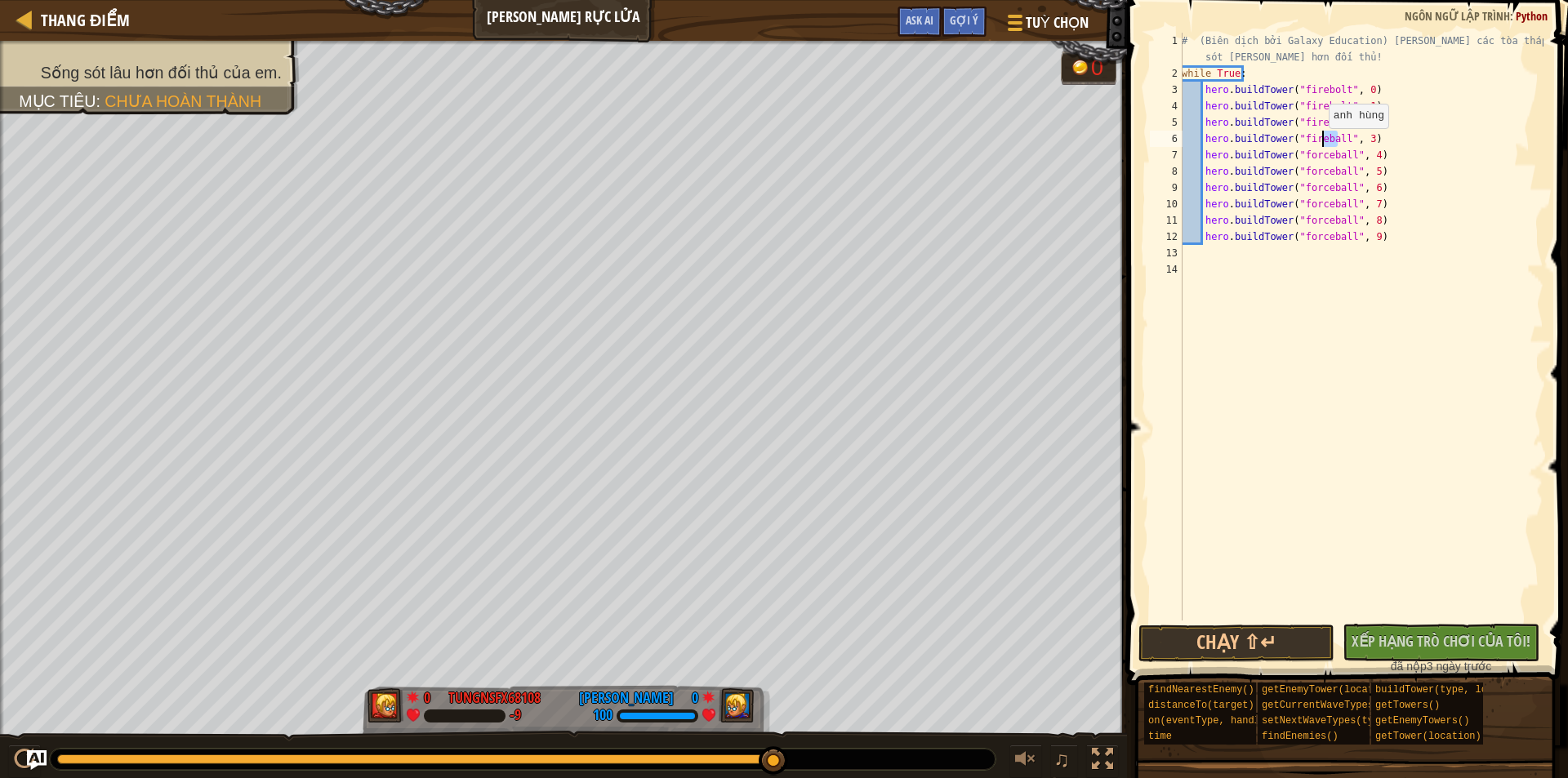
drag, startPoint x: 1337, startPoint y: 144, endPoint x: 1319, endPoint y: 145, distance: 18.0
click at [1319, 145] on div "# (Biên dịch bởi Galaxy Education) [PERSON_NAME] các tòa tháp để sống sót [PERS…" at bounding box center [1361, 350] width 365 height 637
type textarea "hero.buildTower("firebolt", 3)"
click at [1517, 388] on div "# (Biên dịch bởi Galaxy Education) [PERSON_NAME] các tòa tháp để sống sót [PERS…" at bounding box center [1361, 350] width 365 height 637
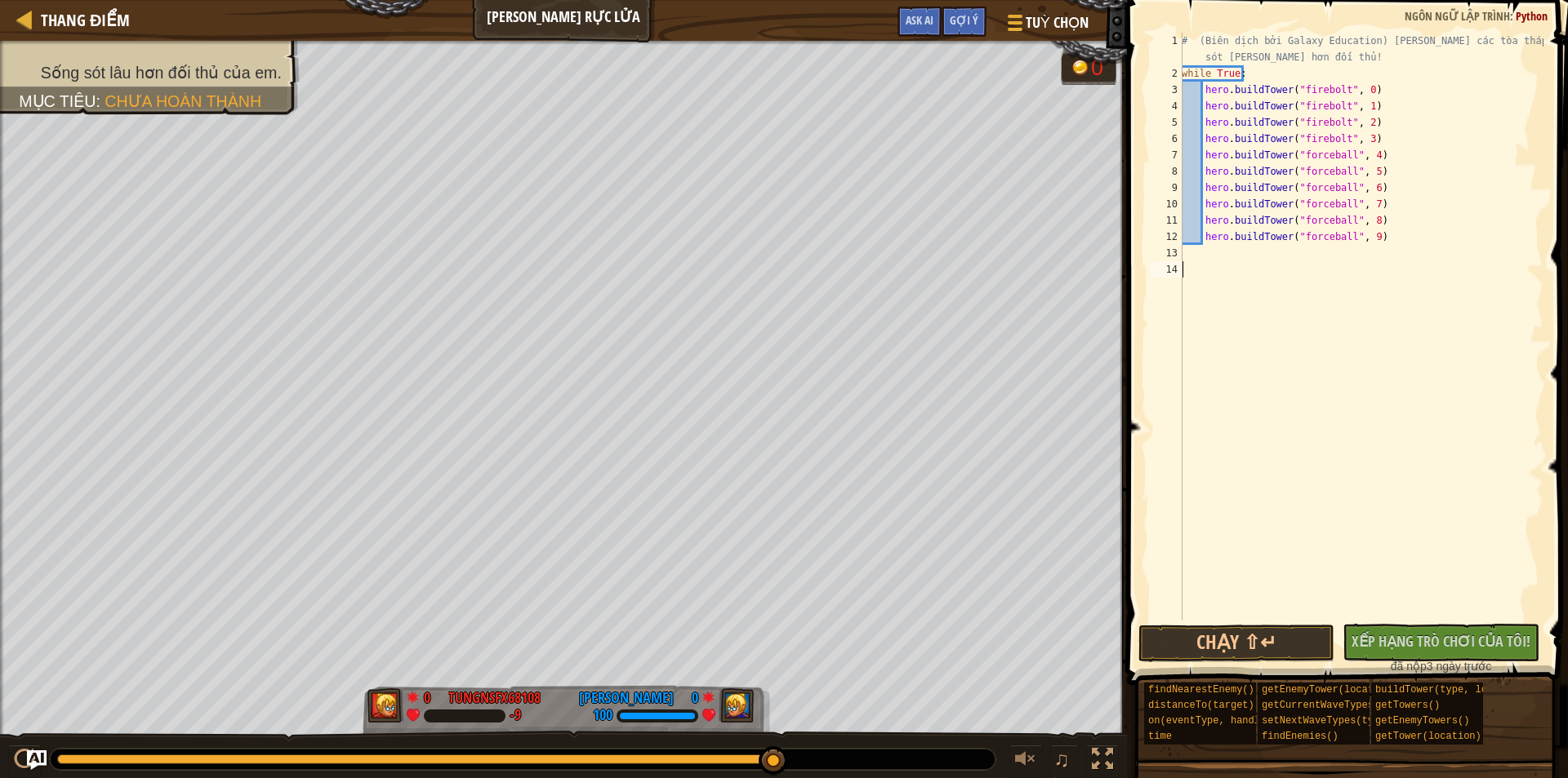
scroll to position [7, 0]
click at [1297, 656] on button "Chạy ⇧↵" at bounding box center [1236, 643] width 196 height 37
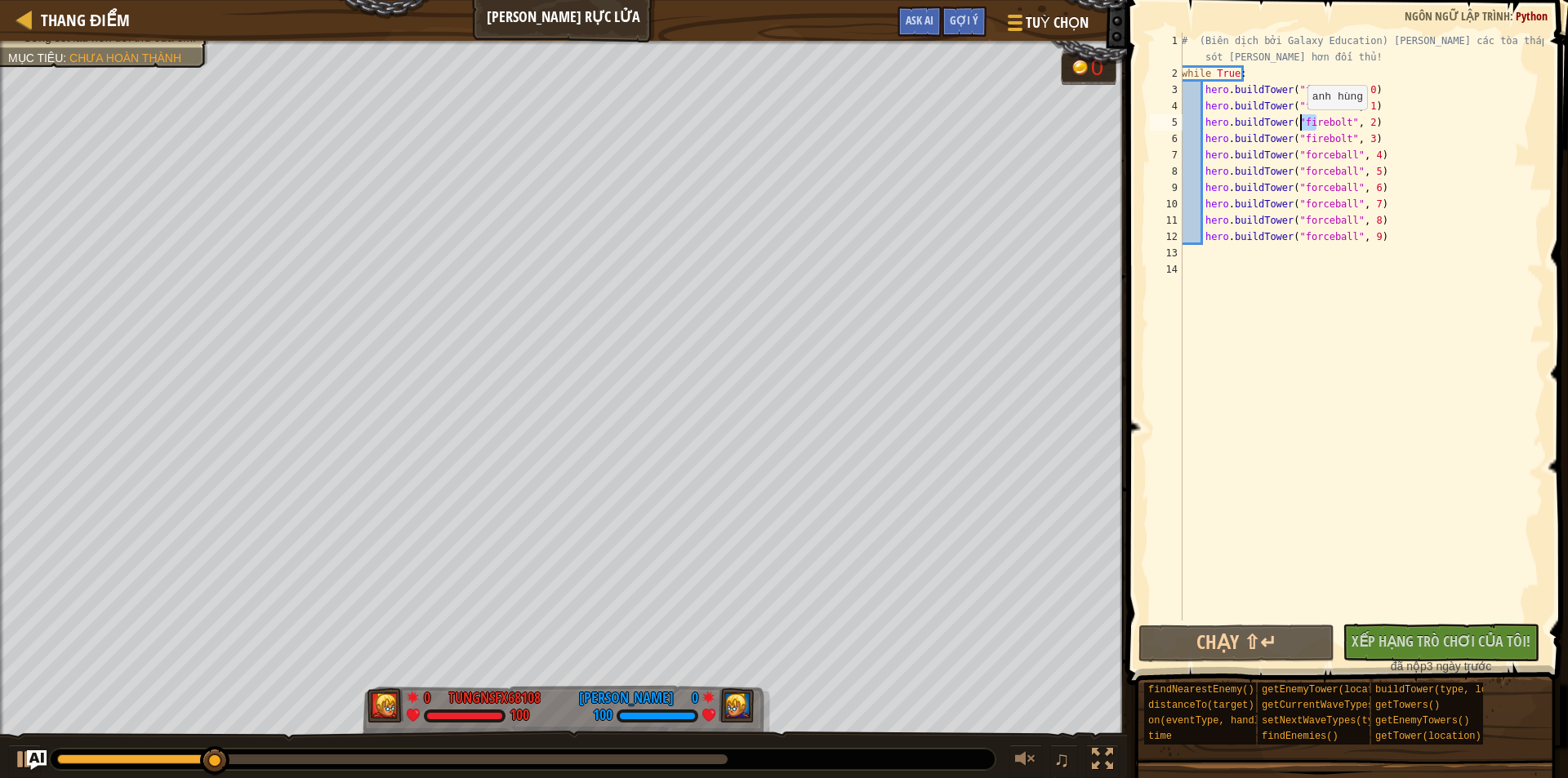
drag, startPoint x: 1317, startPoint y: 125, endPoint x: 1298, endPoint y: 126, distance: 19.0
click at [1298, 126] on div "# (Biên dịch bởi Galaxy Education) [PERSON_NAME] các tòa tháp để sống sót [PERS…" at bounding box center [1361, 350] width 365 height 637
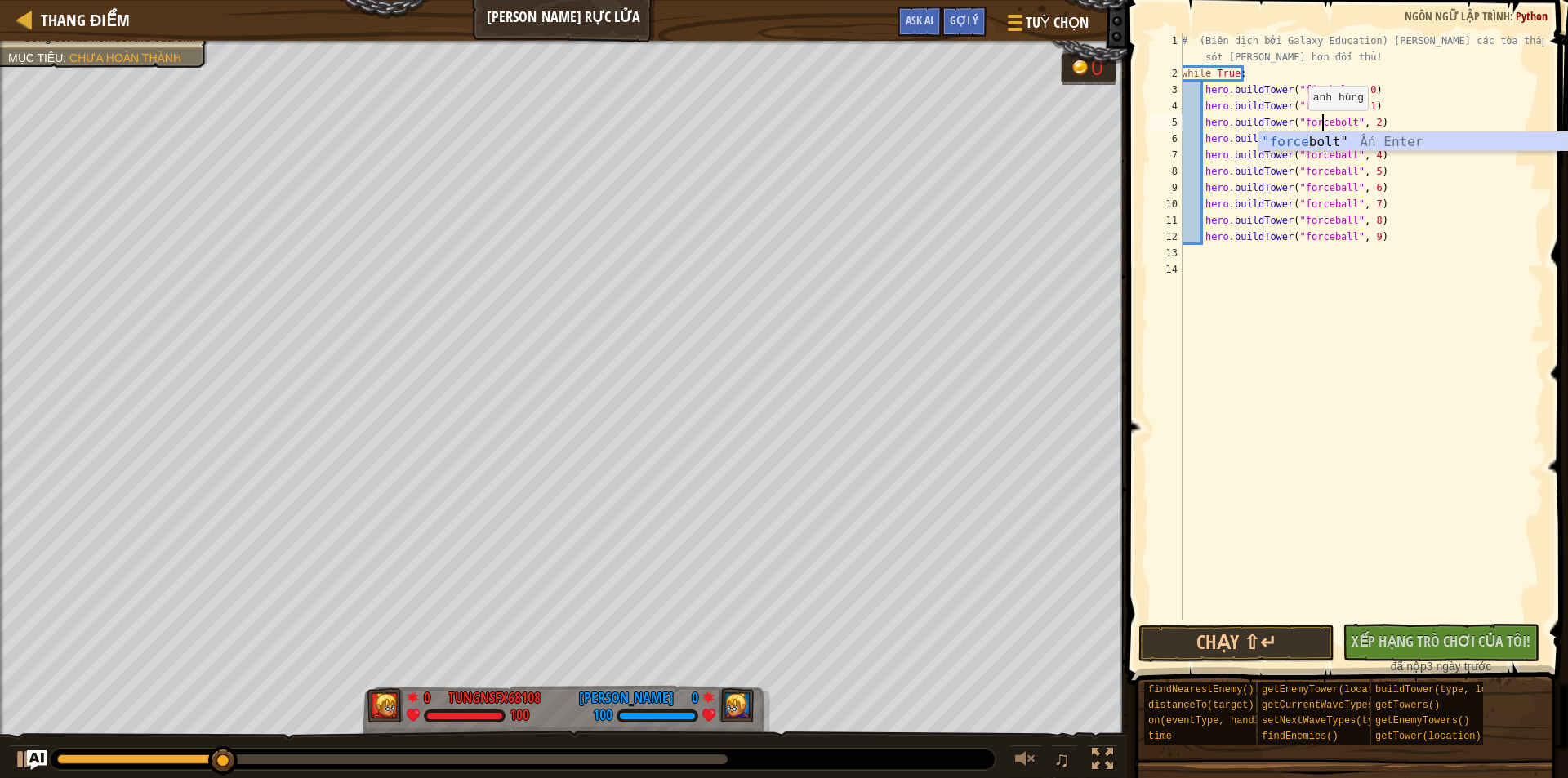
scroll to position [7, 12]
click at [1425, 242] on div "# (Biên dịch bởi Galaxy Education) [PERSON_NAME] các tòa tháp để sống sót [PERS…" at bounding box center [1361, 350] width 365 height 637
drag, startPoint x: 1315, startPoint y: 140, endPoint x: 1302, endPoint y: 141, distance: 13.0
click at [1302, 141] on div "# (Biên dịch bởi Galaxy Education) [PERSON_NAME] các tòa tháp để sống sót [PERS…" at bounding box center [1361, 350] width 365 height 637
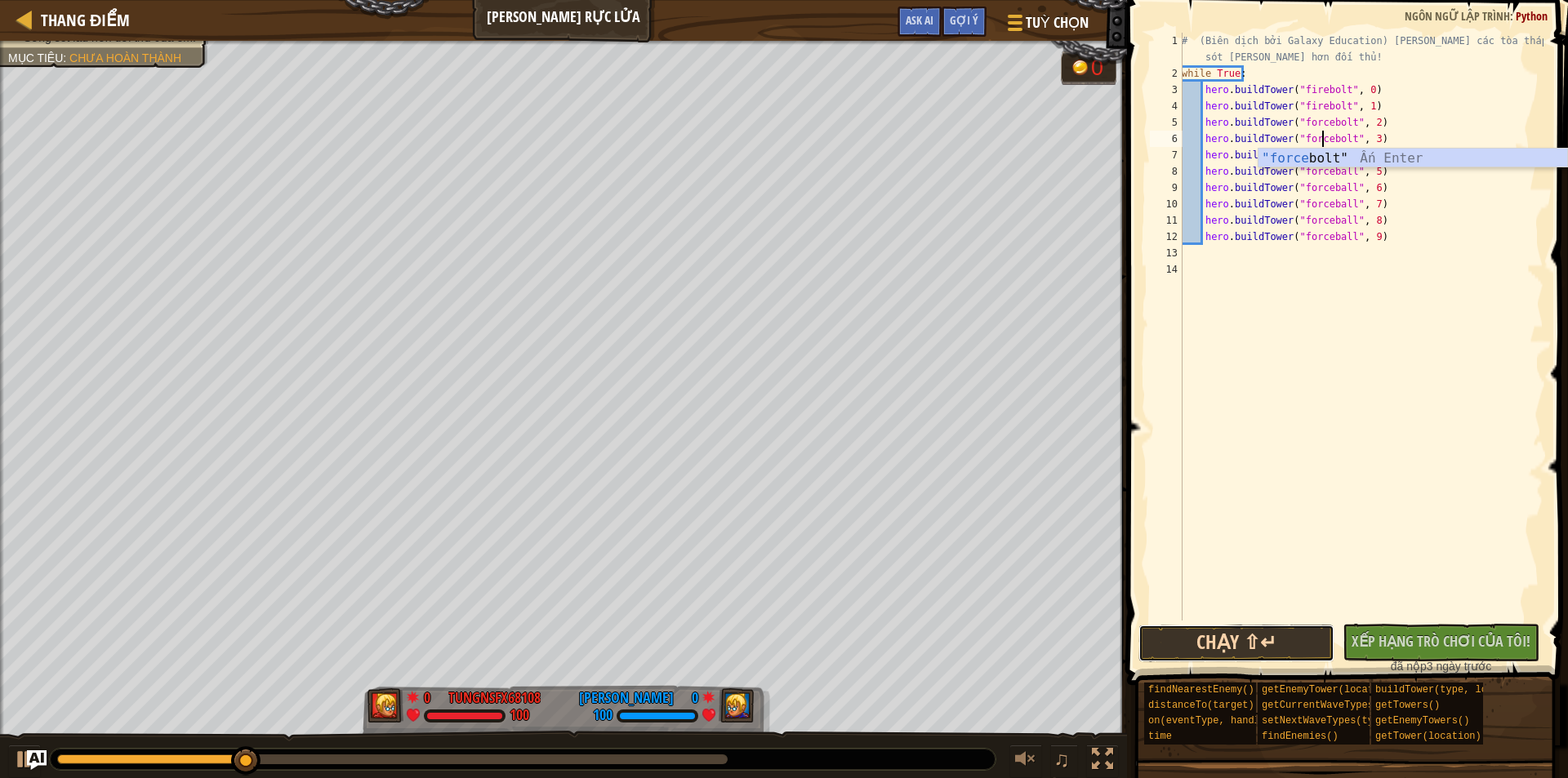
click at [1261, 632] on button "Chạy ⇧↵" at bounding box center [1236, 643] width 196 height 37
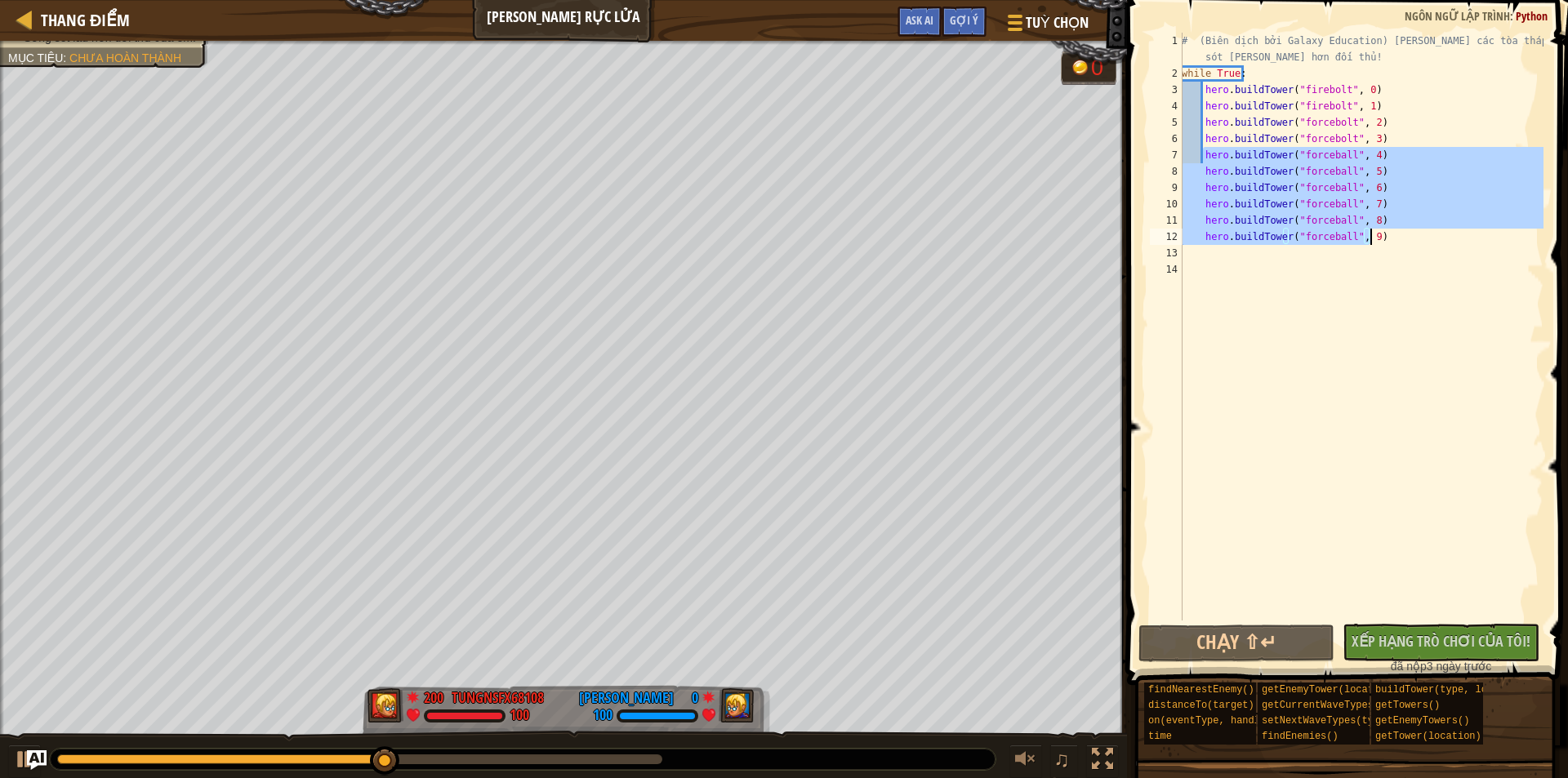
drag, startPoint x: 1203, startPoint y: 156, endPoint x: 1388, endPoint y: 230, distance: 199.3
click at [1388, 230] on div "# (Biên dịch bởi Galaxy Education) [PERSON_NAME] các tòa tháp để sống sót [PERS…" at bounding box center [1361, 350] width 365 height 637
type textarea "hero.buildTower("forceball", 8) hero.buildTower("forceball", 9)"
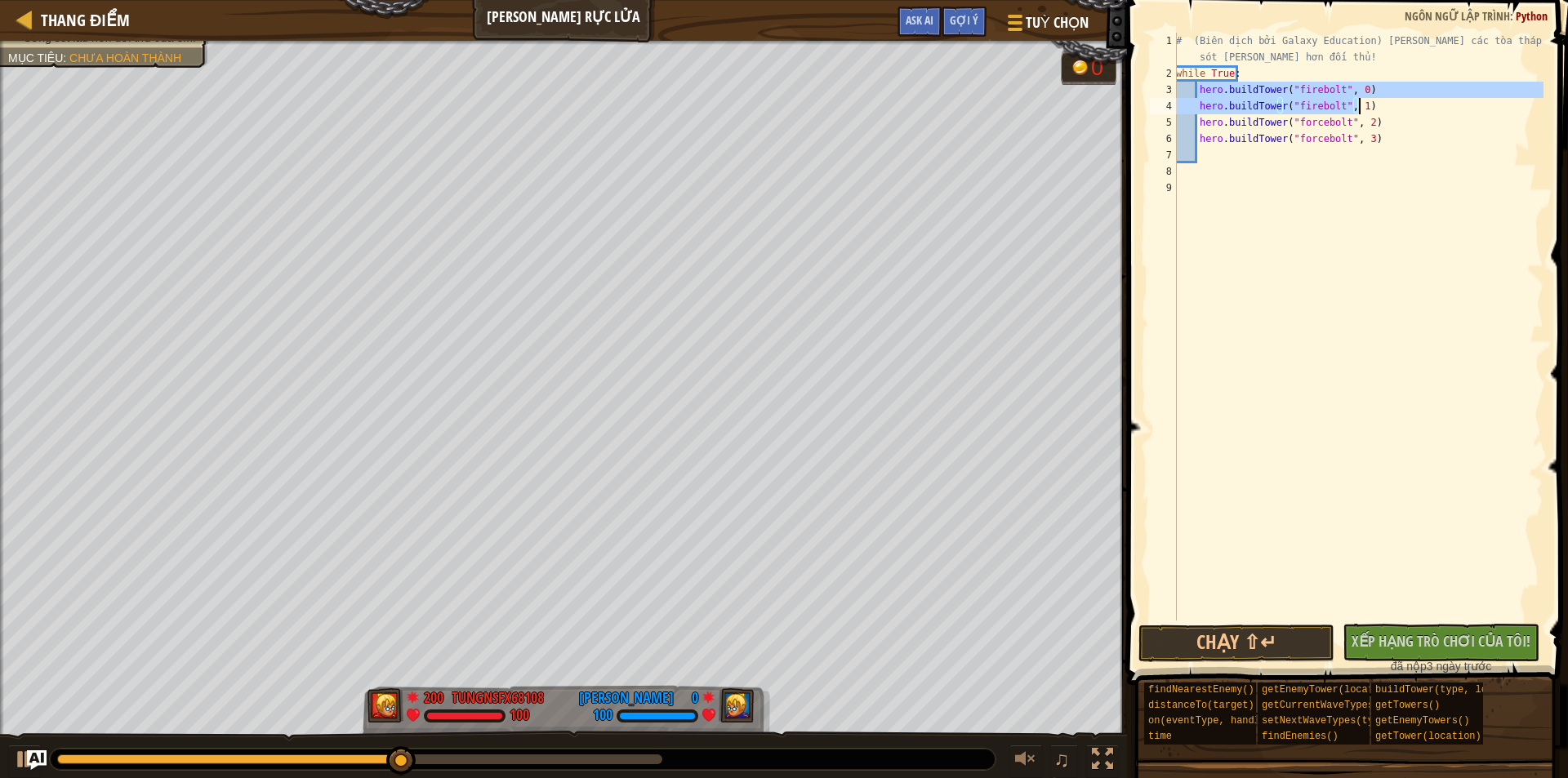
drag, startPoint x: 1195, startPoint y: 94, endPoint x: 1362, endPoint y: 100, distance: 167.1
click at [1362, 100] on div "# (Biên dịch bởi Galaxy Education) [PERSON_NAME] các tòa tháp để sống sót [PERS…" at bounding box center [1357, 350] width 370 height 637
click at [1367, 110] on div "# (Biên dịch bởi Galaxy Education) [PERSON_NAME] các tòa tháp để sống sót [PERS…" at bounding box center [1357, 326] width 370 height 587
type textarea "hero.buildTower("firebolt", 1)"
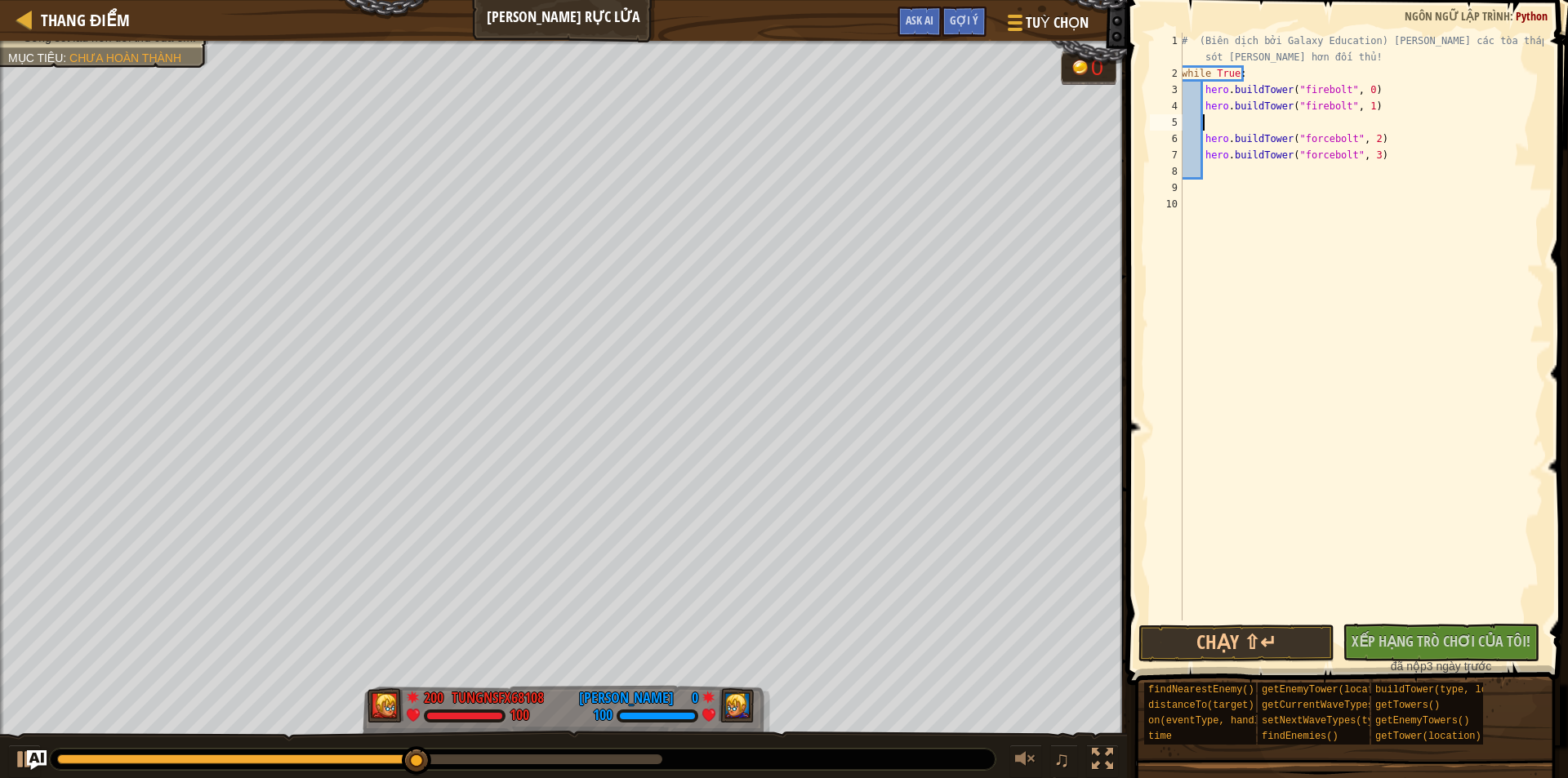
paste textarea "hero.buildTower("firebolt", 1)"
click at [1359, 124] on div "# (Biên dịch bởi Galaxy Education) [PERSON_NAME] các tòa tháp để sống sót [PERS…" at bounding box center [1361, 350] width 365 height 637
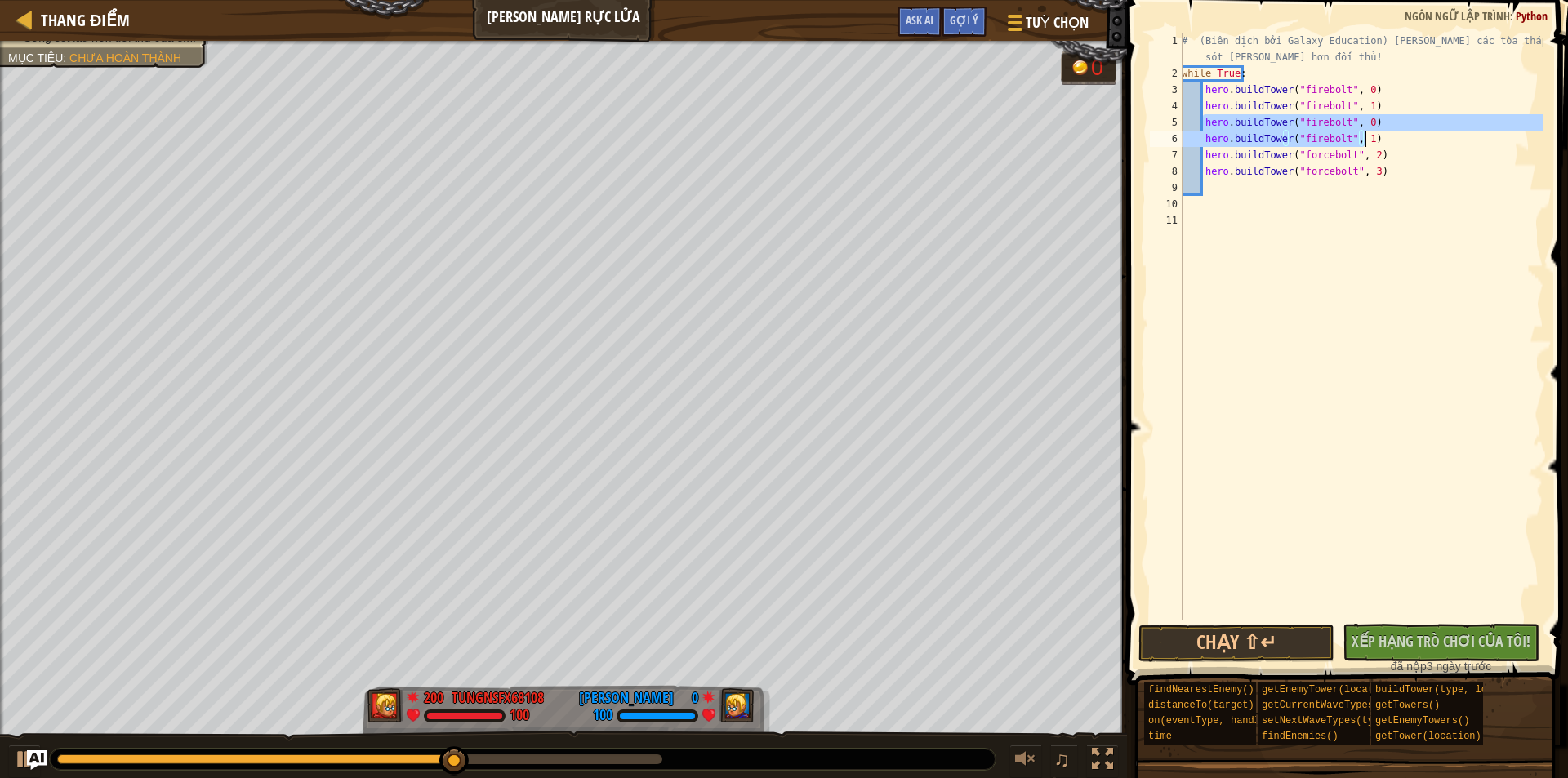
drag, startPoint x: 1203, startPoint y: 120, endPoint x: 1385, endPoint y: 137, distance: 182.8
click at [1385, 137] on div "# (Biên dịch bởi Galaxy Education) [PERSON_NAME] các tòa tháp để sống sót [PERS…" at bounding box center [1361, 350] width 365 height 637
type textarea "hero.buildTower("firebolt", 0) hero.buildTower("firebolt", 1)"
drag, startPoint x: 1201, startPoint y: 139, endPoint x: 1381, endPoint y: 141, distance: 180.0
click at [1381, 141] on div "# (Biên dịch bởi Galaxy Education) [PERSON_NAME] các tòa tháp để sống sót [PERS…" at bounding box center [1361, 350] width 365 height 637
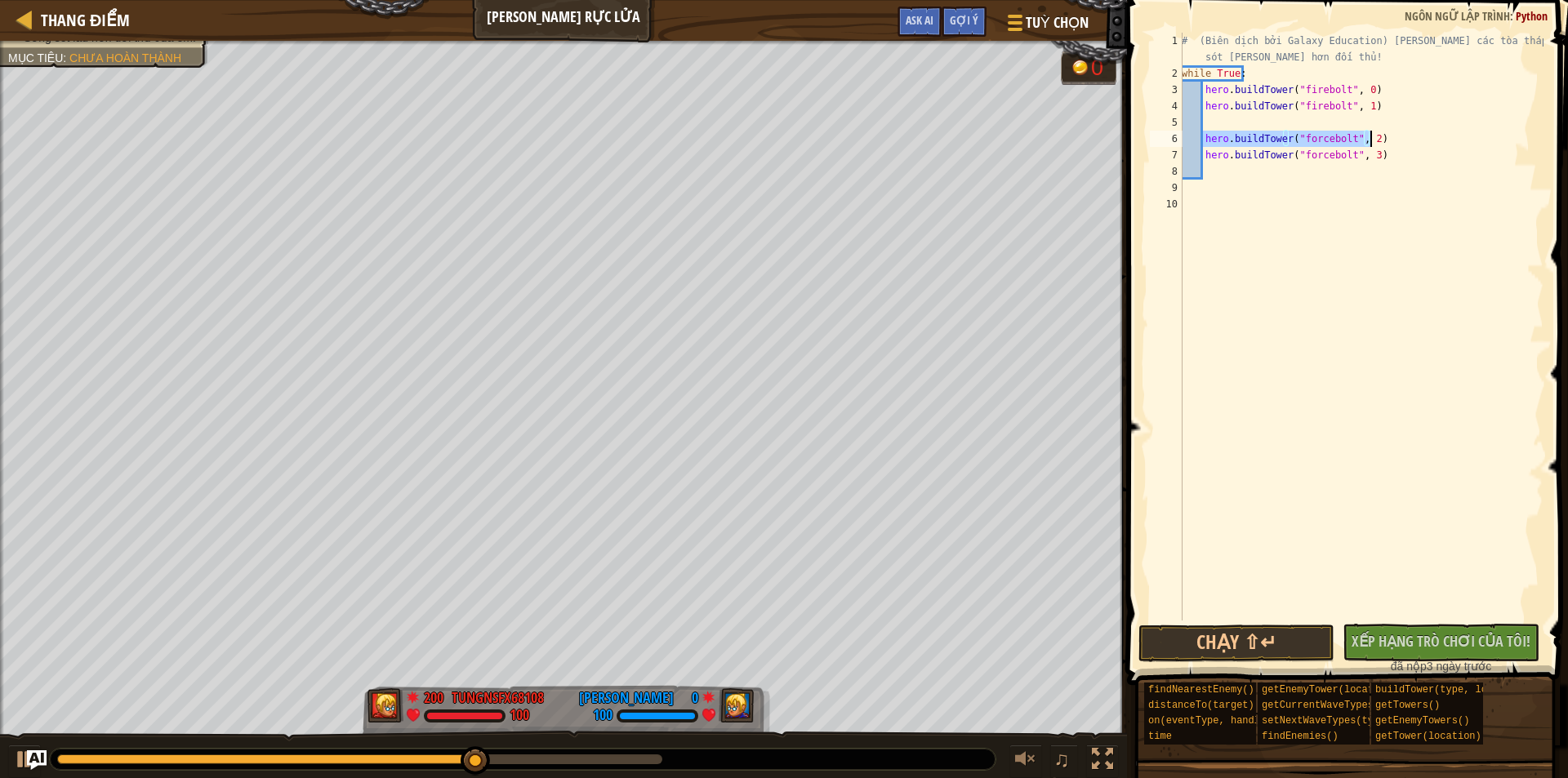
type textarea "hero.buildTower("forcebolt", 2)"
drag, startPoint x: 1378, startPoint y: 110, endPoint x: 1204, endPoint y: 110, distance: 174.0
click at [1204, 110] on div "# (Biên dịch bởi Galaxy Education) [PERSON_NAME] các tòa tháp để sống sót [PERS…" at bounding box center [1361, 350] width 365 height 637
type textarea "hero.buildTower("firebolt", 1)"
click at [1203, 159] on div "# (Biên dịch bởi Galaxy Education) [PERSON_NAME] các tòa tháp để sống sót [PERS…" at bounding box center [1361, 350] width 365 height 637
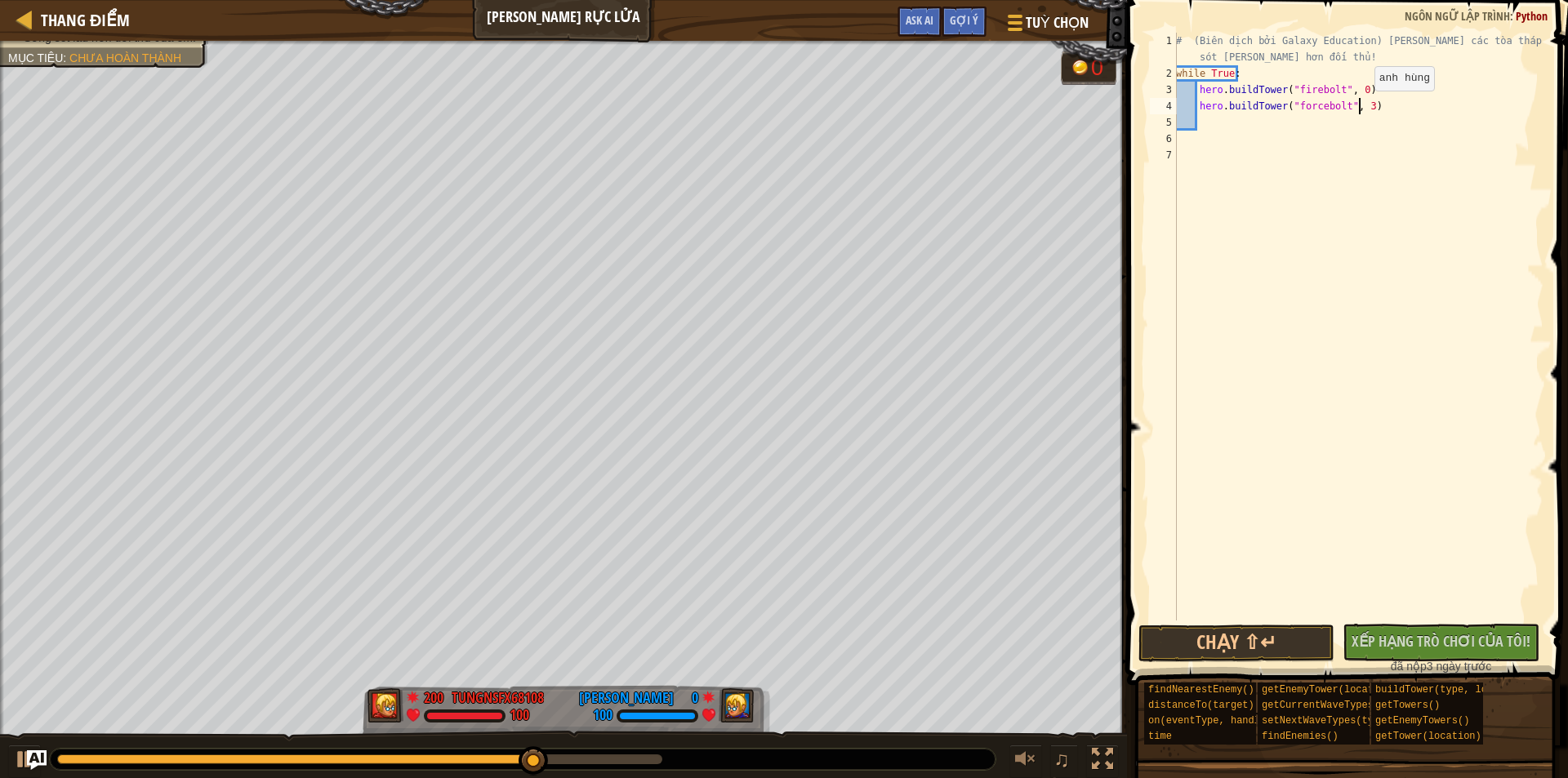
click at [1360, 107] on div "# (Biên dịch bởi Galaxy Education) [PERSON_NAME] các tòa tháp để sống sót [PERS…" at bounding box center [1357, 350] width 370 height 637
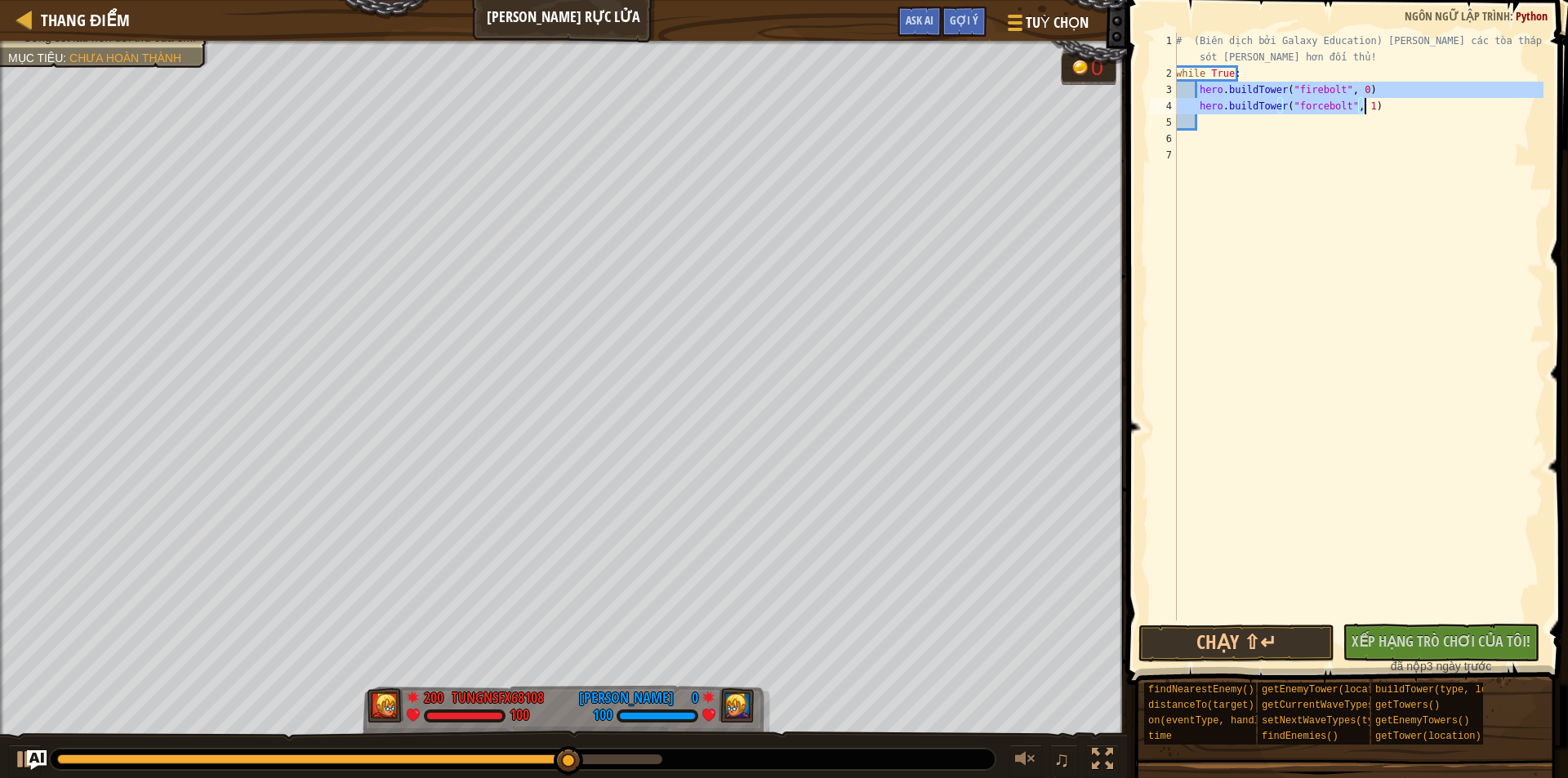
drag, startPoint x: 1197, startPoint y: 92, endPoint x: 1373, endPoint y: 108, distance: 176.7
click at [1373, 108] on div "# (Biên dịch bởi Galaxy Education) [PERSON_NAME] các tòa tháp để sống sót [PERS…" at bounding box center [1357, 350] width 370 height 637
type textarea "hero.buildTower("firebolt", 0) hero.buildTower("forcebolt", 1)"
click at [1304, 126] on div "# (Biên dịch bởi Galaxy Education) [PERSON_NAME] các tòa tháp để sống sót [PERS…" at bounding box center [1357, 350] width 370 height 637
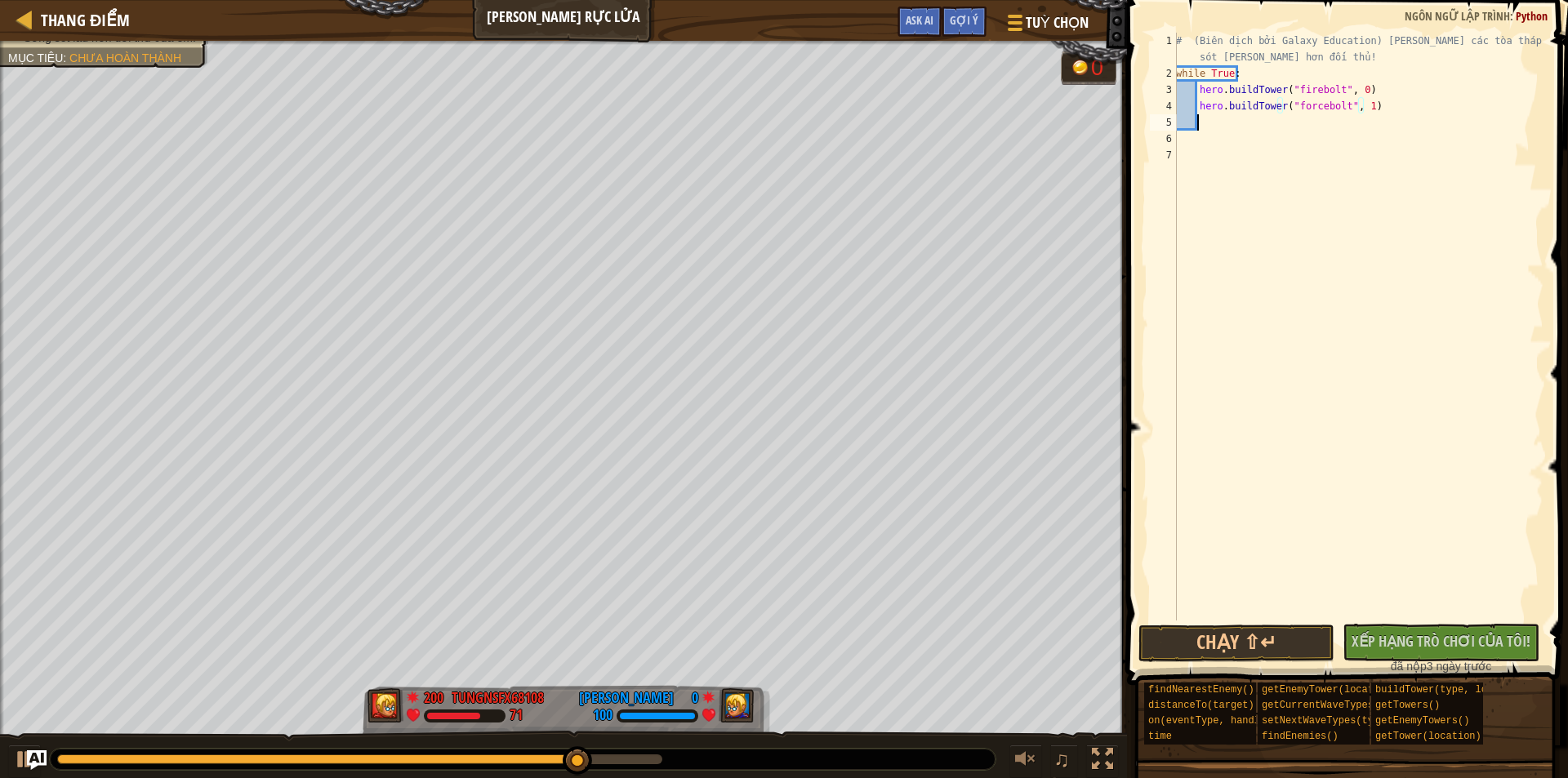
scroll to position [7, 1]
paste textarea "hero.buildTower("forcebolt", 1)"
type textarea "hero.buildTower("forcebolt", 1)"
click at [1289, 148] on div "# (Biên dịch bởi Galaxy Education) [PERSON_NAME] các tòa tháp để sống sót [PERS…" at bounding box center [1357, 350] width 370 height 637
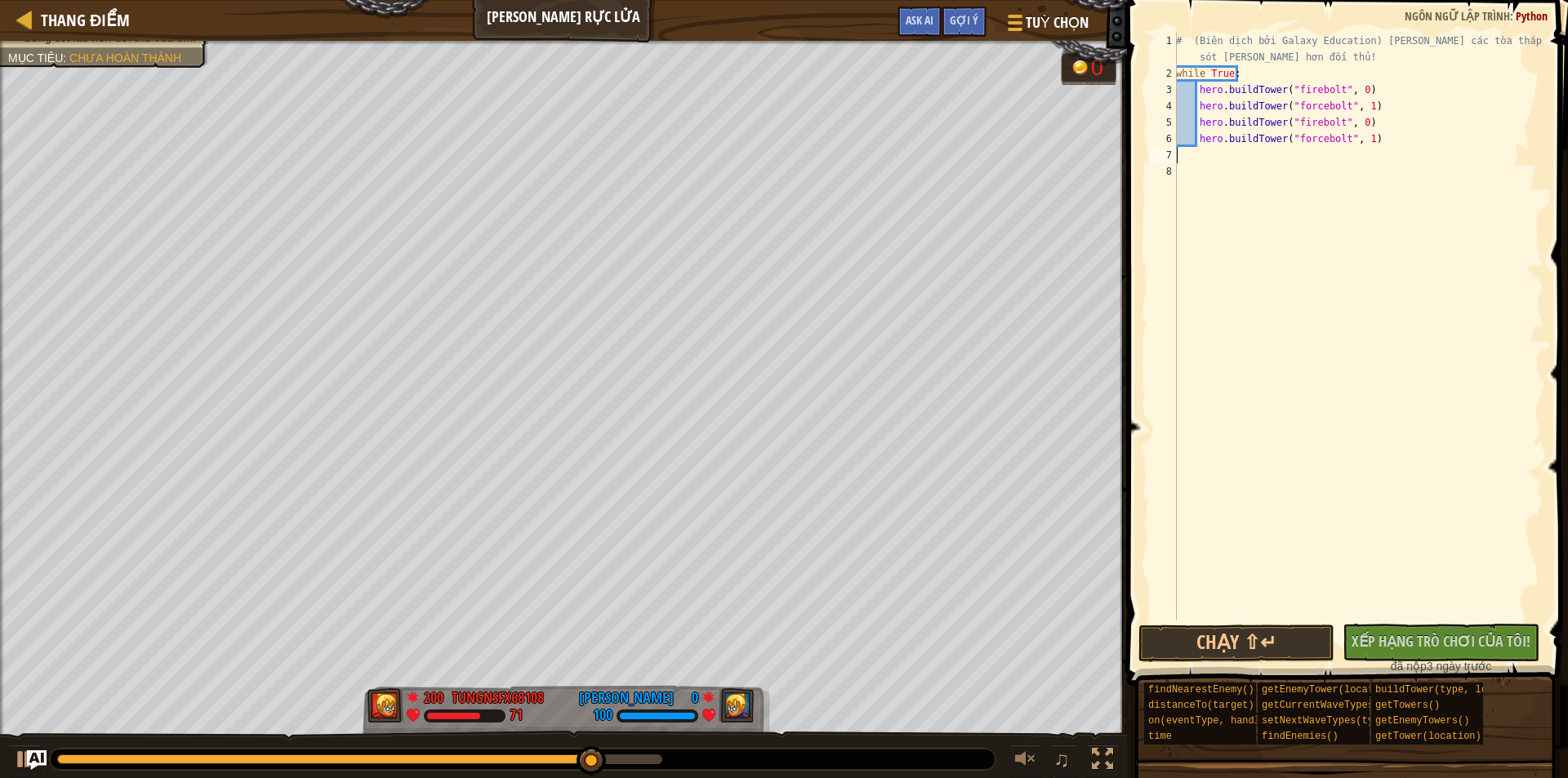
click at [1378, 144] on div "# (Biên dịch bởi Galaxy Education) [PERSON_NAME] các tòa tháp để sống sót [PERS…" at bounding box center [1357, 350] width 370 height 637
type textarea "hero.buildTower("forcebolt", 1)"
paste textarea "hero.buildTower("forcebolt", 1)"
type textarea "hero.buildTower("forcebolt", 1)"
paste textarea "hero.buildTower("forcebolt", 1)"
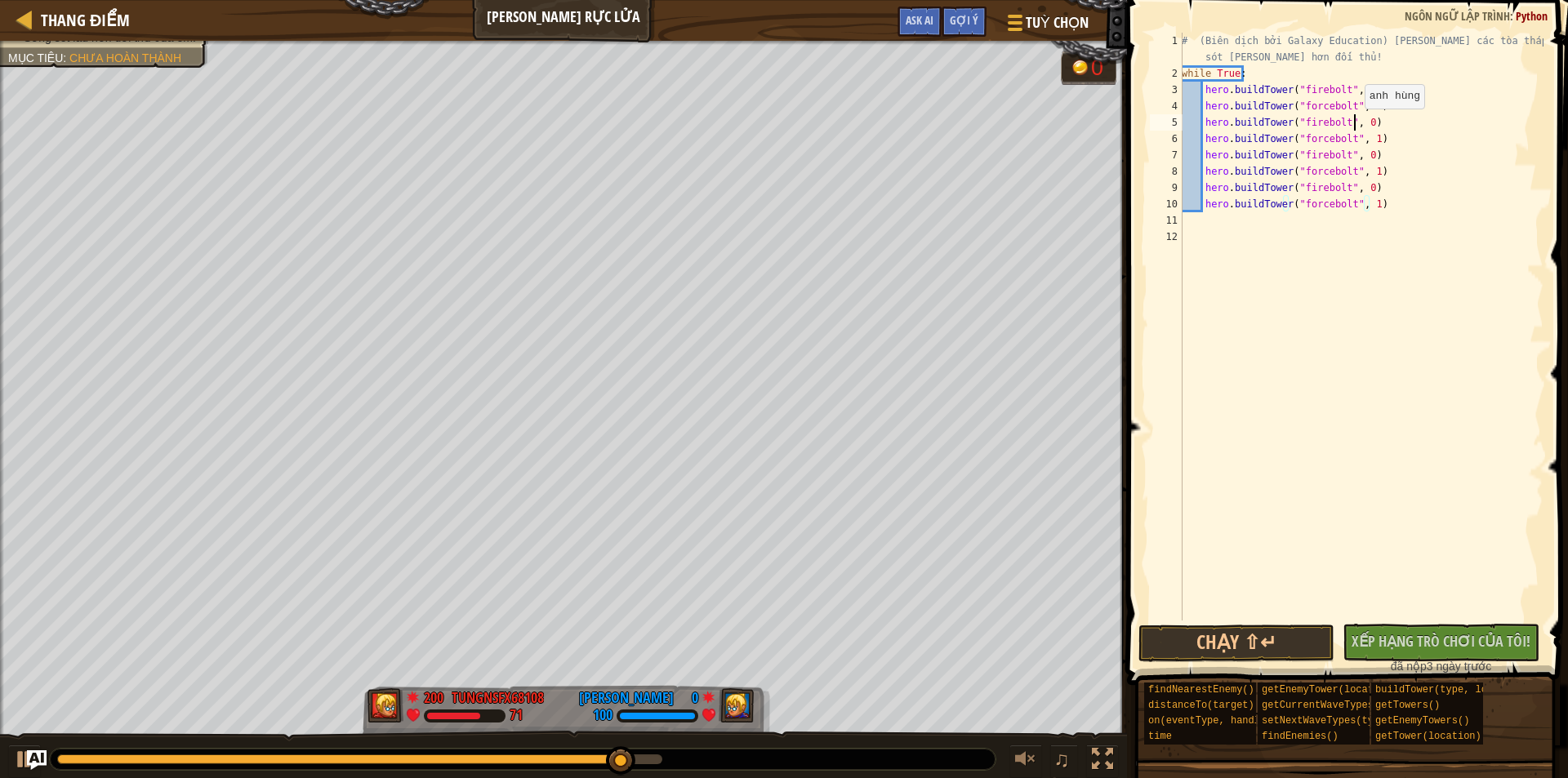
click at [1356, 125] on div "# (Biên dịch bởi Galaxy Education) [PERSON_NAME] các tòa tháp để sống sót [PERS…" at bounding box center [1361, 350] width 365 height 637
click at [1359, 125] on div "# (Biên dịch bởi Galaxy Education) [PERSON_NAME] các tòa tháp để sống sót [PERS…" at bounding box center [1361, 350] width 365 height 637
click at [1365, 140] on div "# (Biên dịch bởi Galaxy Education) [PERSON_NAME] các tòa tháp để sống sót [PERS…" at bounding box center [1361, 350] width 365 height 637
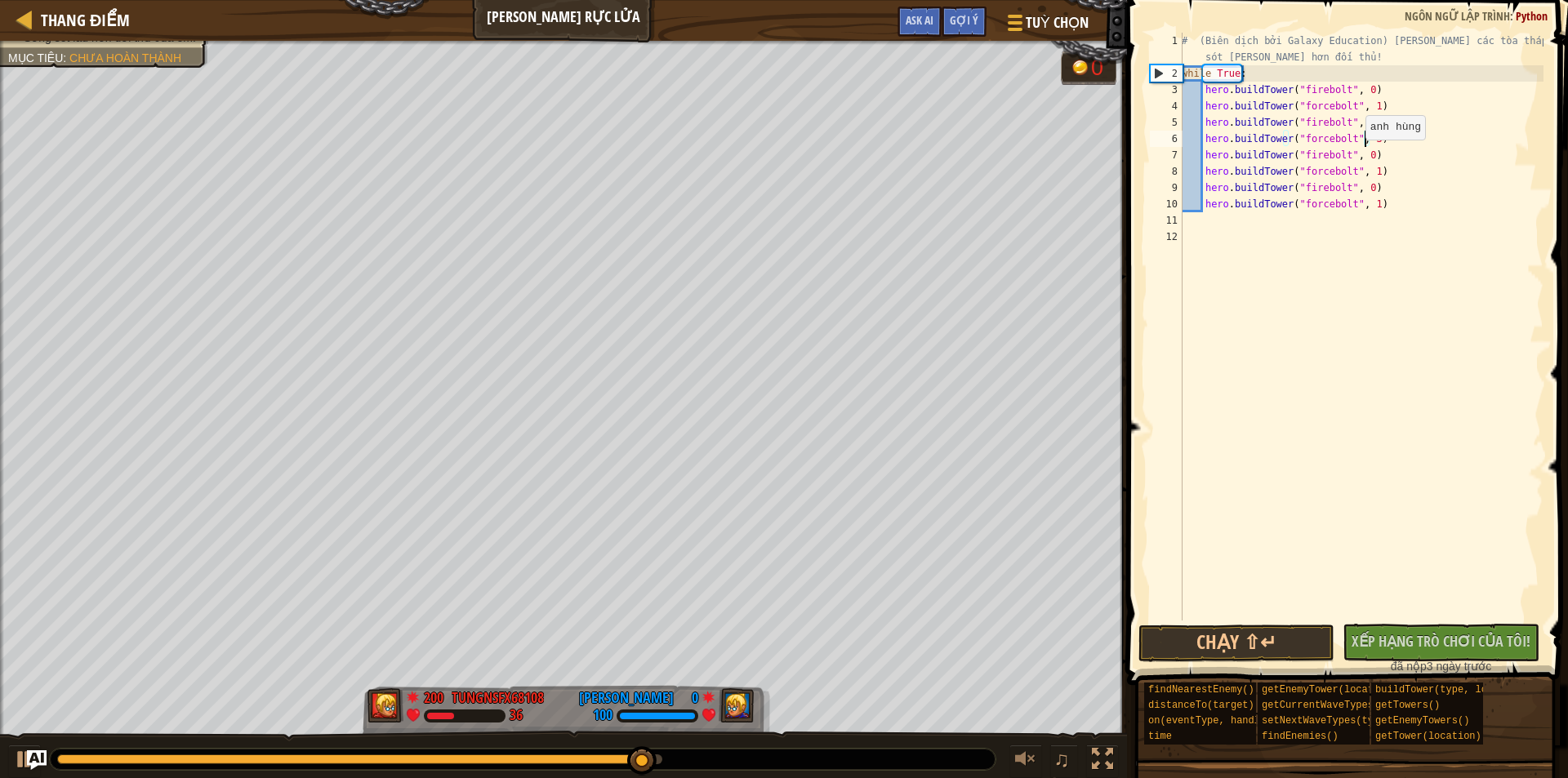
click at [1357, 156] on div "# (Biên dịch bởi Galaxy Education) [PERSON_NAME] các tòa tháp để sống sót [PERS…" at bounding box center [1361, 350] width 365 height 637
click at [1361, 156] on div "# (Biên dịch bởi Galaxy Education) [PERSON_NAME] các tòa tháp để sống sót [PERS…" at bounding box center [1361, 350] width 365 height 637
click at [1361, 172] on div "# (Biên dịch bởi Galaxy Education) [PERSON_NAME] các tòa tháp để sống sót [PERS…" at bounding box center [1361, 350] width 365 height 637
click at [1363, 173] on div "# (Biên dịch bởi Galaxy Education) [PERSON_NAME] các tòa tháp để sống sót [PERS…" at bounding box center [1361, 350] width 365 height 637
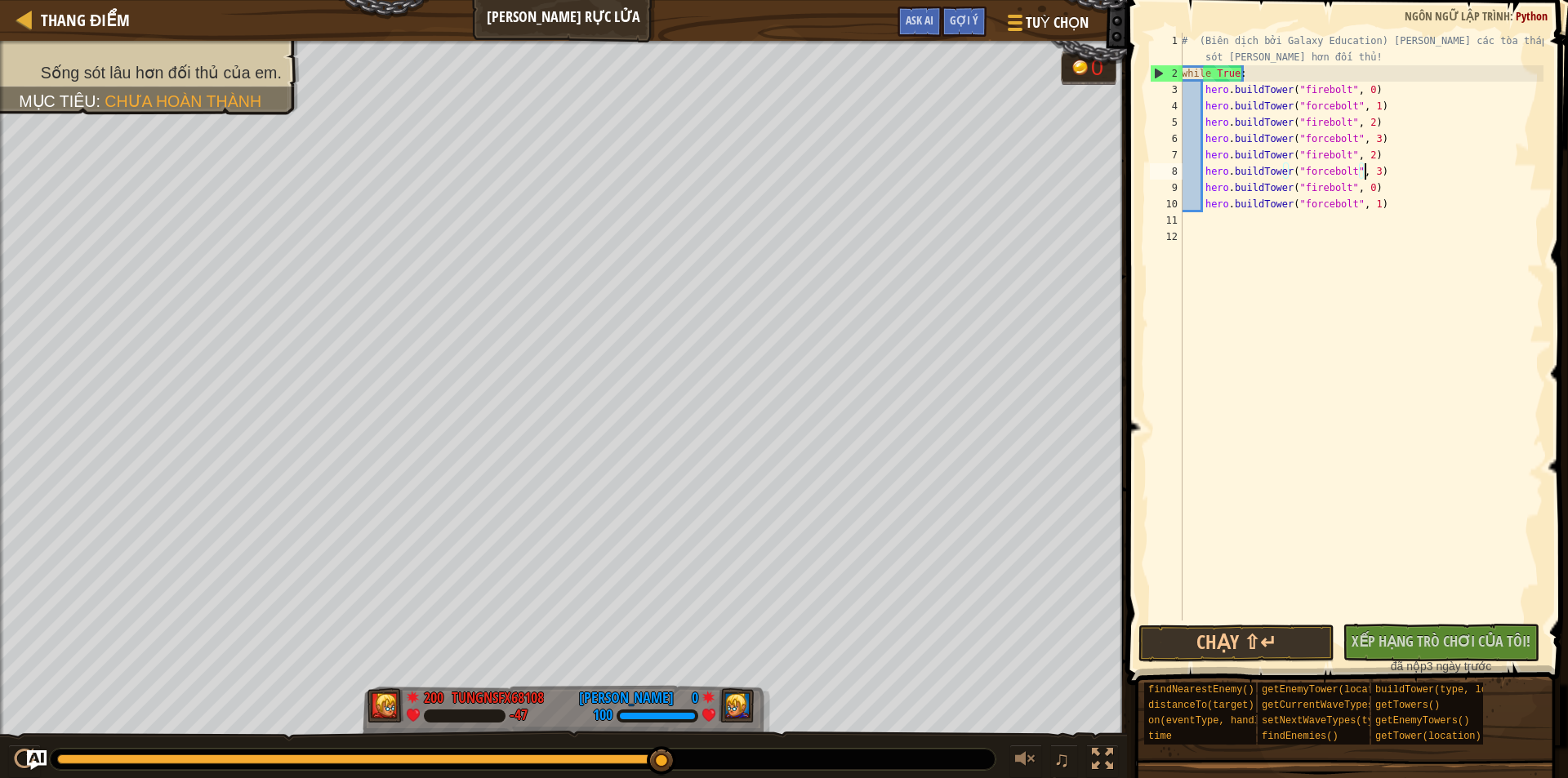
scroll to position [7, 15]
click at [1357, 191] on div "# (Biên dịch bởi Galaxy Education) [PERSON_NAME] các tòa tháp để sống sót [PERS…" at bounding box center [1361, 350] width 365 height 637
click at [1363, 207] on div "# (Biên dịch bởi Galaxy Education) [PERSON_NAME] các tòa tháp để sống sót [PERS…" at bounding box center [1361, 350] width 365 height 637
click at [1358, 154] on div "# (Biên dịch bởi Galaxy Education) [PERSON_NAME] các tòa tháp để sống sót [PERS…" at bounding box center [1361, 350] width 365 height 637
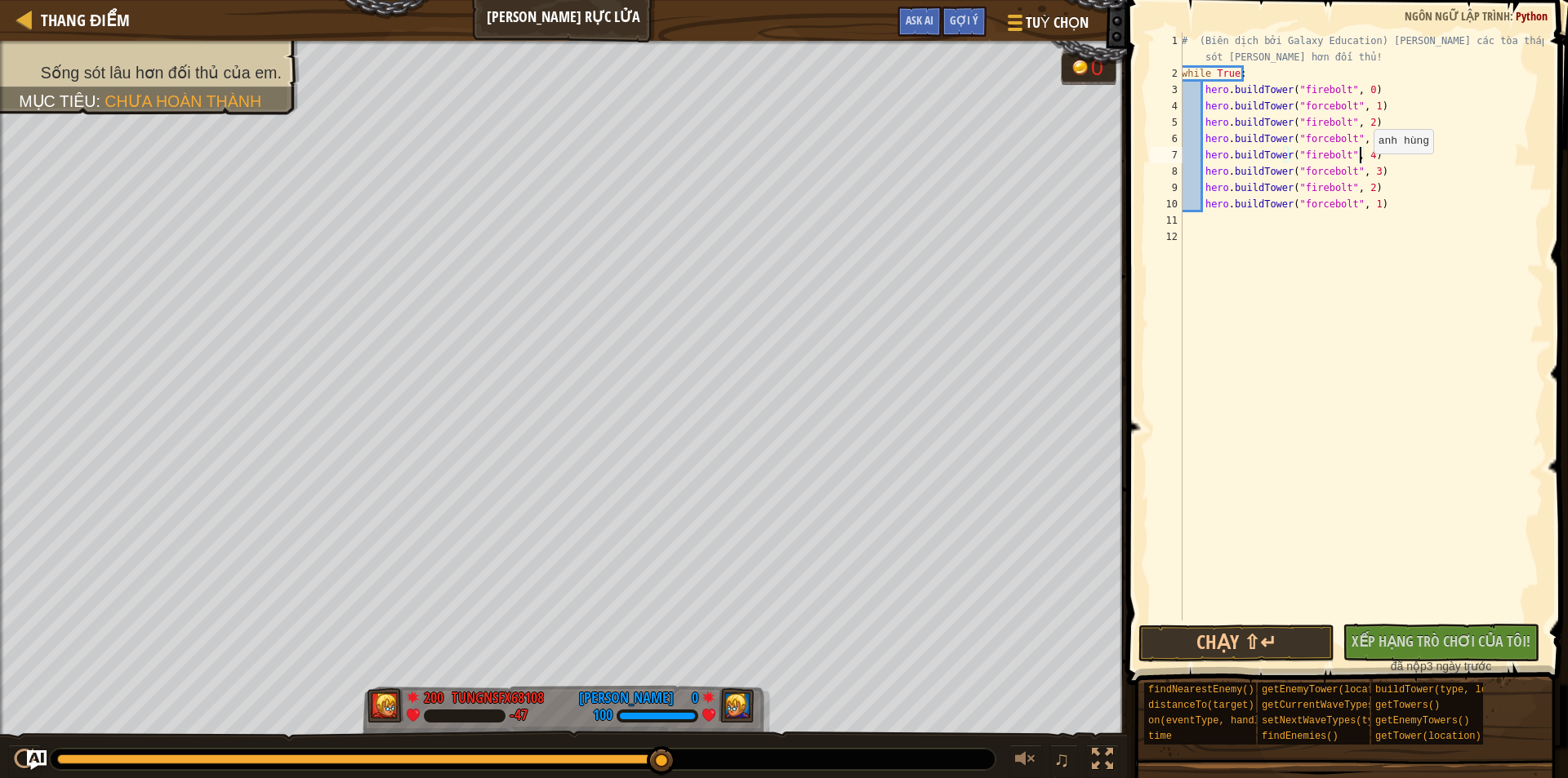
click at [1364, 170] on div "# (Biên dịch bởi Galaxy Education) [PERSON_NAME] các tòa tháp để sống sót [PERS…" at bounding box center [1361, 350] width 365 height 637
click at [1358, 189] on div "# (Biên dịch bởi Galaxy Education) [PERSON_NAME] các tòa tháp để sống sót [PERS…" at bounding box center [1361, 350] width 365 height 637
click at [1362, 206] on div "# (Biên dịch bởi Galaxy Education) [PERSON_NAME] các tòa tháp để sống sót [PERS…" at bounding box center [1361, 350] width 365 height 637
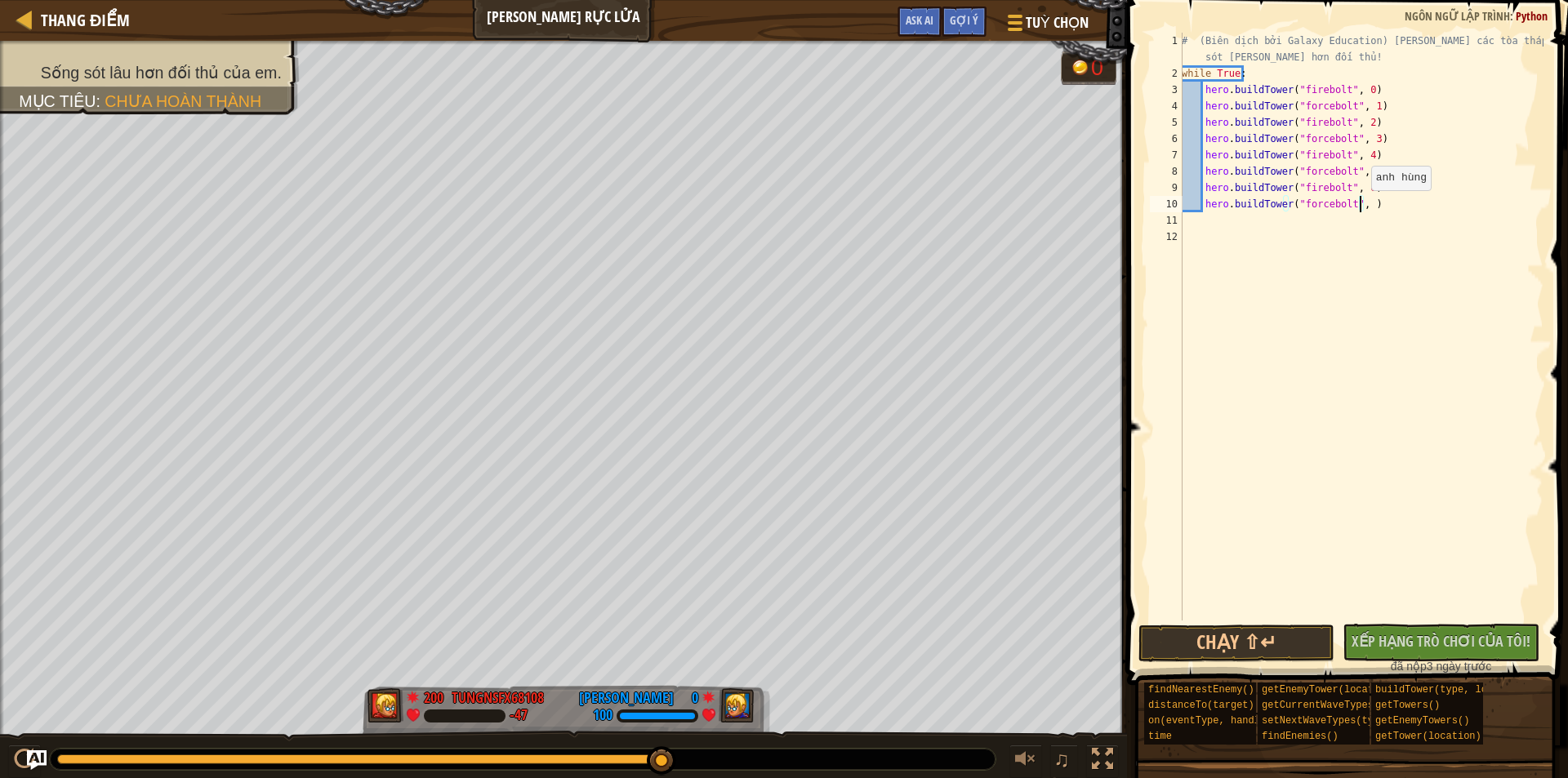
type textarea "hero.buildTower("forcebolt", 7)"
click at [1397, 201] on div "# (Biên dịch bởi Galaxy Education) [PERSON_NAME] các tòa tháp để sống sót [PERS…" at bounding box center [1361, 350] width 365 height 637
paste textarea "hero.buildTower("forcebolt", 1)"
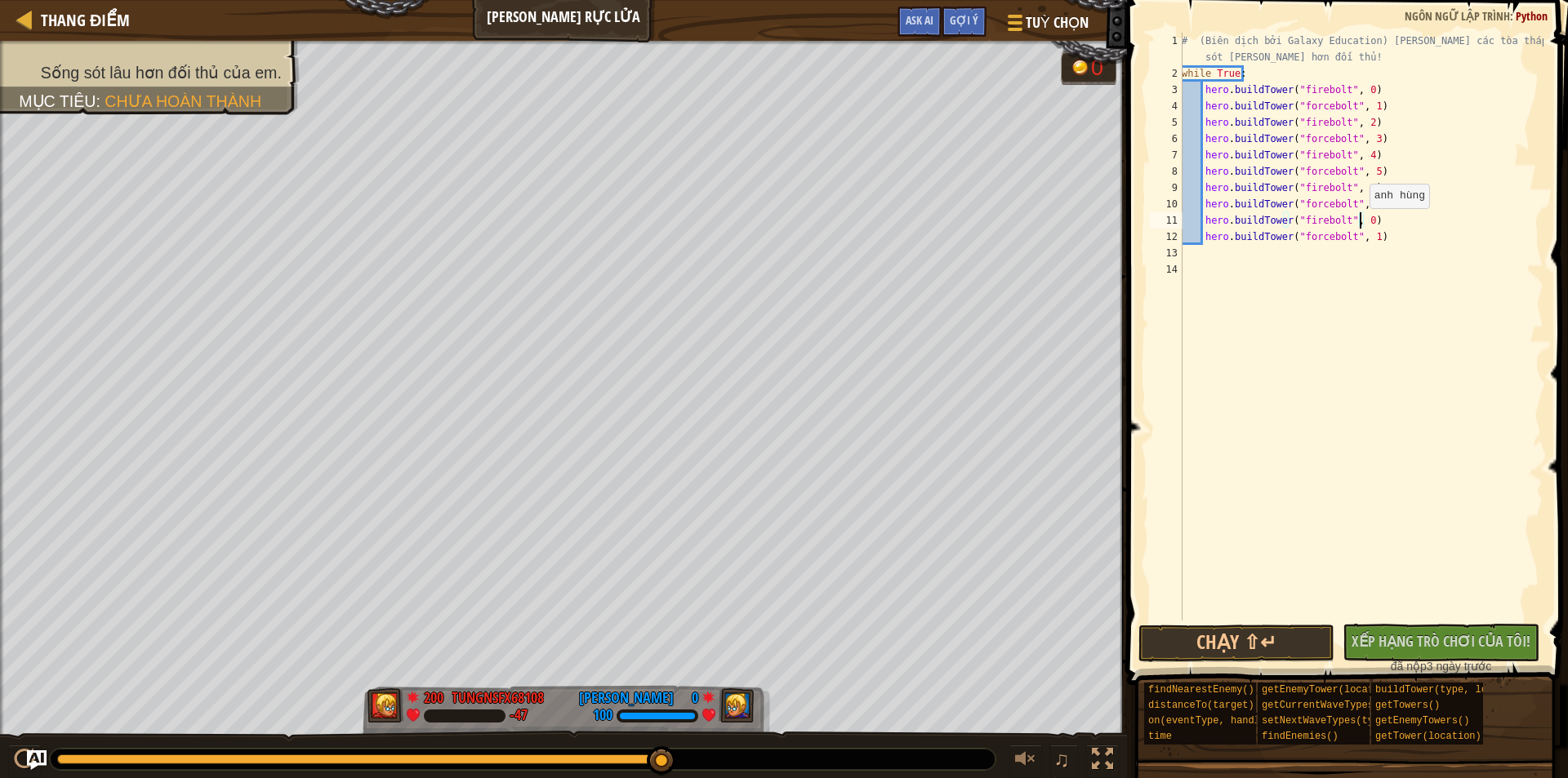
click at [1361, 225] on div "# (Biên dịch bởi Galaxy Education) [PERSON_NAME] các tòa tháp để sống sót [PERS…" at bounding box center [1361, 350] width 365 height 637
click at [1363, 235] on div "# (Biên dịch bởi Galaxy Education) [PERSON_NAME] các tòa tháp để sống sót [PERS…" at bounding box center [1361, 350] width 365 height 637
click at [1200, 647] on button "Chạy ⇧↵" at bounding box center [1236, 643] width 196 height 37
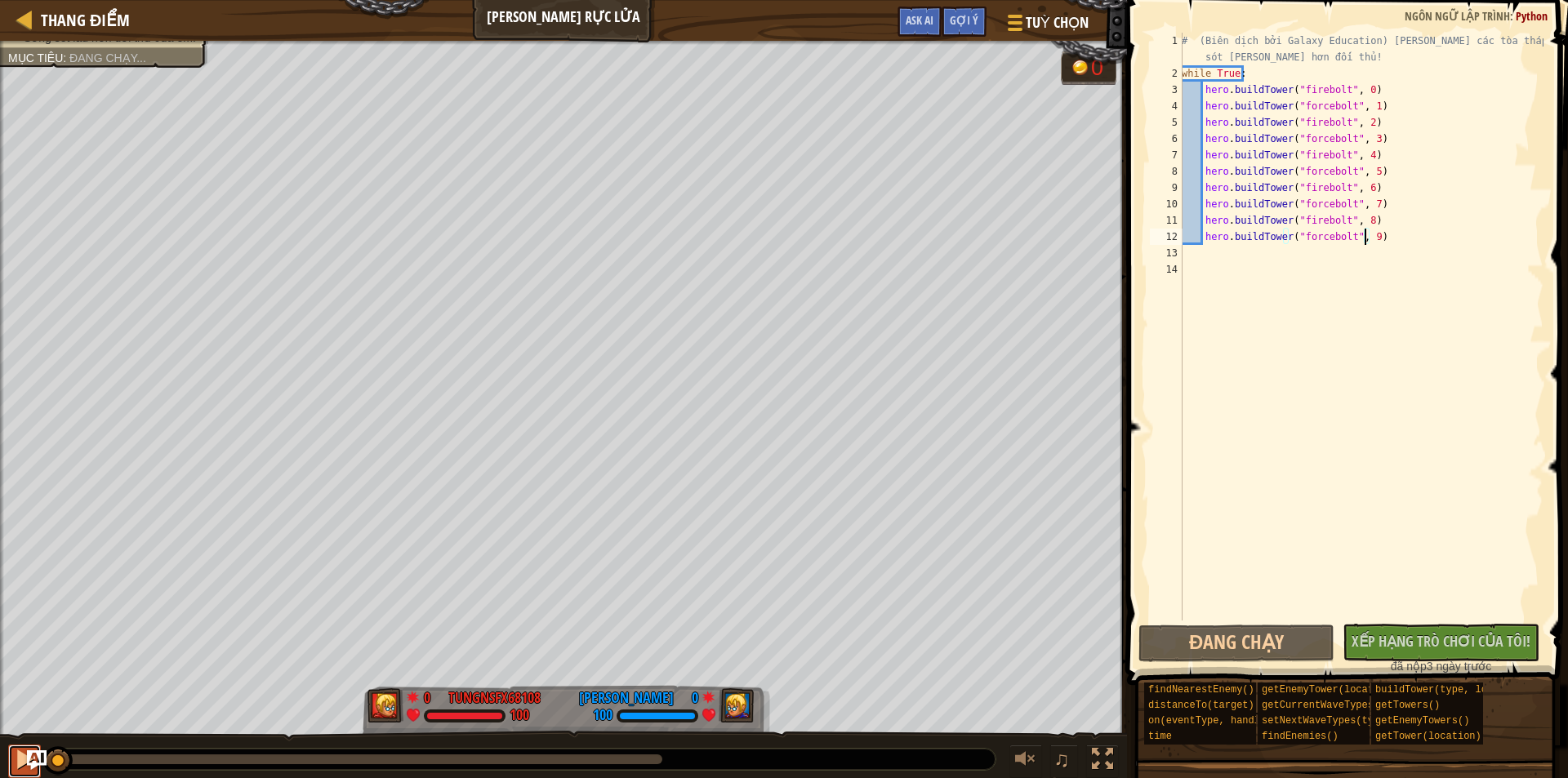
click at [14, 764] on div at bounding box center [25, 760] width 22 height 22
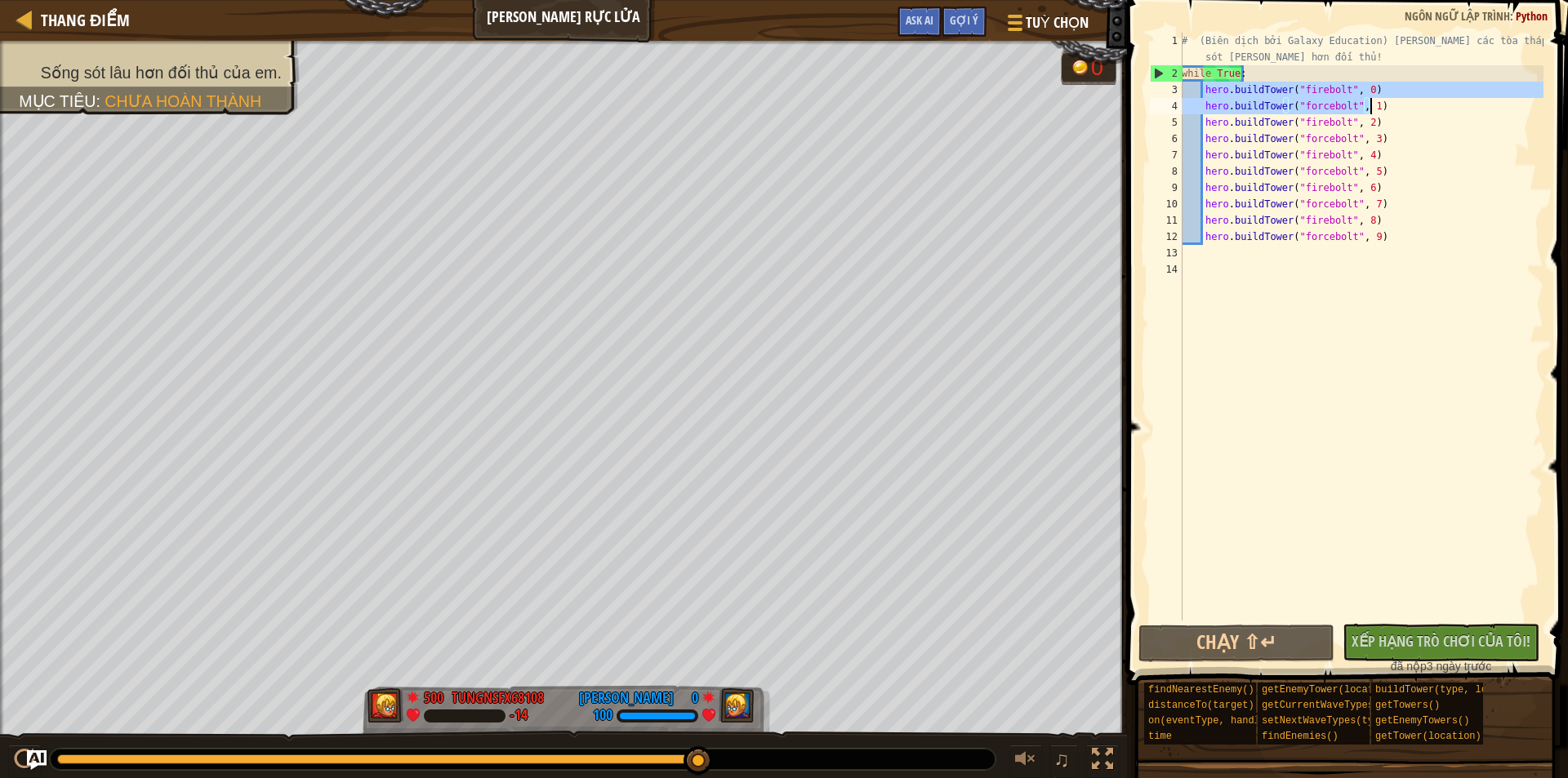
drag, startPoint x: 1202, startPoint y: 92, endPoint x: 1386, endPoint y: 103, distance: 184.3
click at [1386, 103] on div "# (Biên dịch bởi Galaxy Education) [PERSON_NAME] các tòa tháp để sống sót [PERS…" at bounding box center [1361, 350] width 365 height 637
click at [1386, 103] on div "# (Biên dịch bởi Galaxy Education) [PERSON_NAME] các tòa tháp để sống sót [PERS…" at bounding box center [1361, 326] width 365 height 587
type textarea "hero.buildTower("forcebolt", 1)"
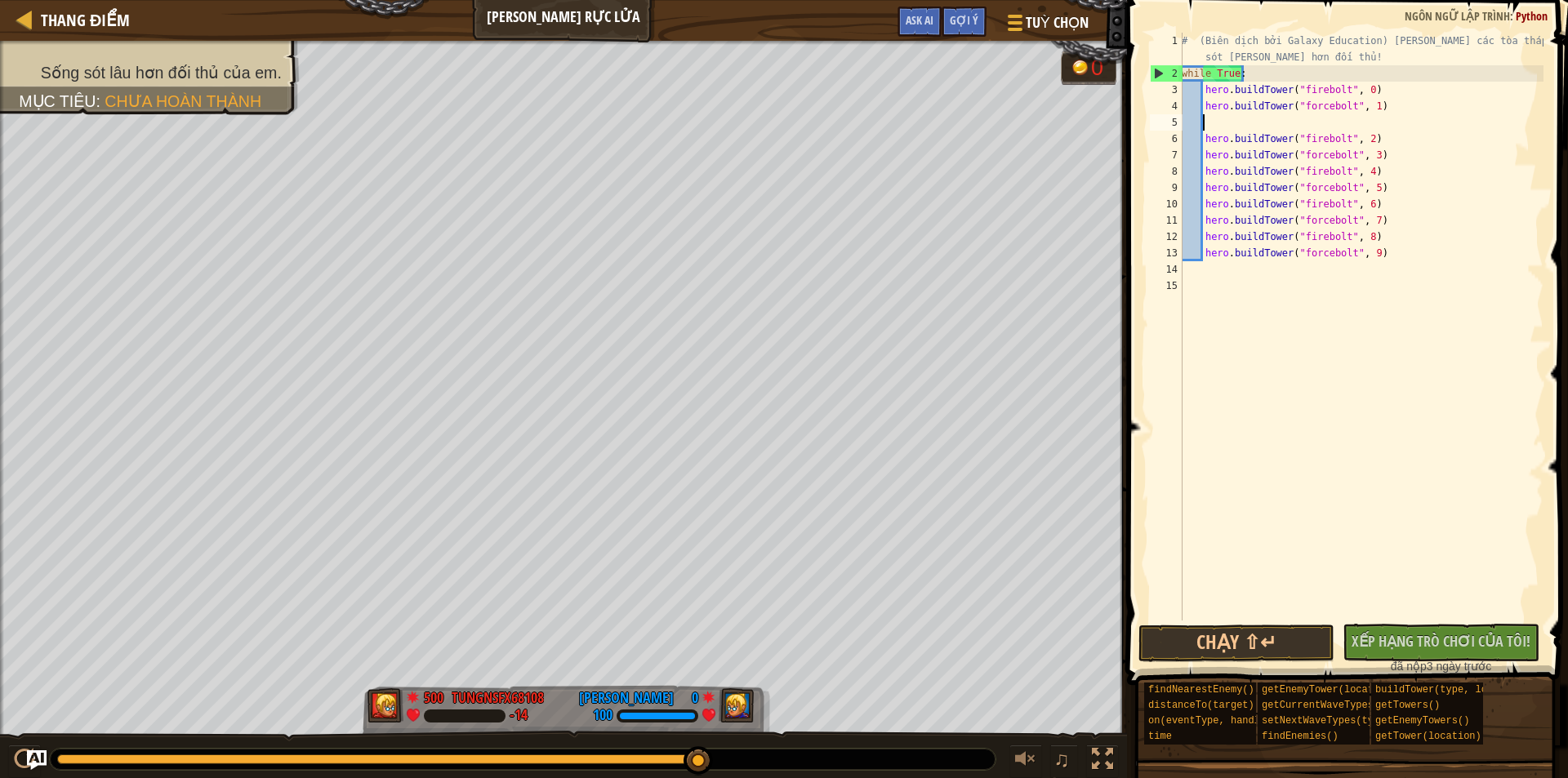
paste textarea "hero.buildTower("forcebolt", 1)"
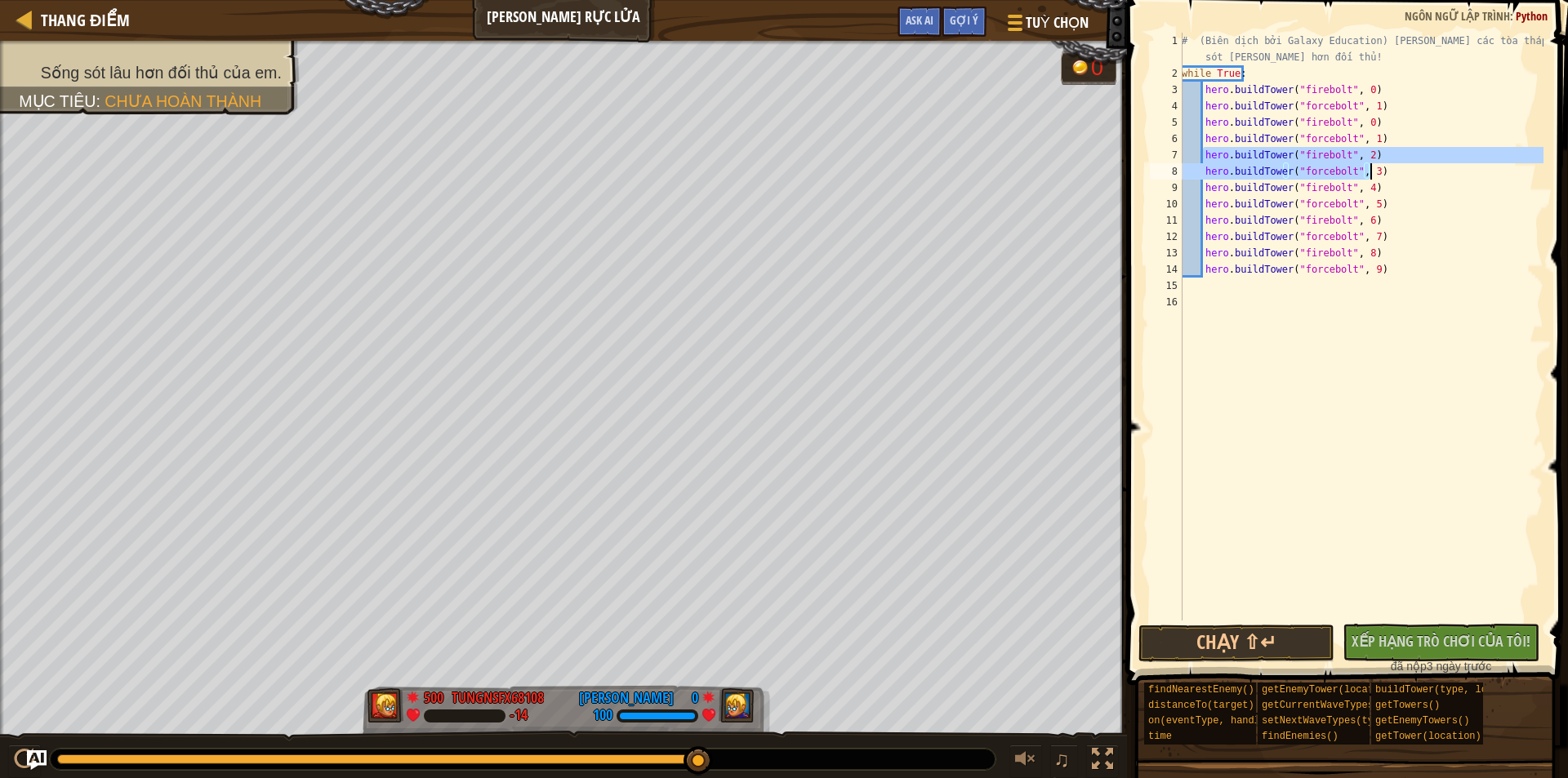
drag, startPoint x: 1202, startPoint y: 156, endPoint x: 1385, endPoint y: 171, distance: 183.6
click at [1385, 171] on div "# (Biên dịch bởi Galaxy Education) [PERSON_NAME] các tòa tháp để sống sót [PERS…" at bounding box center [1361, 350] width 365 height 637
click at [1386, 171] on div "# (Biên dịch bởi Galaxy Education) [PERSON_NAME] các tòa tháp để sống sót [PERS…" at bounding box center [1361, 326] width 365 height 587
type textarea "hero.buildTower("forcebolt", 3)"
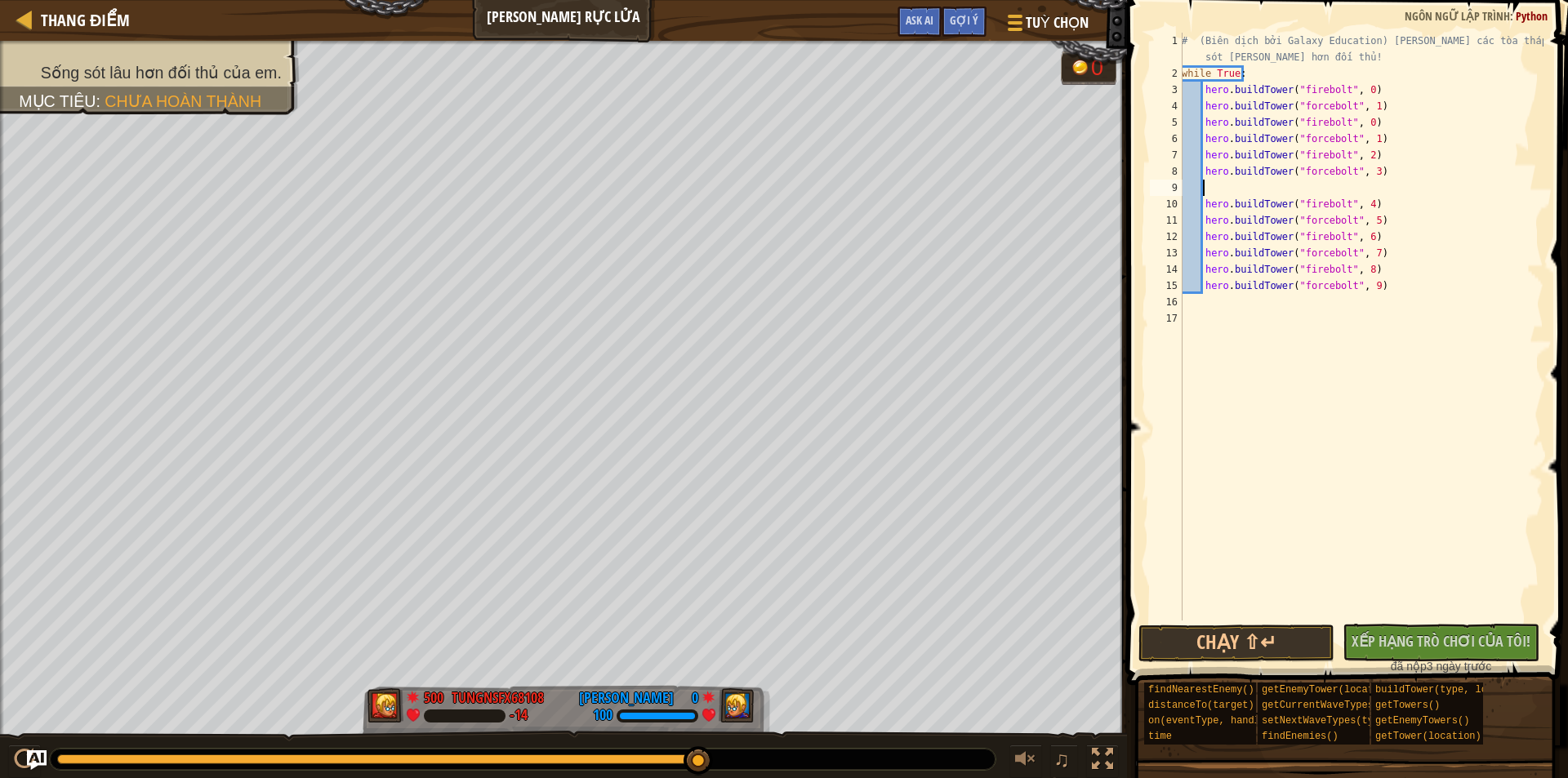
paste textarea "hero.buildTower("forcebolt", 3)"
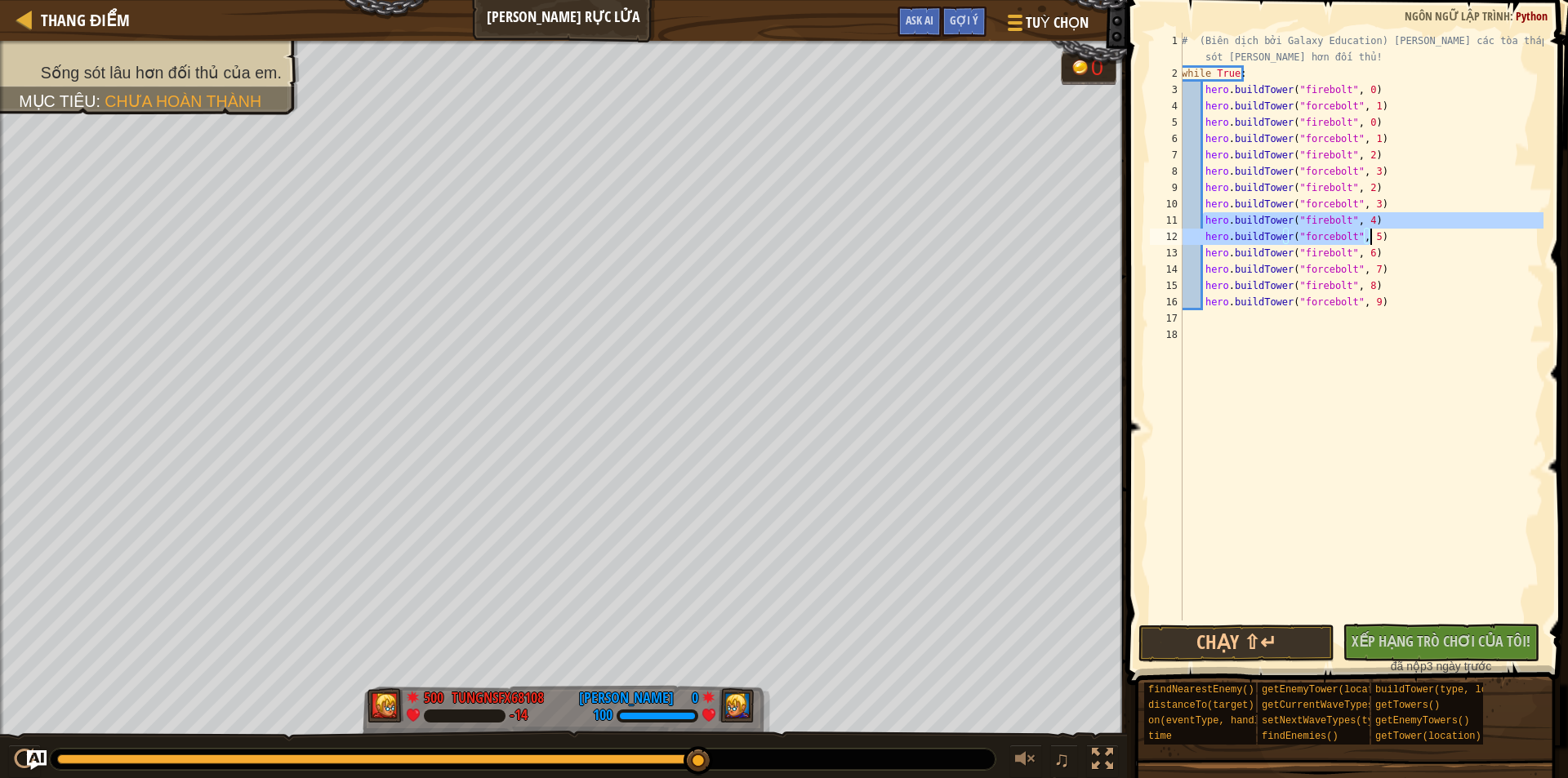
drag, startPoint x: 1204, startPoint y: 221, endPoint x: 1396, endPoint y: 237, distance: 192.7
click at [1396, 237] on div "# (Biên dịch bởi Galaxy Education) [PERSON_NAME] các tòa tháp để sống sót [PERS…" at bounding box center [1361, 350] width 365 height 637
click at [1395, 237] on div "# (Biên dịch bởi Galaxy Education) [PERSON_NAME] các tòa tháp để sống sót [PERS…" at bounding box center [1361, 326] width 365 height 587
type textarea "hero.buildTower("forcebolt", 5)"
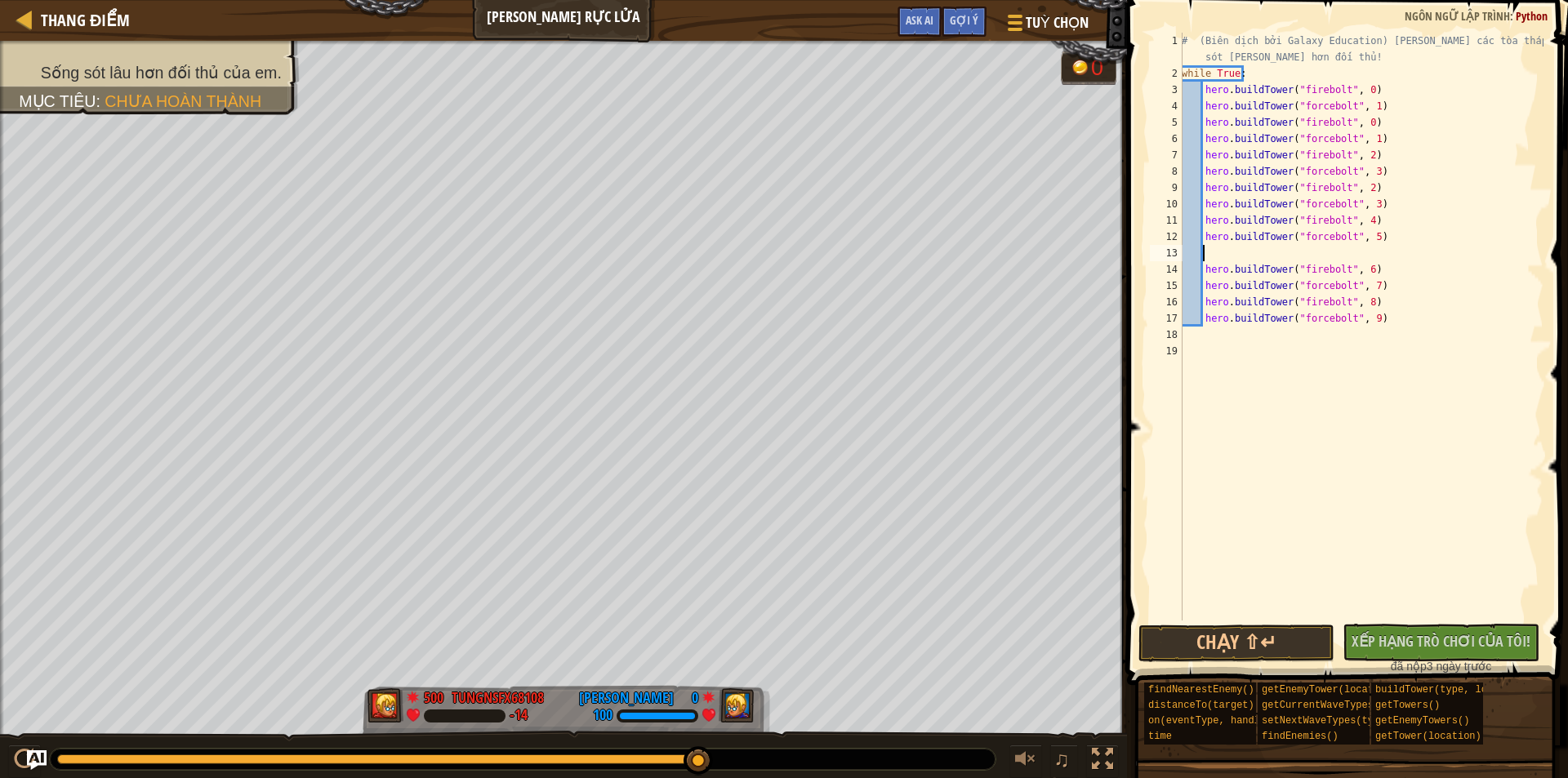
paste textarea "hero.buildTower("forcebolt", 5)"
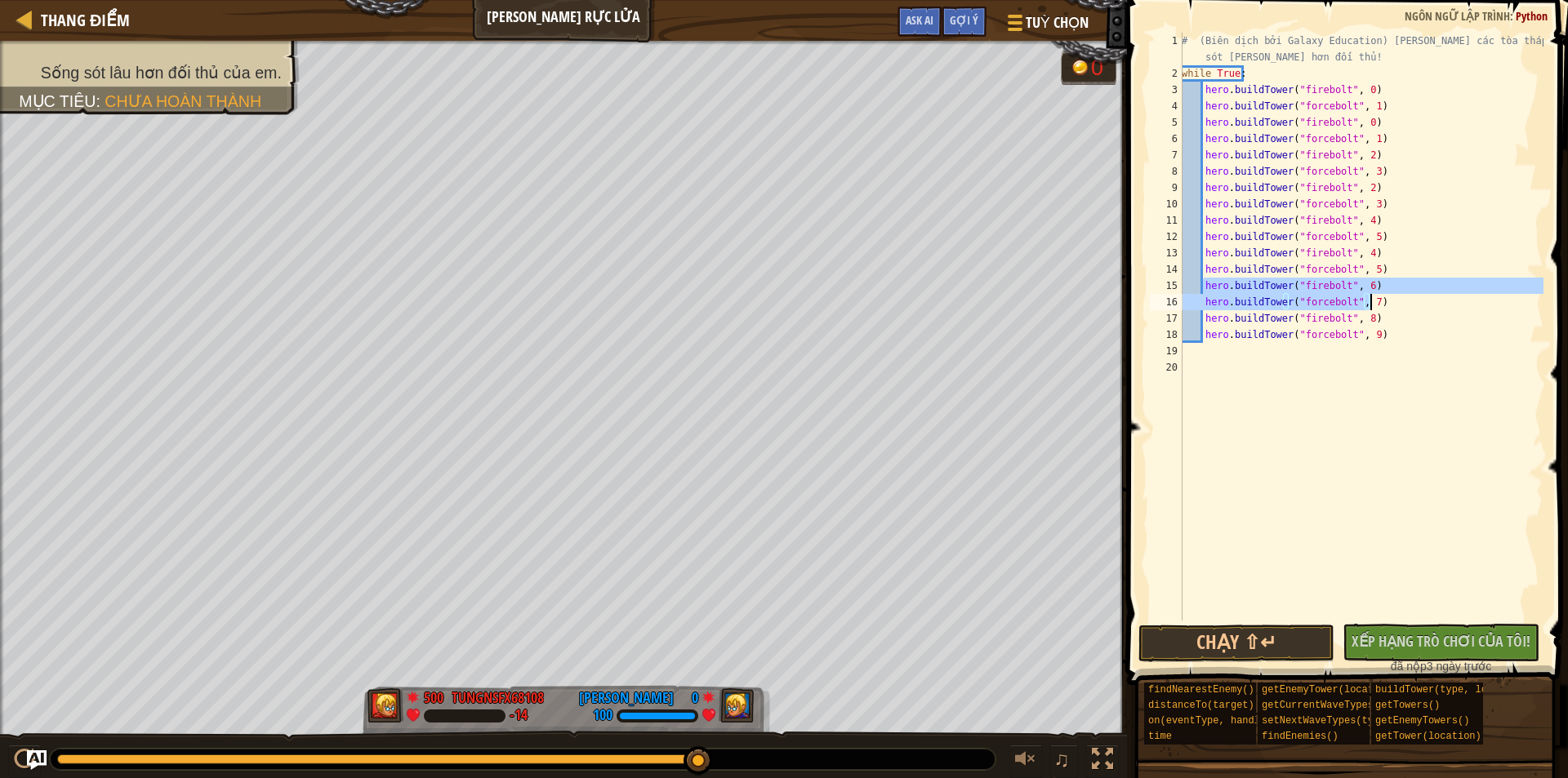
drag, startPoint x: 1203, startPoint y: 289, endPoint x: 1412, endPoint y: 302, distance: 209.4
click at [1412, 302] on div "# (Biên dịch bởi Galaxy Education) [PERSON_NAME] các tòa tháp để sống sót [PERS…" at bounding box center [1361, 350] width 365 height 637
click at [1408, 305] on div "# (Biên dịch bởi Galaxy Education) [PERSON_NAME] các tòa tháp để sống sót [PERS…" at bounding box center [1361, 326] width 365 height 587
type textarea "hero.buildTower("forcebolt", 7)"
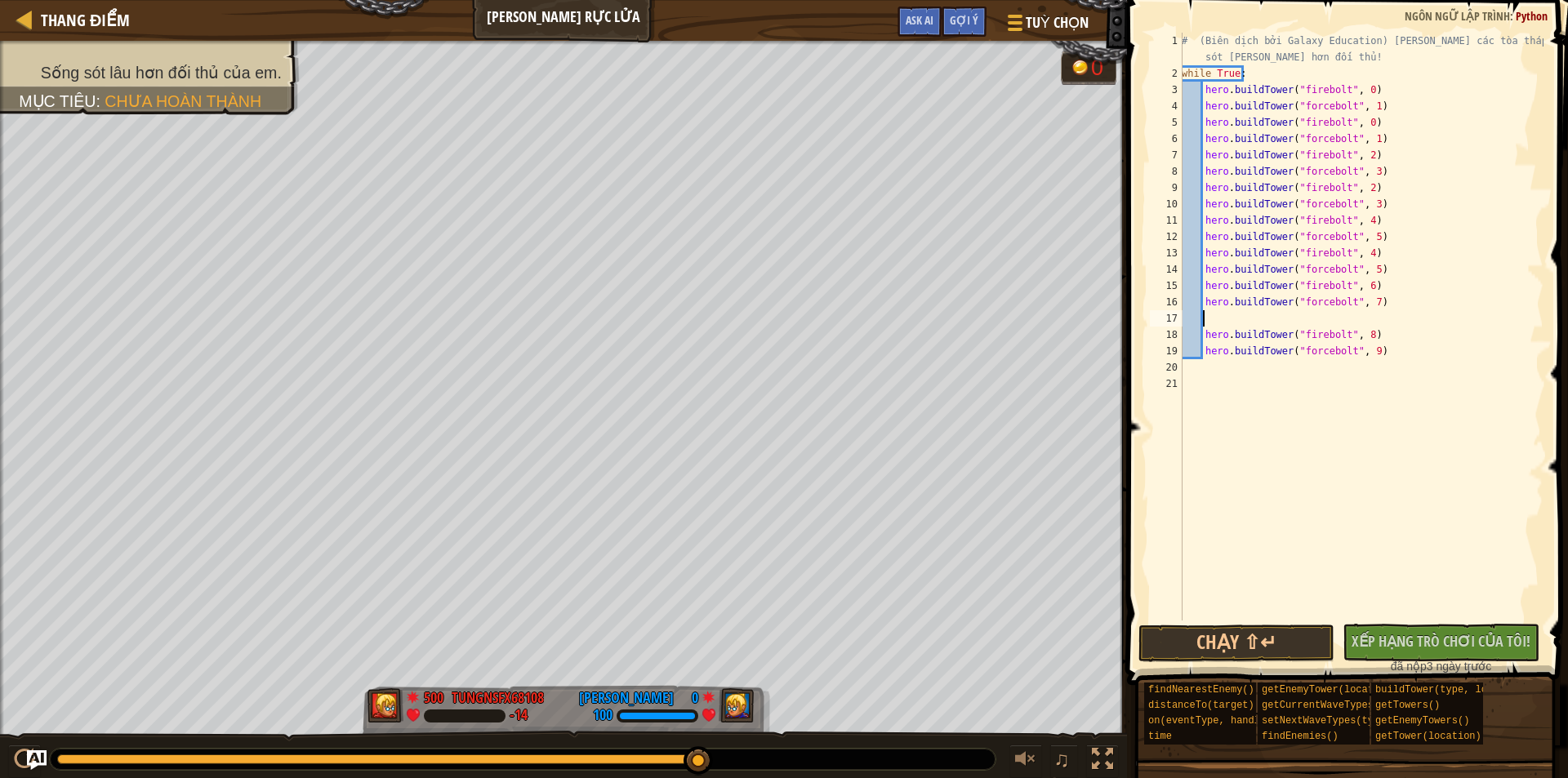
paste textarea "hero.buildTower("forcebolt", 7)"
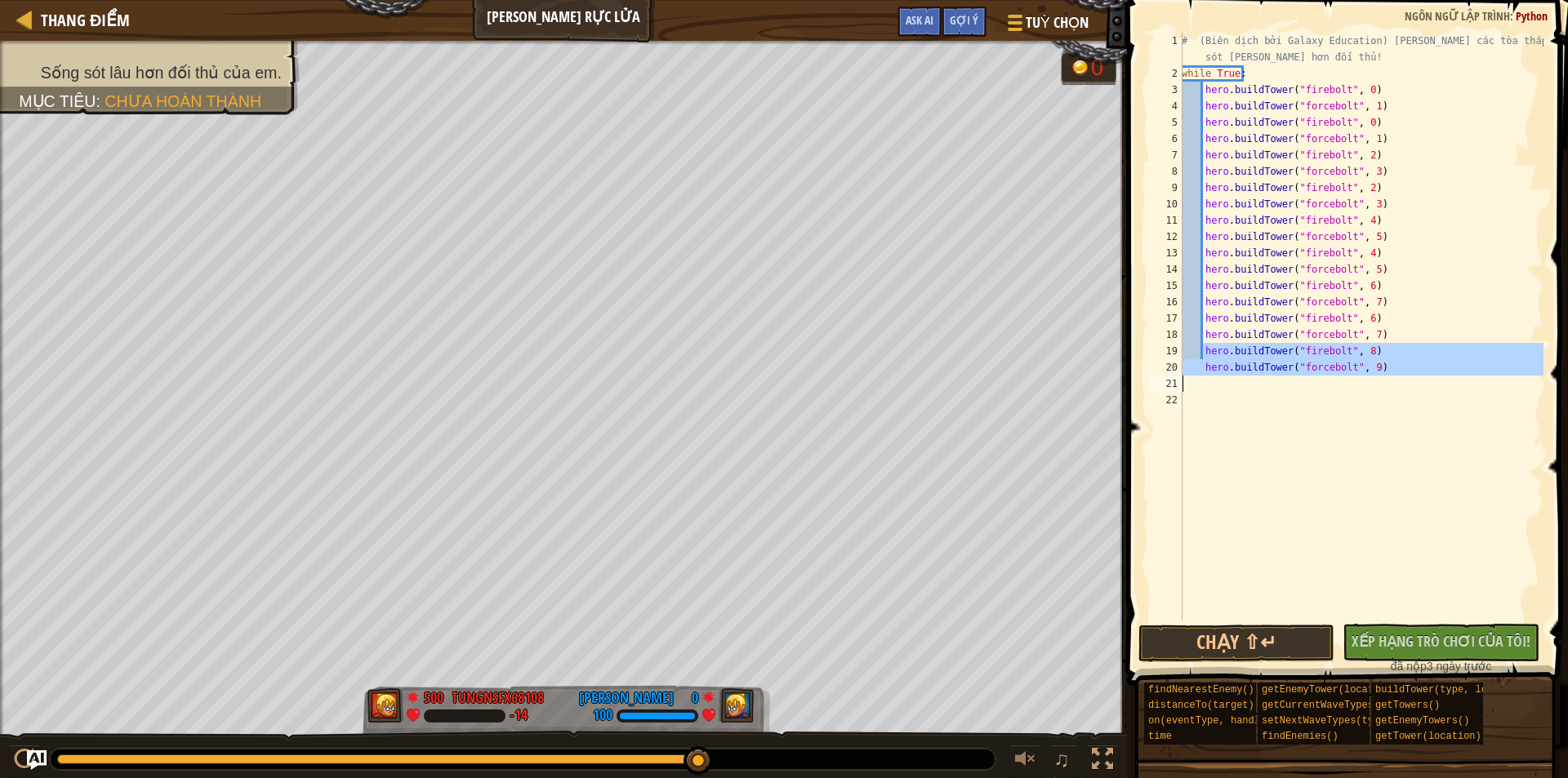
drag, startPoint x: 1203, startPoint y: 351, endPoint x: 1468, endPoint y: 381, distance: 266.7
click at [1468, 381] on div "# (Biên dịch bởi Galaxy Education) [PERSON_NAME] các tòa tháp để sống sót [PERS…" at bounding box center [1361, 350] width 365 height 637
click at [1417, 367] on div "# (Biên dịch bởi Galaxy Education) [PERSON_NAME] các tòa tháp để sống sót [PERS…" at bounding box center [1361, 326] width 365 height 587
type textarea "hero.buildTower("forcebolt", 9)"
click at [1417, 367] on div "# (Biên dịch bởi Galaxy Education) [PERSON_NAME] các tòa tháp để sống sót [PERS…" at bounding box center [1361, 350] width 365 height 637
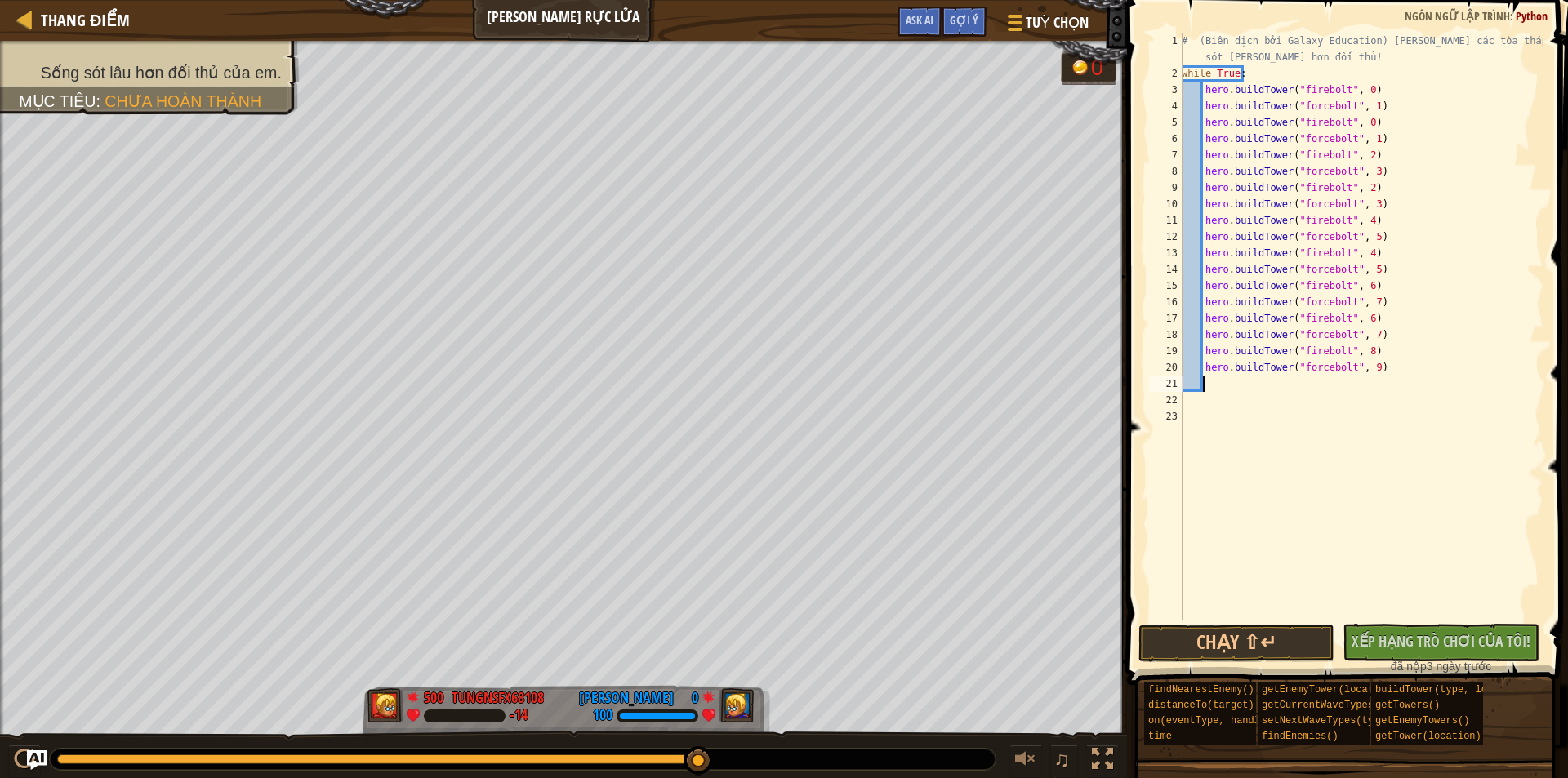
paste textarea
click at [1276, 632] on button "Chạy ⇧↵" at bounding box center [1236, 643] width 196 height 37
